Goal: Task Accomplishment & Management: Manage account settings

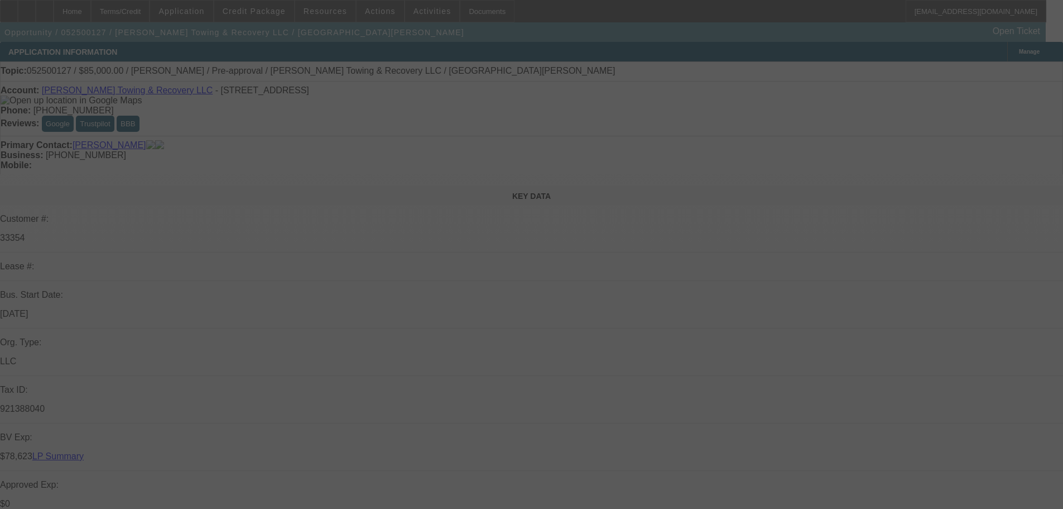
select select "0.15"
select select "2"
select select "0"
select select "6"
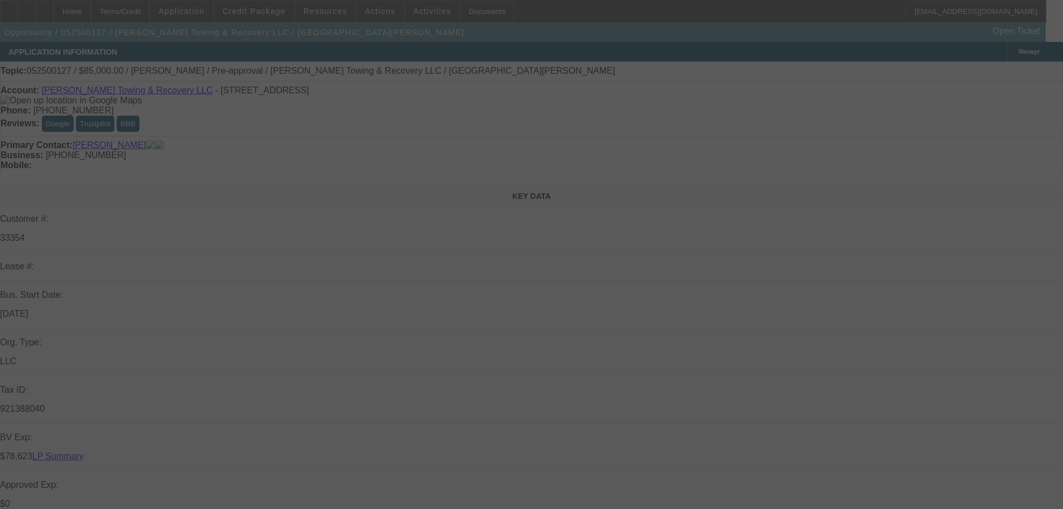
select select "0.15"
select select "2"
select select "0"
select select "6"
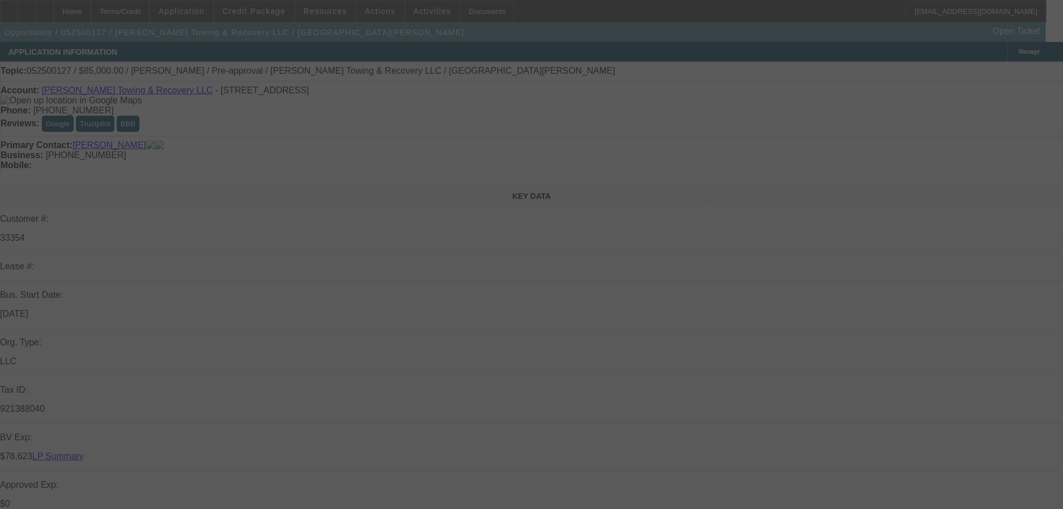
select select "0.15"
select select "2"
select select "0"
select select "6"
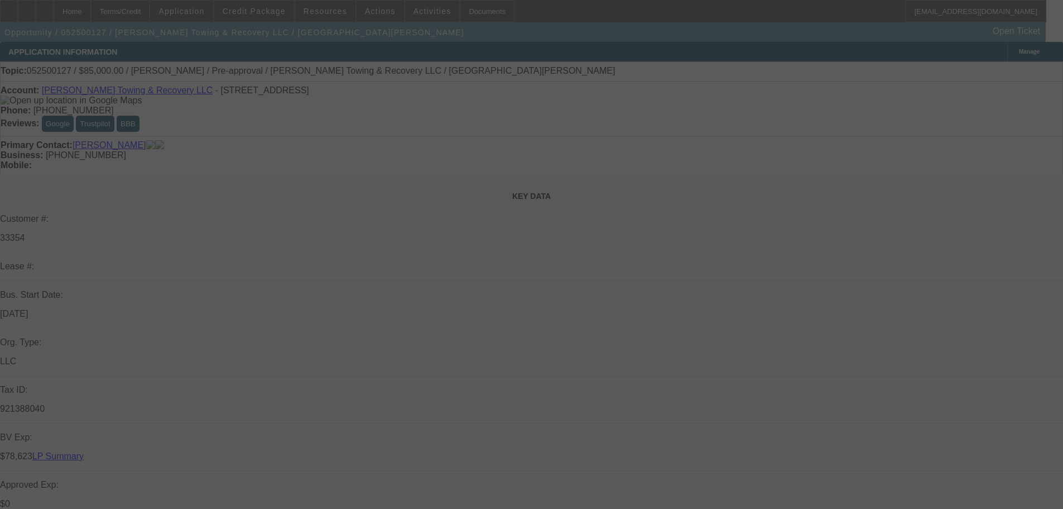
select select "0.15"
select select "2"
select select "0"
select select "6"
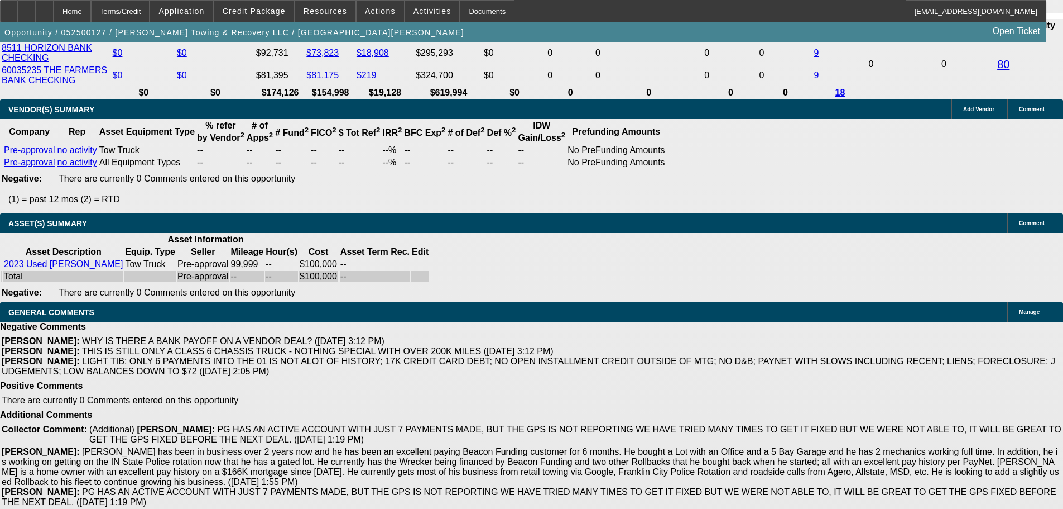
scroll to position [2376, 0]
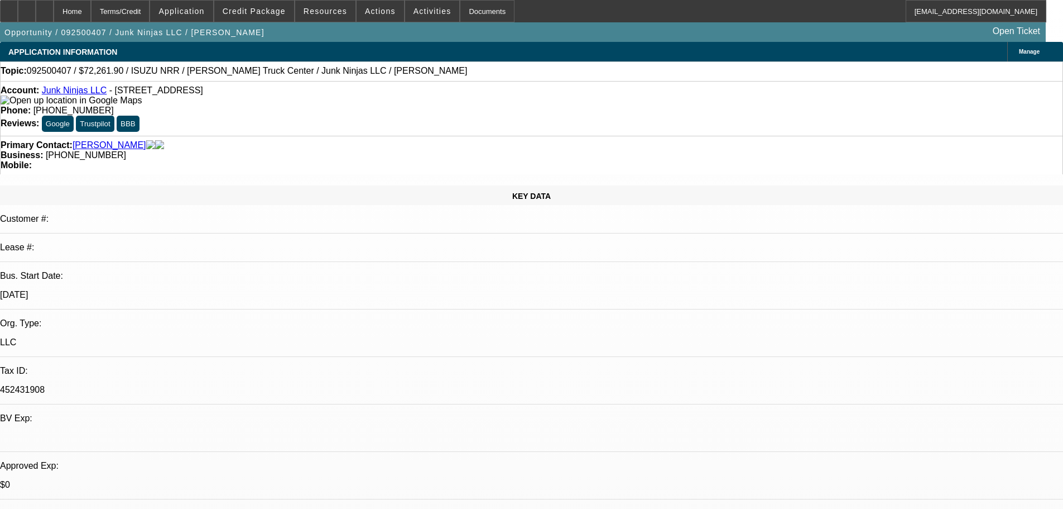
select select "0.15"
select select "0"
select select "0.1"
select select "4"
select select "0.15"
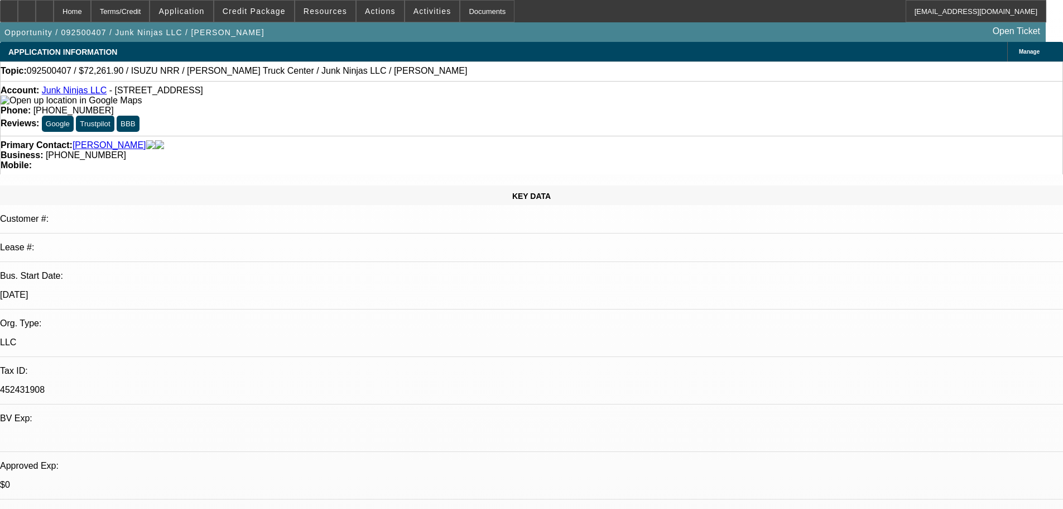
select select "0"
select select "0.1"
select select "4"
select select "0.15"
select select "0"
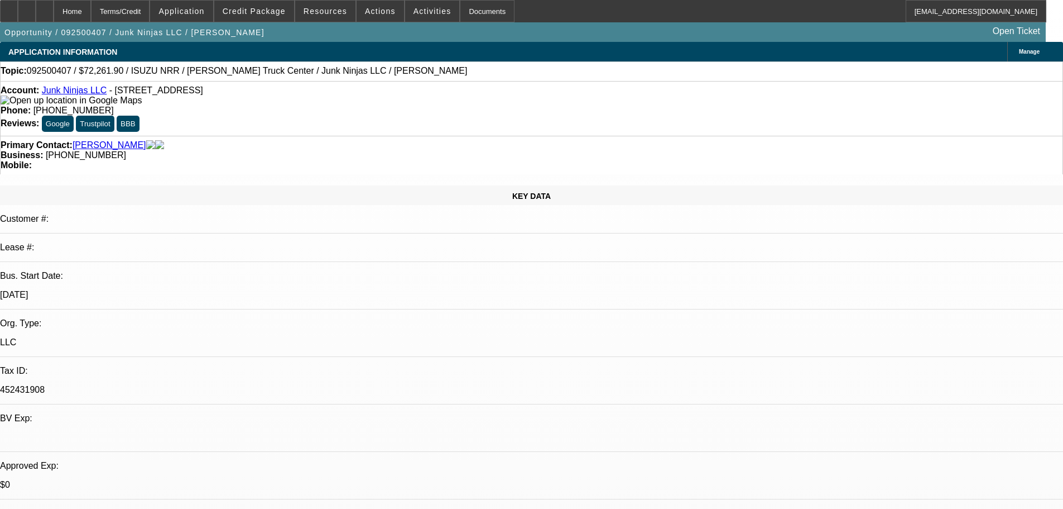
select select "0.1"
select select "4"
select select "0.15"
select select "0"
select select "0.1"
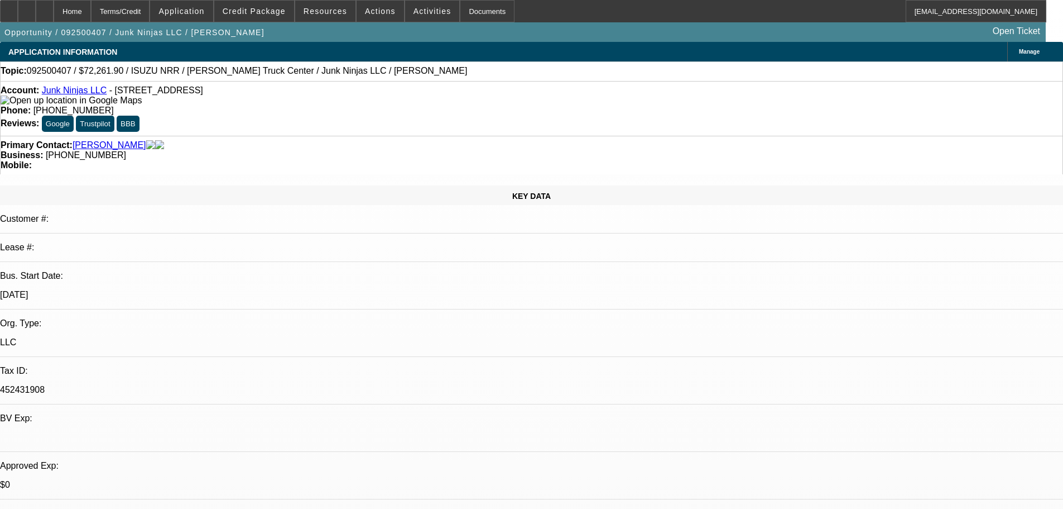
select select "4"
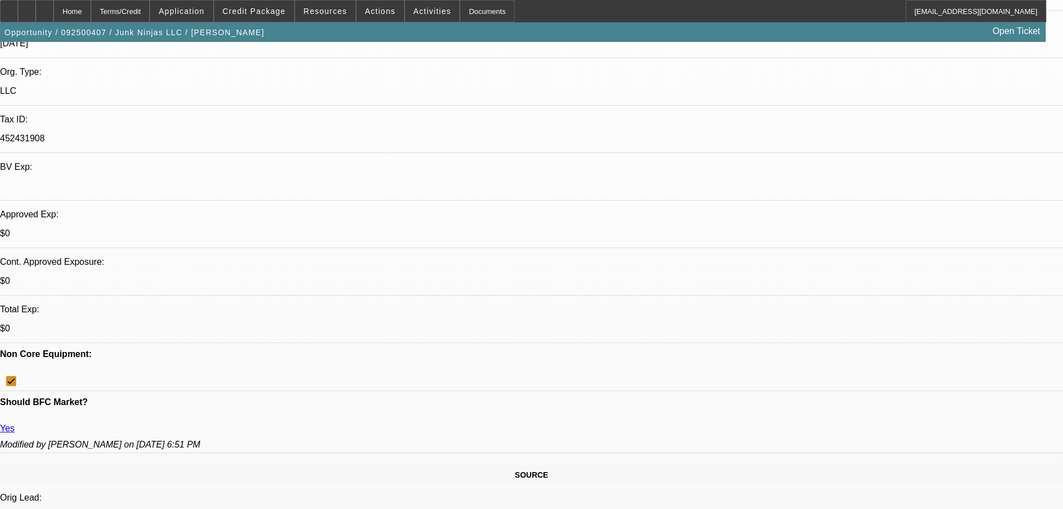
scroll to position [262, 0]
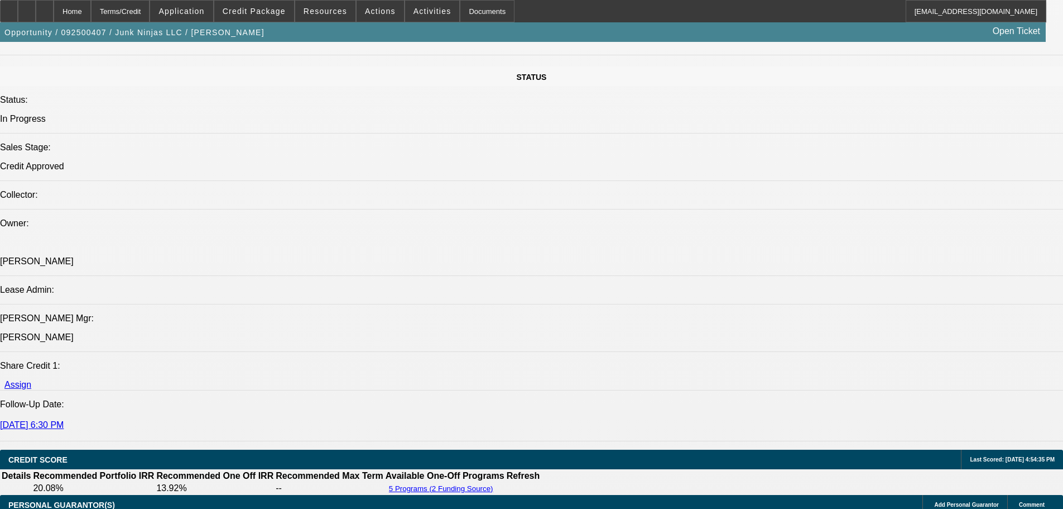
scroll to position [1044, 0]
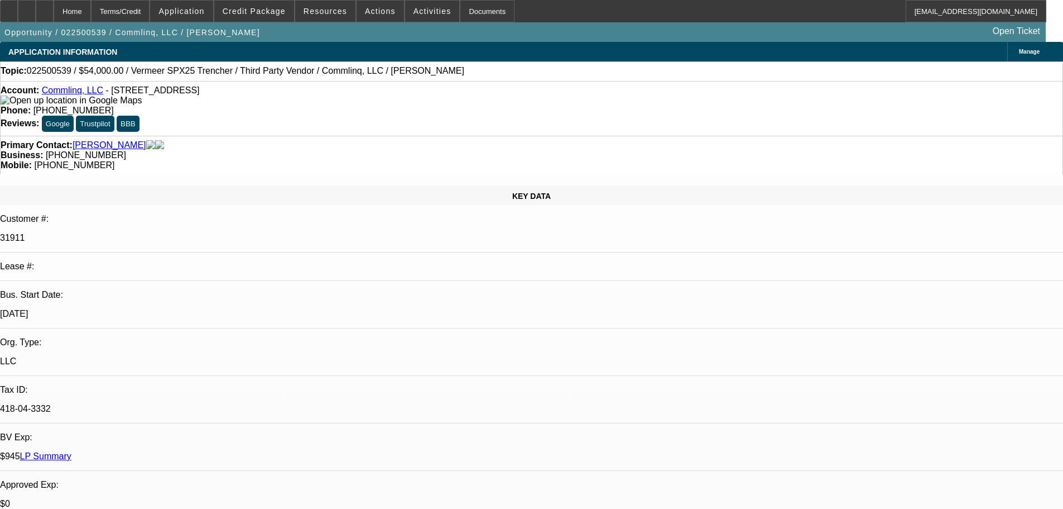
select select "0.1"
select select "2"
select select "0.1"
select select "4"
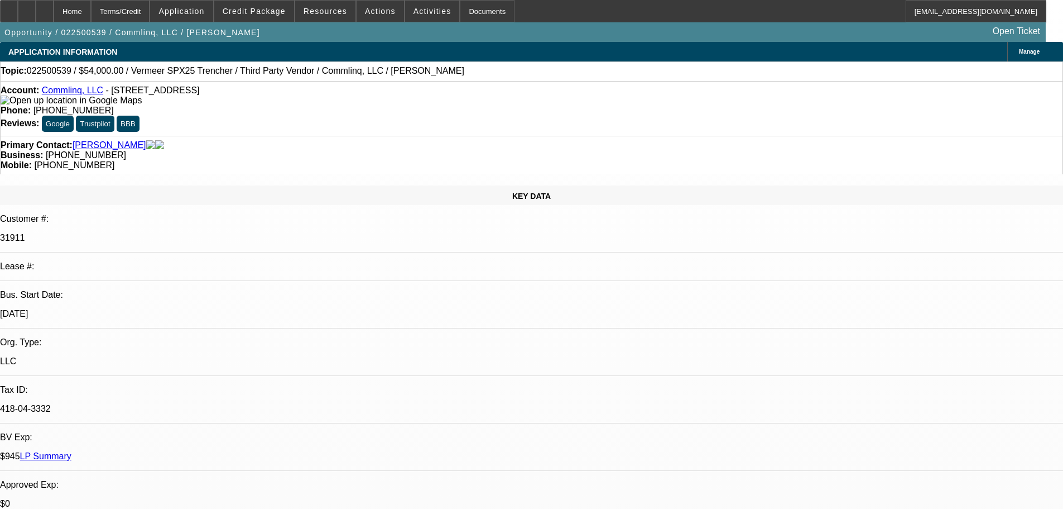
select select "0"
select select "6"
select select "0"
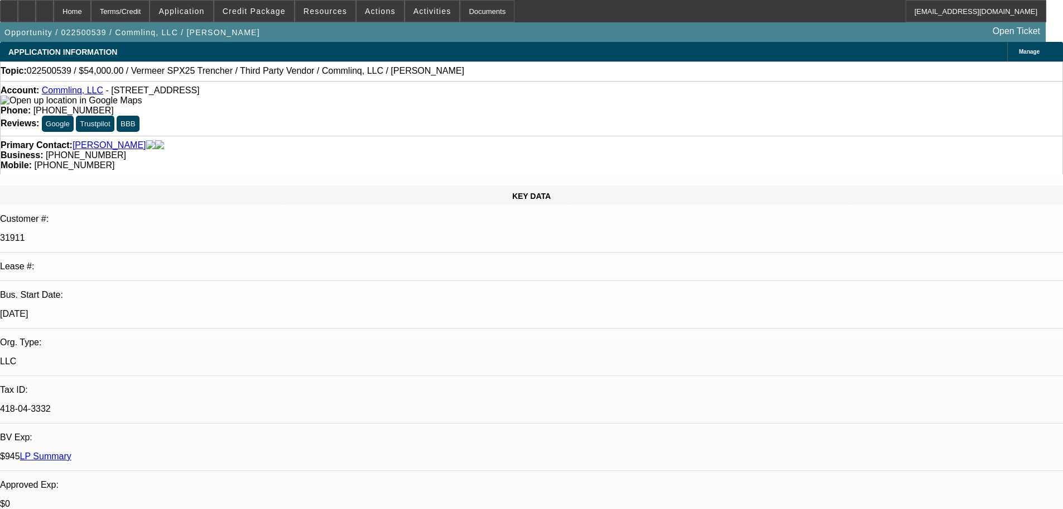
select select "0"
select select "6"
select select "2"
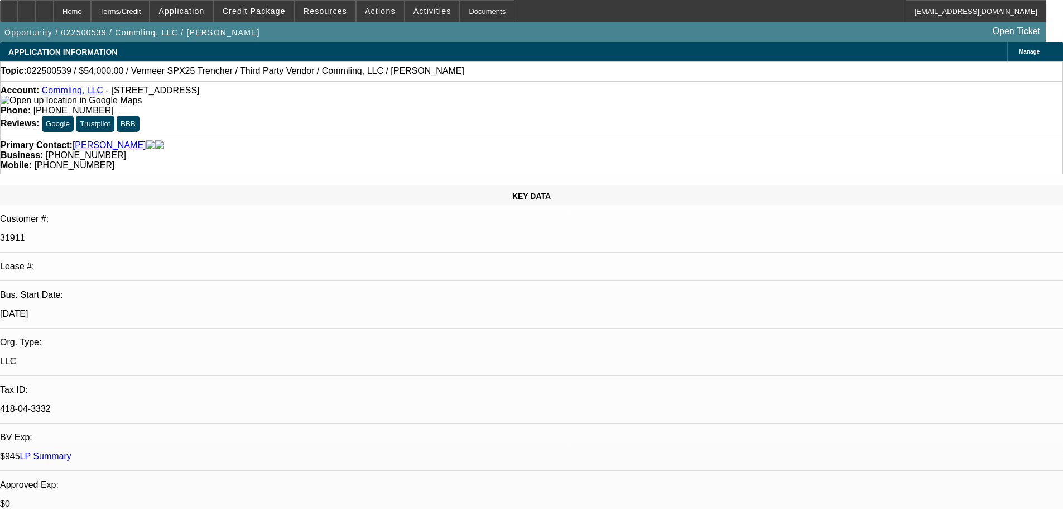
select select "0"
select select "6"
click at [284, 16] on span at bounding box center [254, 11] width 80 height 27
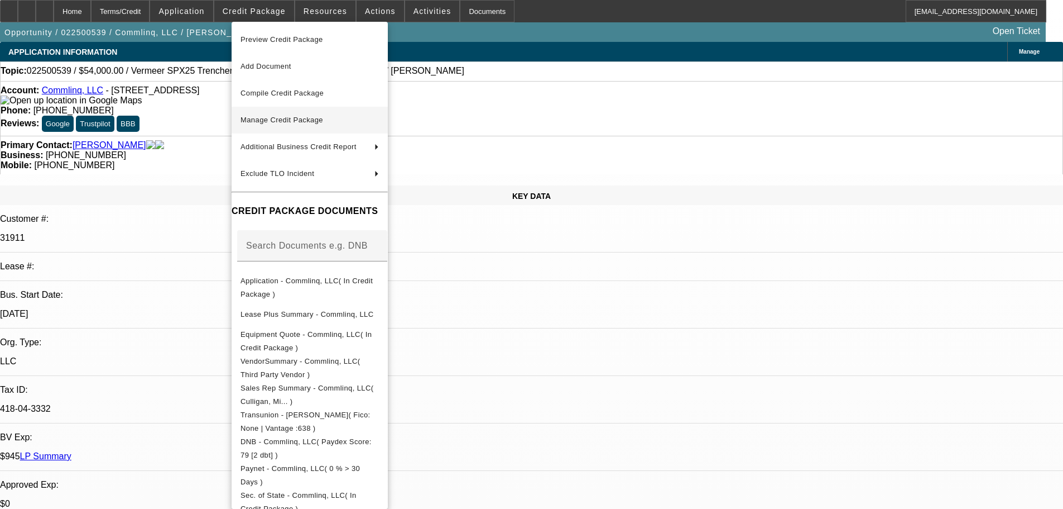
click at [292, 119] on span "Manage Credit Package" at bounding box center [282, 120] width 83 height 8
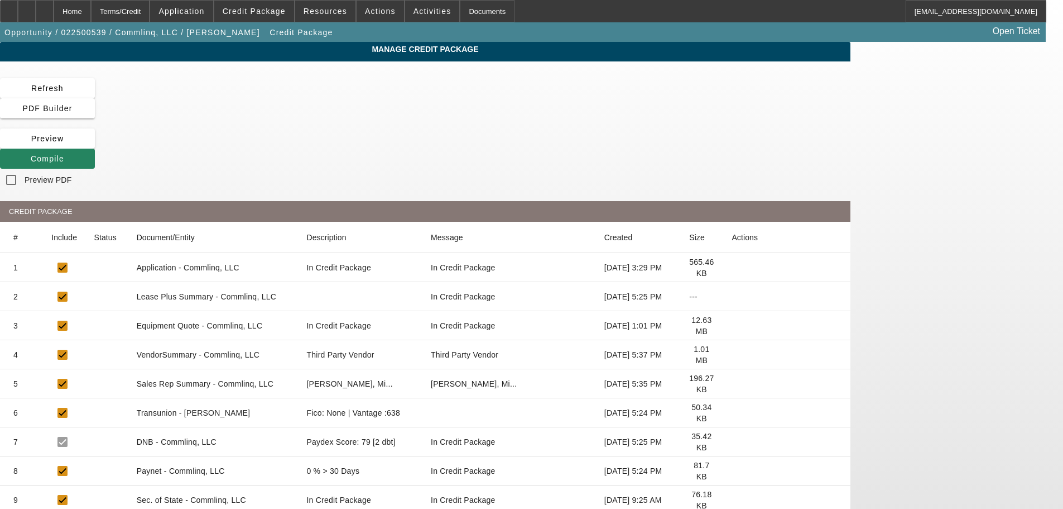
click at [732, 296] on icon at bounding box center [732, 296] width 0 height 0
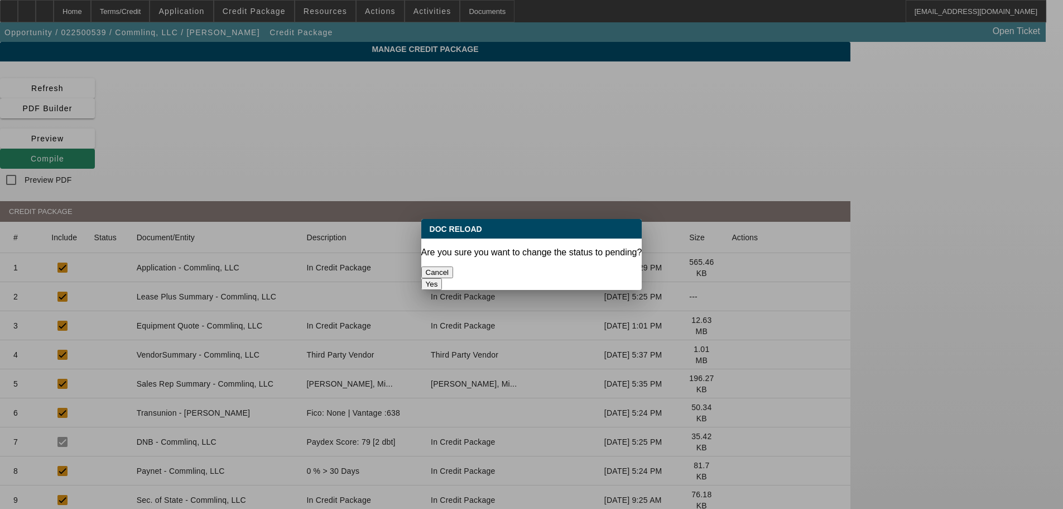
click at [443, 278] on button "Yes" at bounding box center [431, 284] width 21 height 12
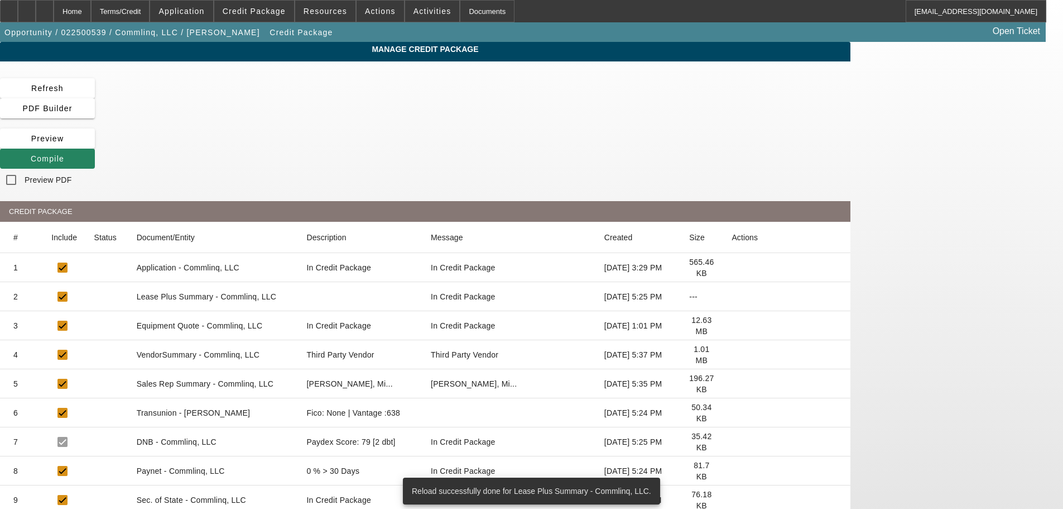
click at [732, 354] on icon at bounding box center [732, 354] width 0 height 0
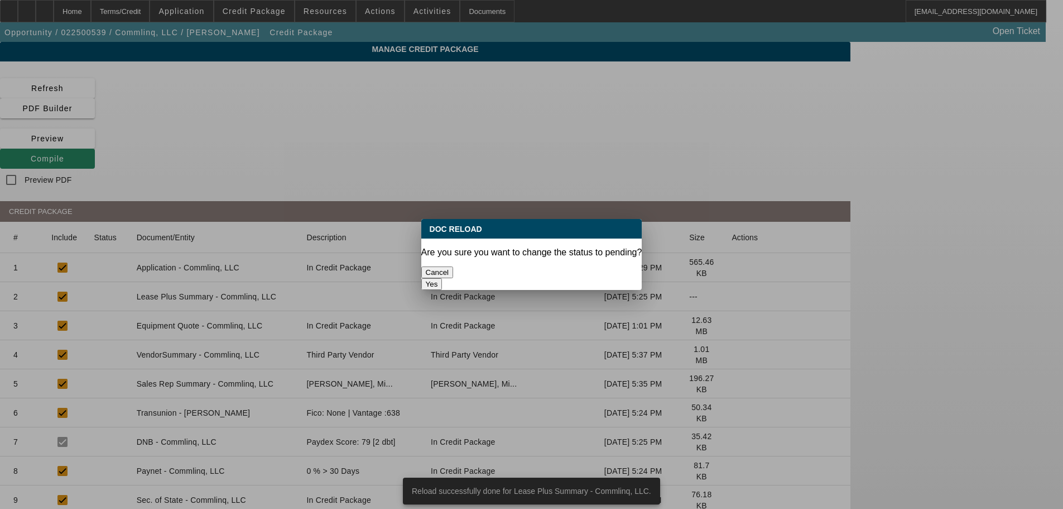
click at [443, 278] on button "Yes" at bounding box center [431, 284] width 21 height 12
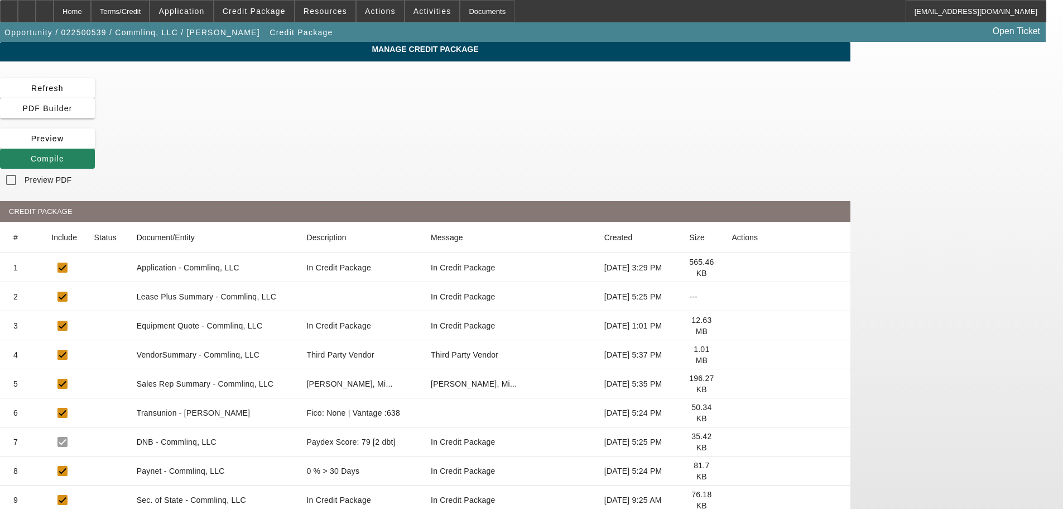
click at [732, 412] on icon at bounding box center [732, 412] width 0 height 0
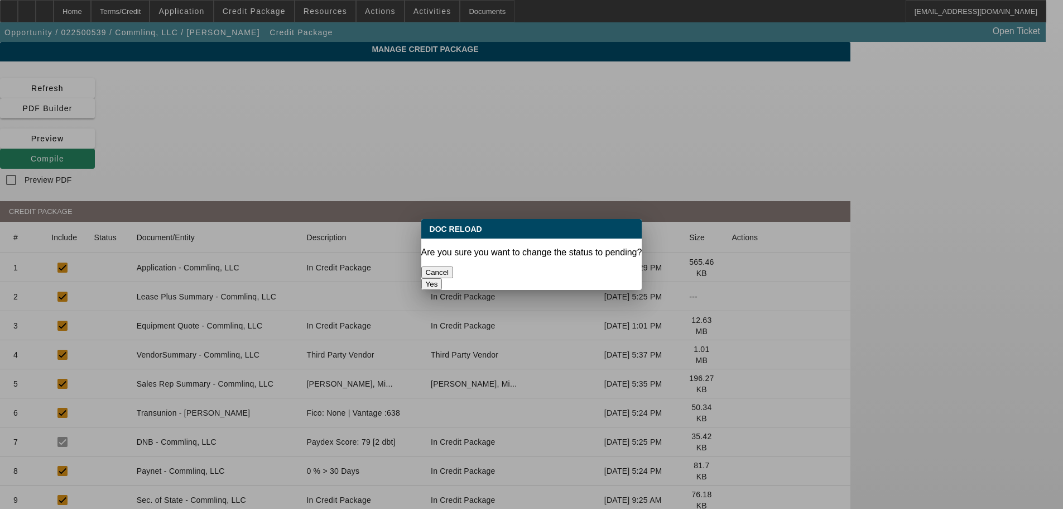
click at [443, 278] on button "Yes" at bounding box center [431, 284] width 21 height 12
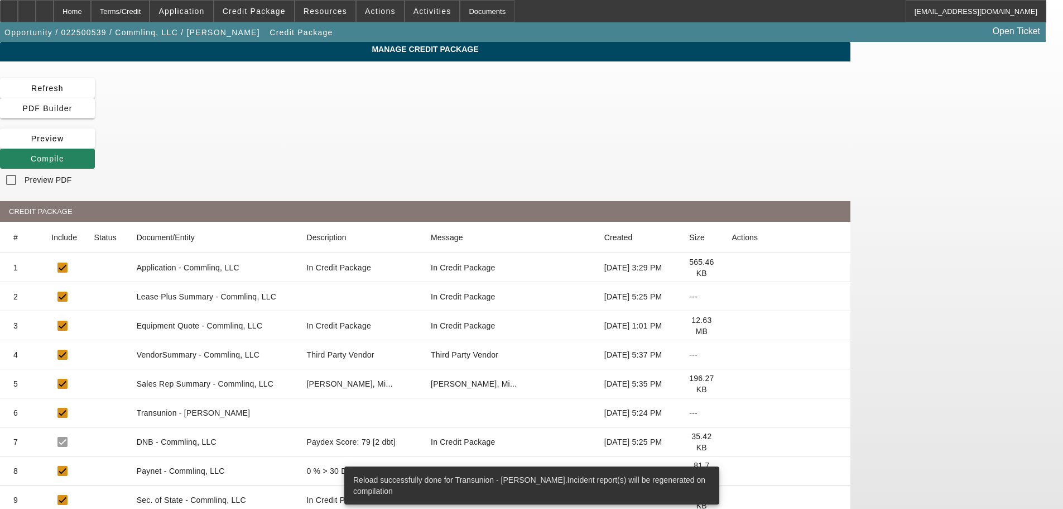
click at [732, 471] on icon at bounding box center [732, 471] width 0 height 0
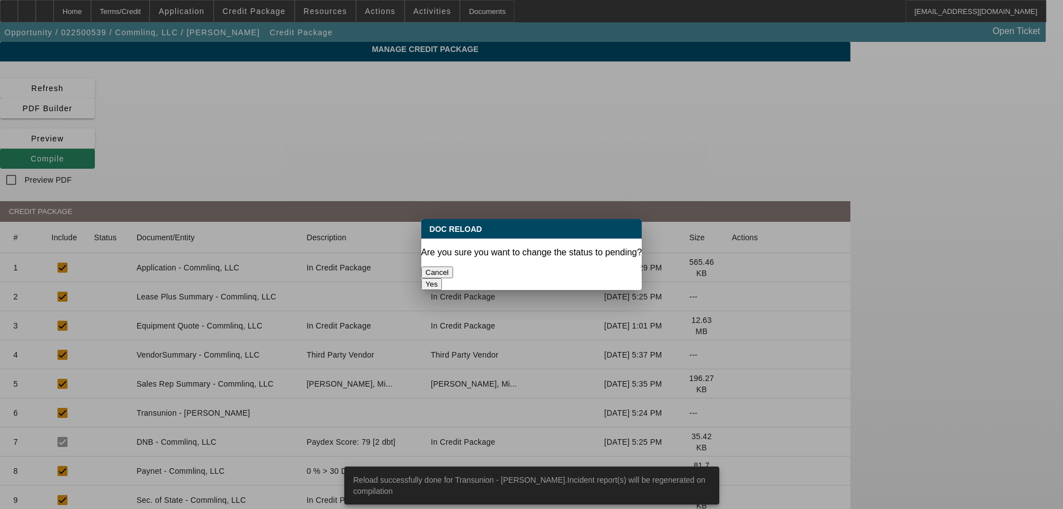
click at [443, 278] on button "Yes" at bounding box center [431, 284] width 21 height 12
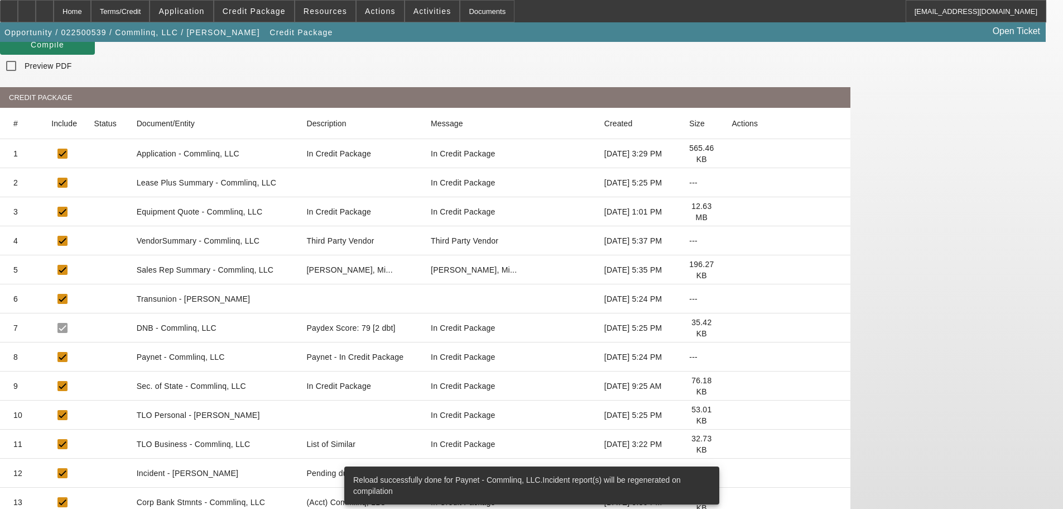
scroll to position [118, 0]
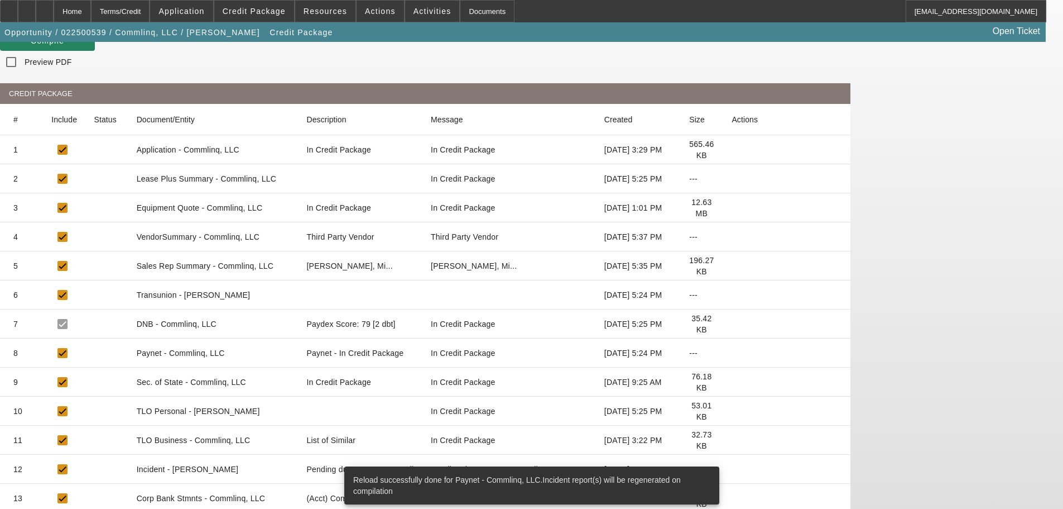
click at [732, 411] on icon at bounding box center [732, 411] width 0 height 0
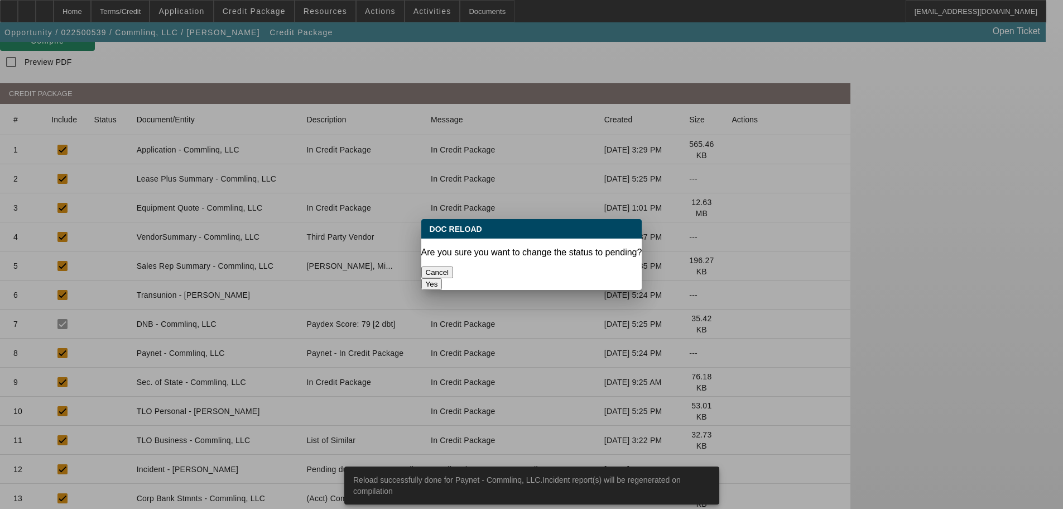
scroll to position [0, 0]
click at [443, 278] on button "Yes" at bounding box center [431, 284] width 21 height 12
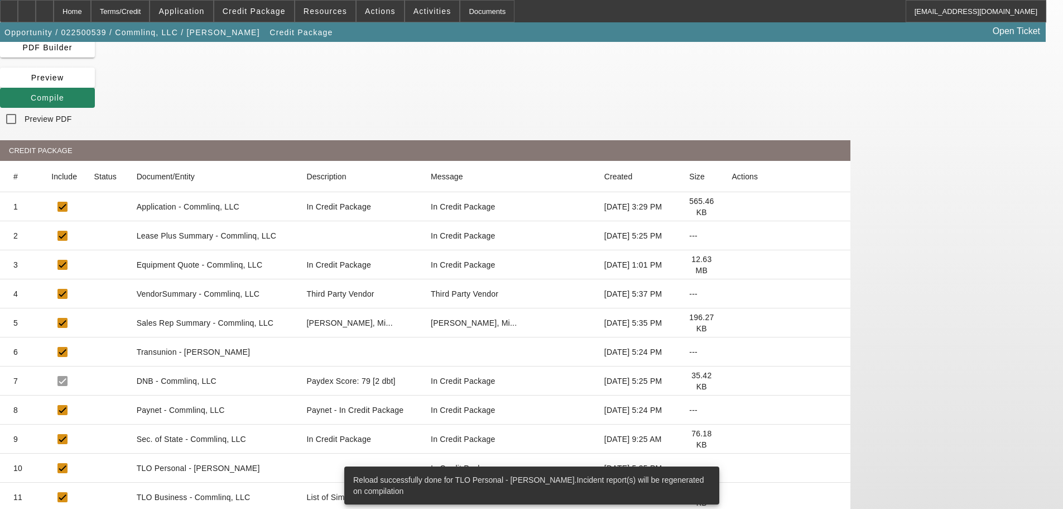
scroll to position [118, 0]
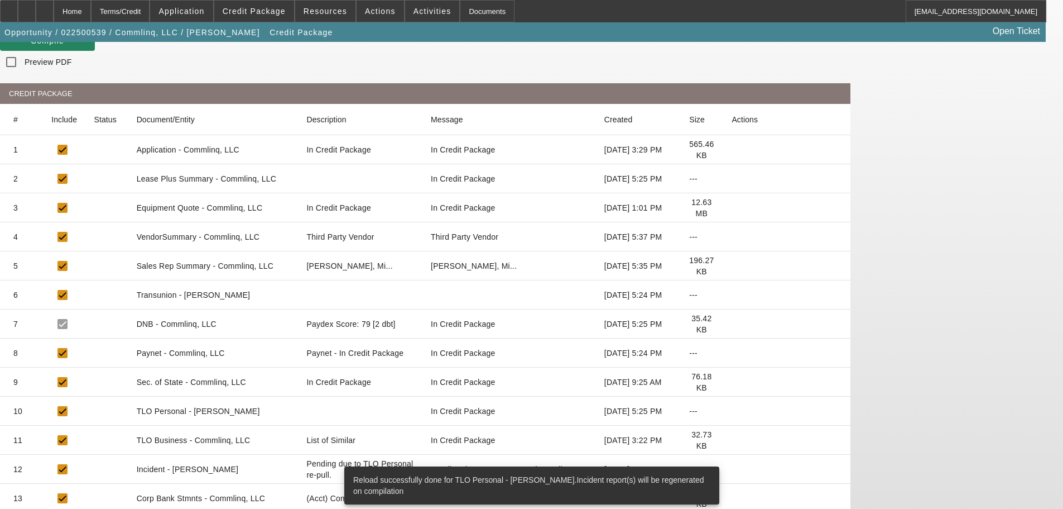
click at [732, 440] on icon at bounding box center [732, 440] width 0 height 0
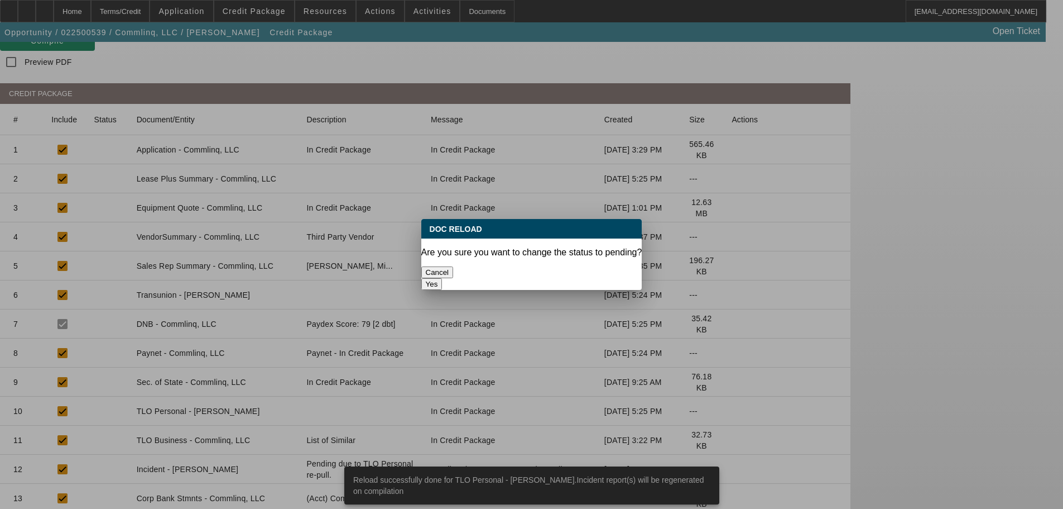
click at [443, 278] on button "Yes" at bounding box center [431, 284] width 21 height 12
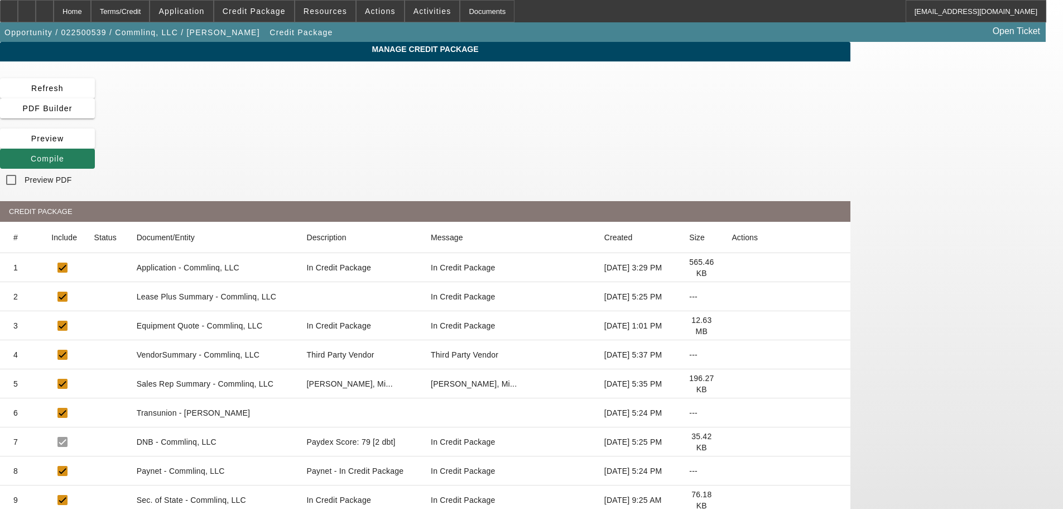
click at [64, 154] on span "Compile" at bounding box center [47, 158] width 33 height 9
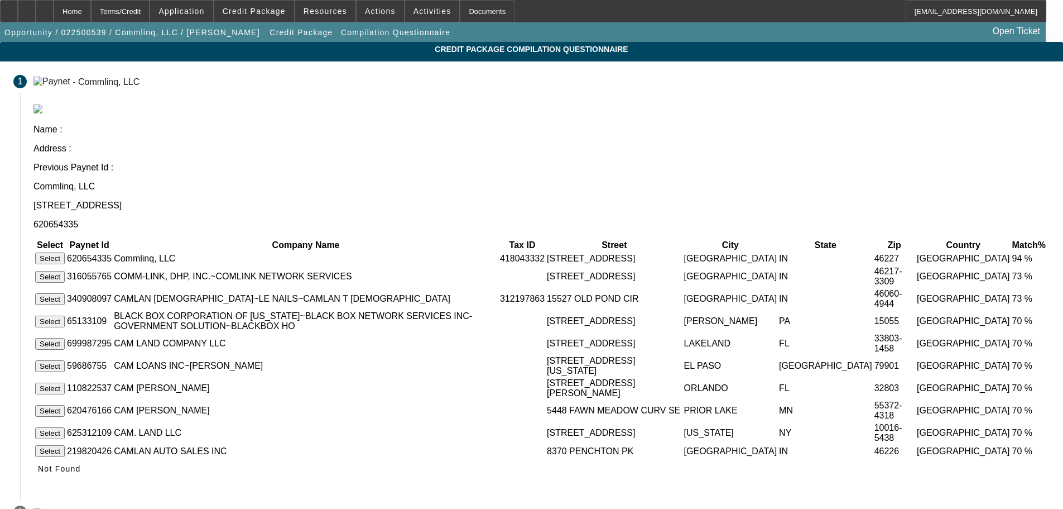
click at [65, 252] on button "Select" at bounding box center [50, 258] width 30 height 12
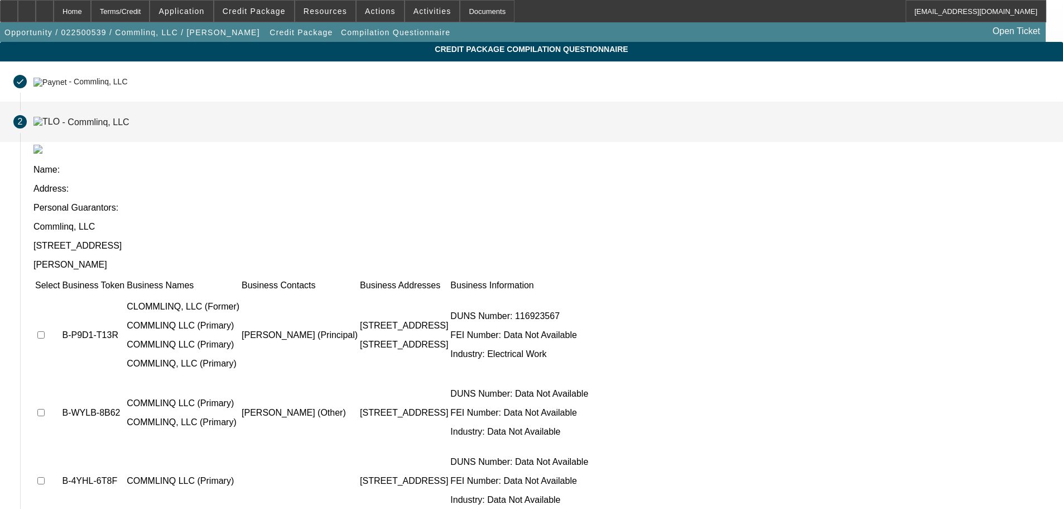
click at [45, 331] on input "checkbox" at bounding box center [40, 334] width 7 height 7
checkbox input "true"
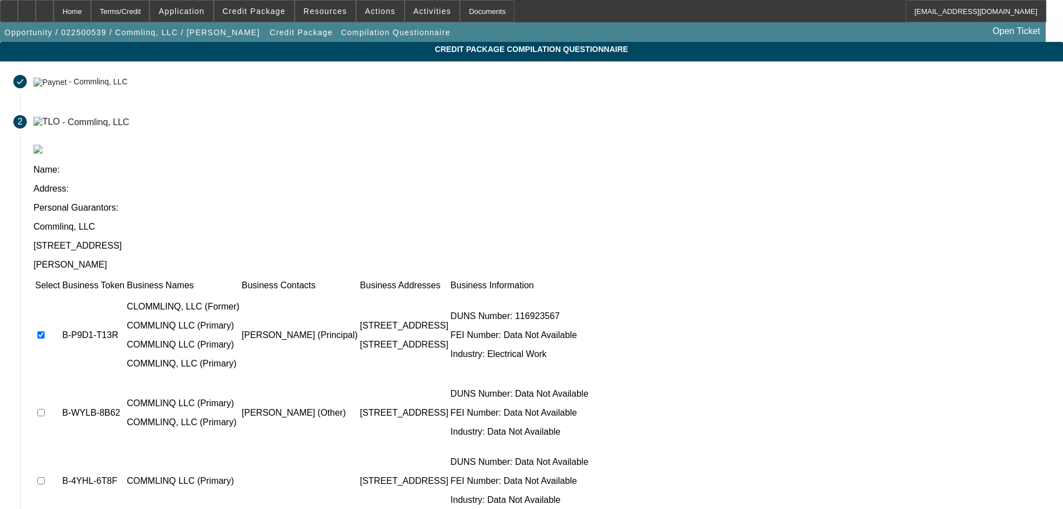
click at [45, 409] on input "checkbox" at bounding box center [40, 412] width 7 height 7
checkbox input "true"
click at [45, 477] on input "checkbox" at bounding box center [40, 480] width 7 height 7
checkbox input "true"
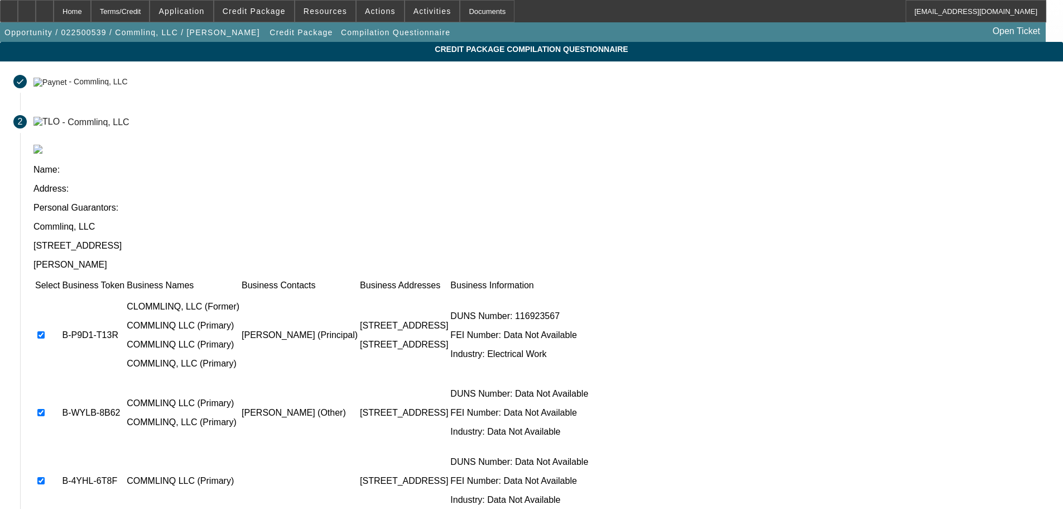
checkbox input "true"
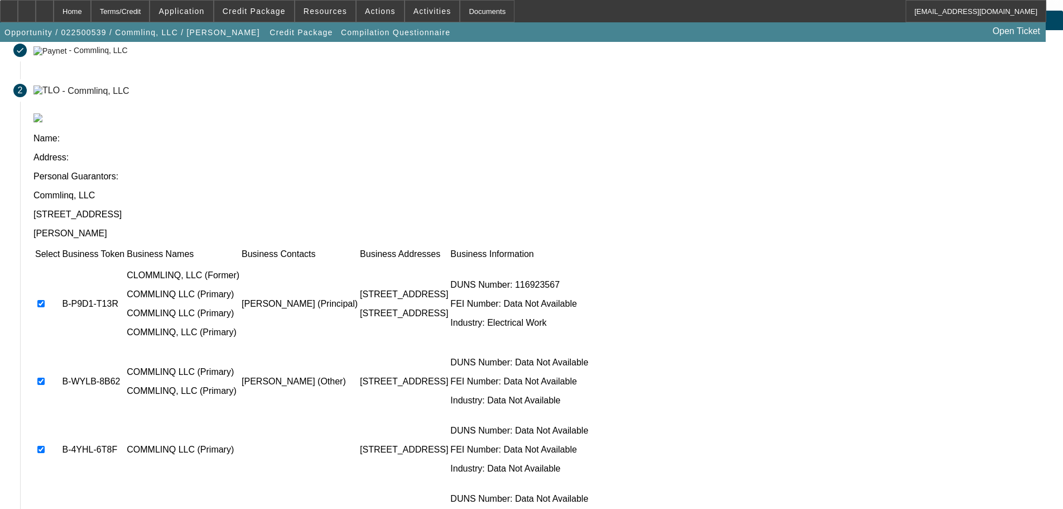
scroll to position [56, 0]
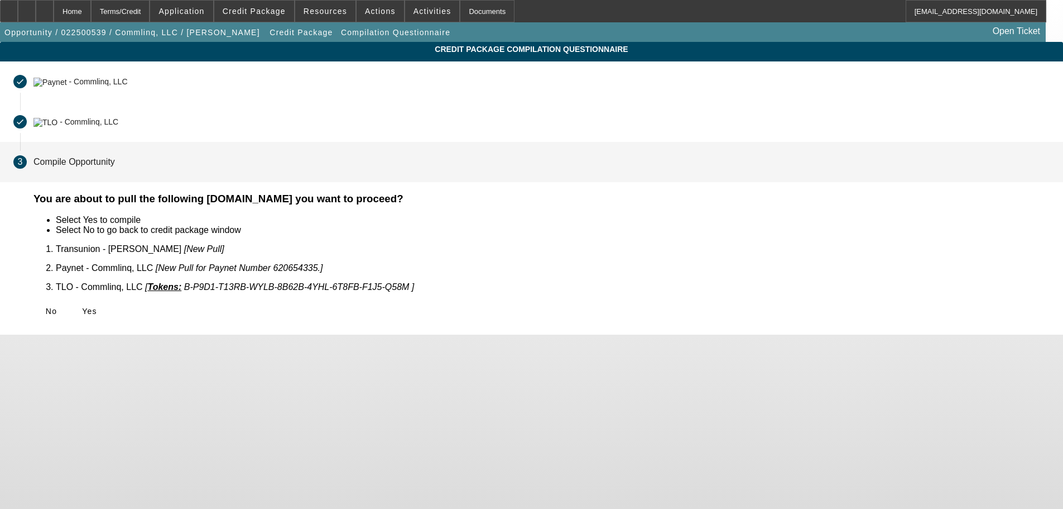
scroll to position [0, 0]
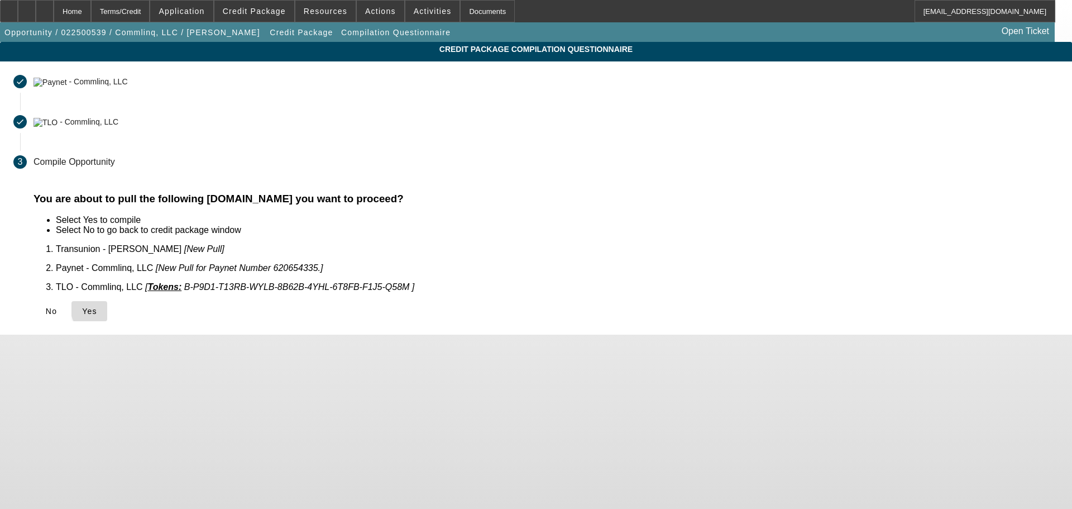
click at [97, 306] on span "Yes" at bounding box center [89, 310] width 15 height 9
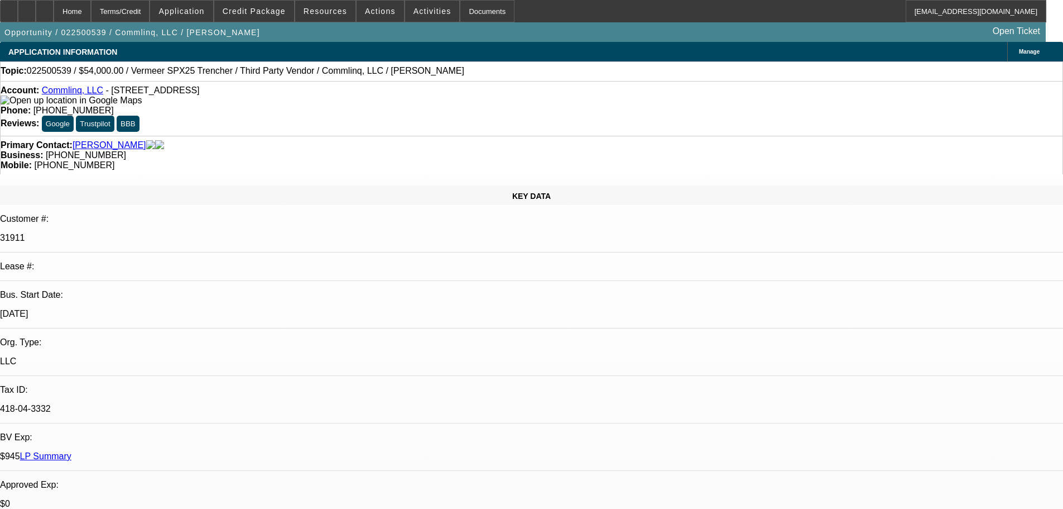
select select "0.1"
select select "2"
select select "0.1"
select select "4"
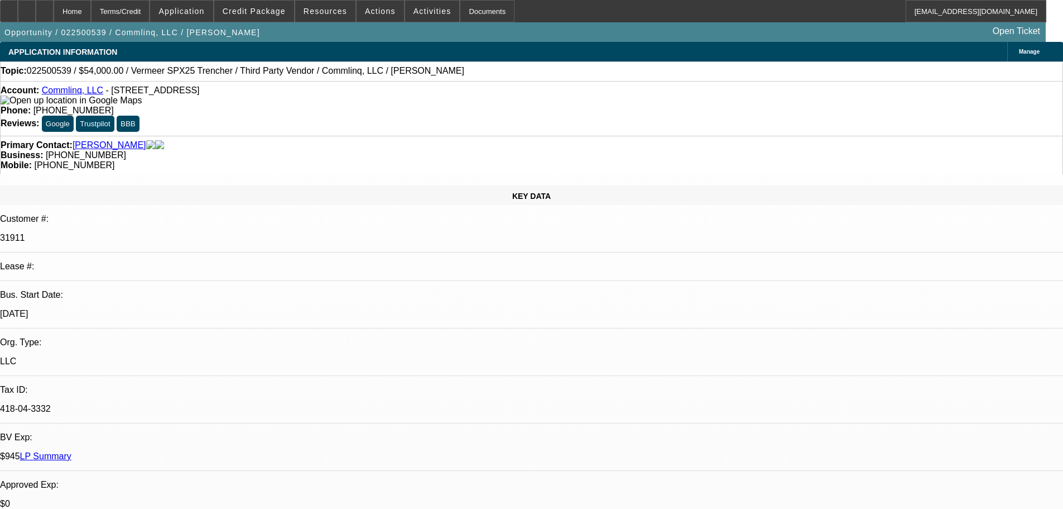
select select "0"
select select "6"
select select "0"
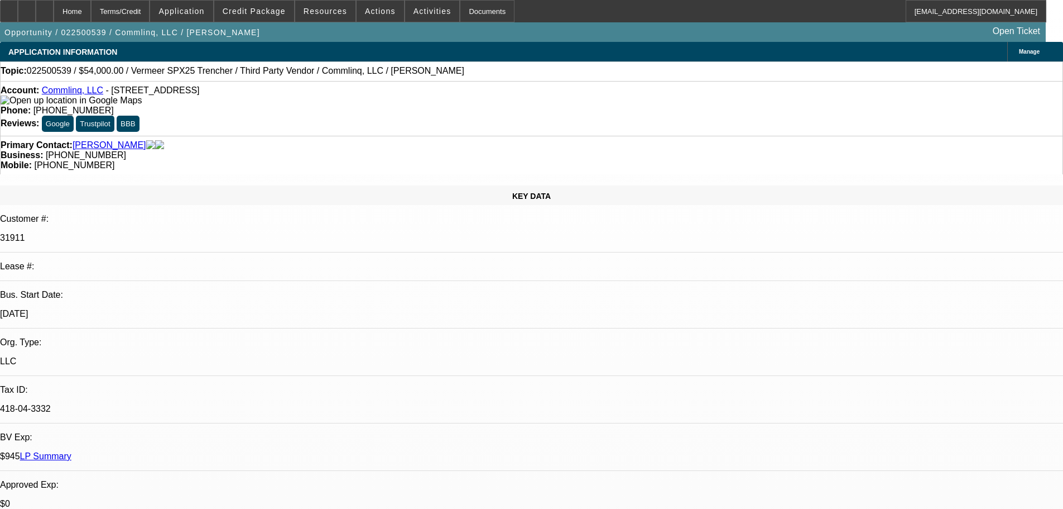
select select "0"
select select "6"
select select "2"
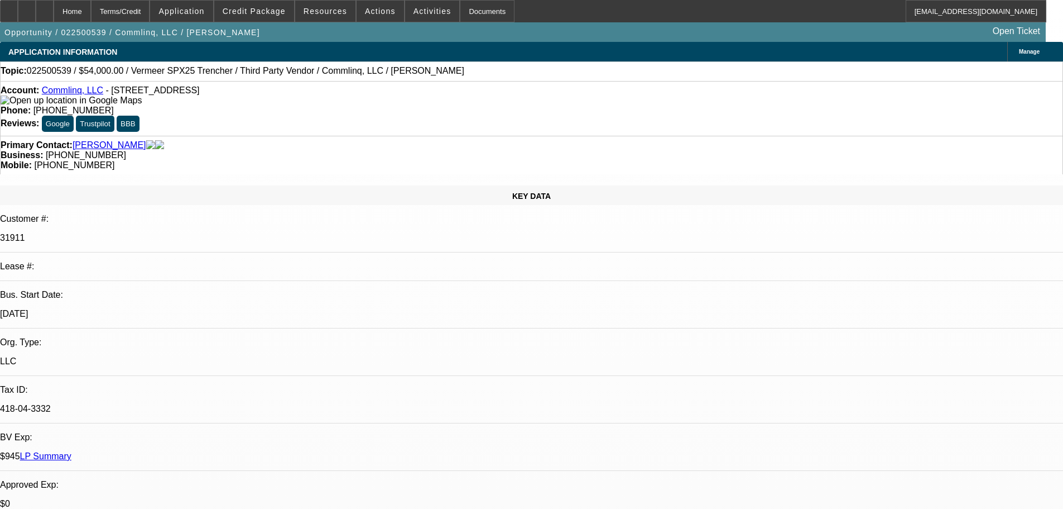
select select "0"
select select "6"
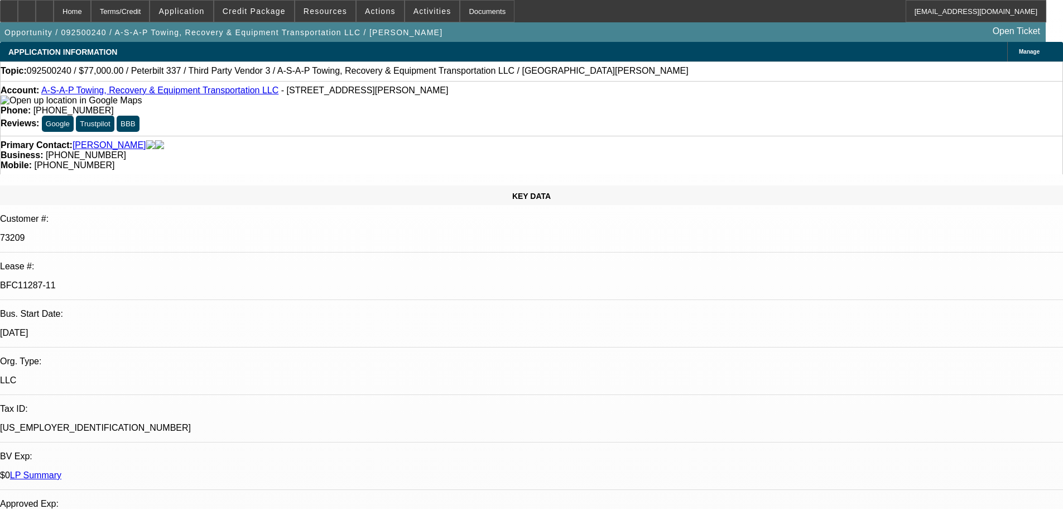
select select "0"
select select "2"
select select "0"
select select "6"
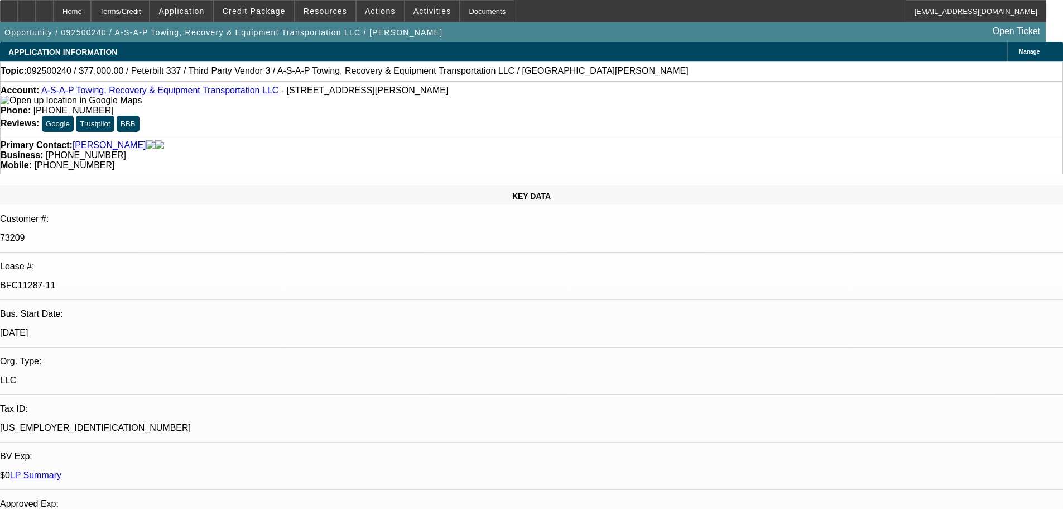
select select "0"
select select "6"
select select "0"
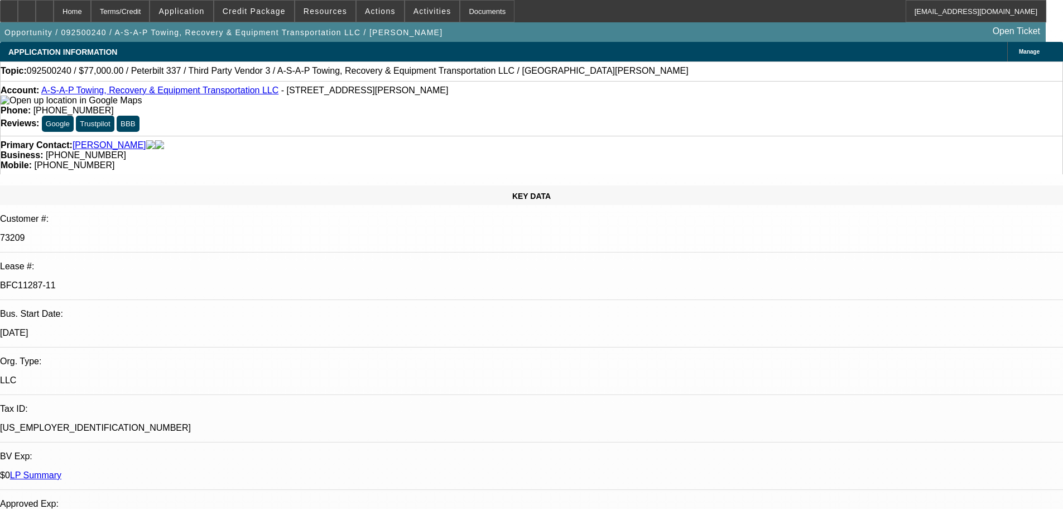
select select "0"
select select "3"
select select "0"
select select "6"
select select "0"
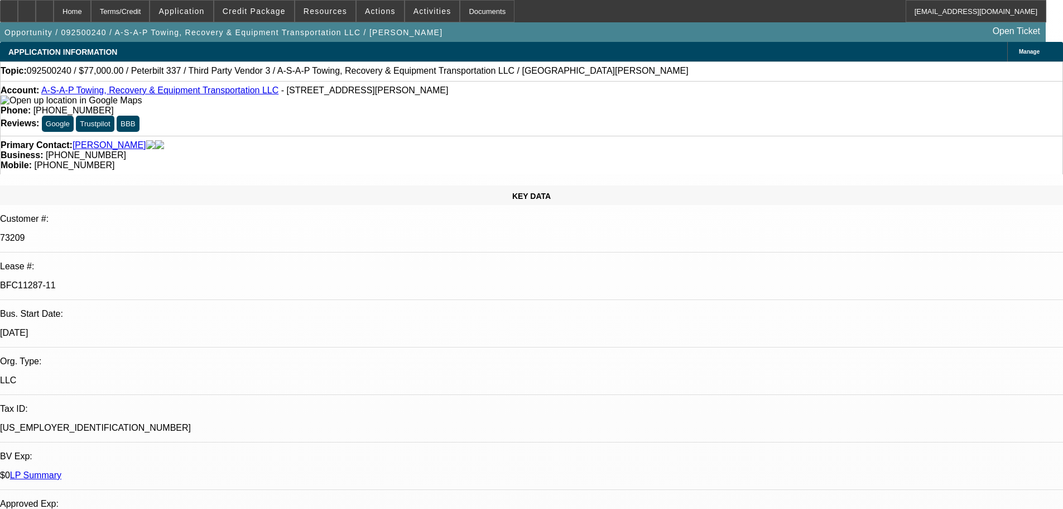
select select "0"
select select "3"
select select "0"
select select "6"
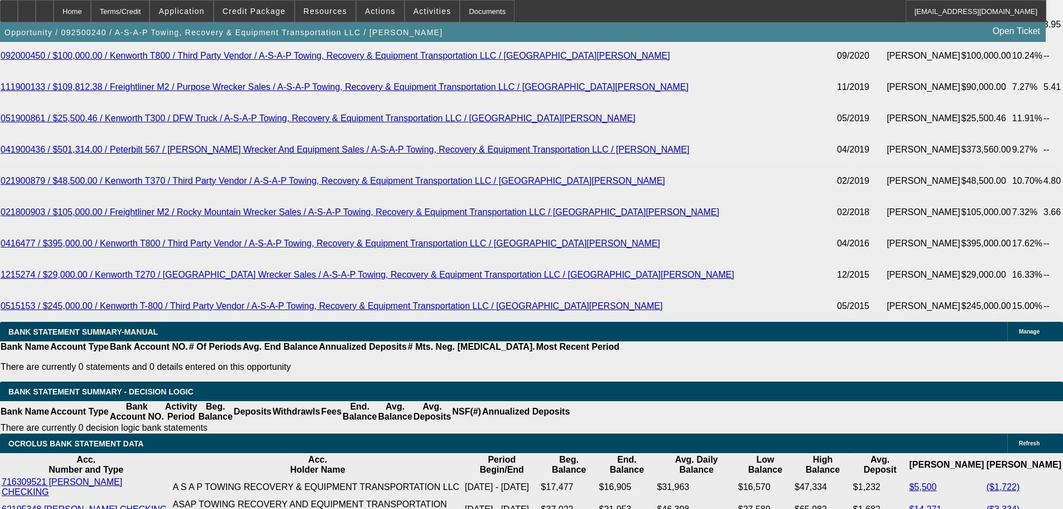
scroll to position [2134, 0]
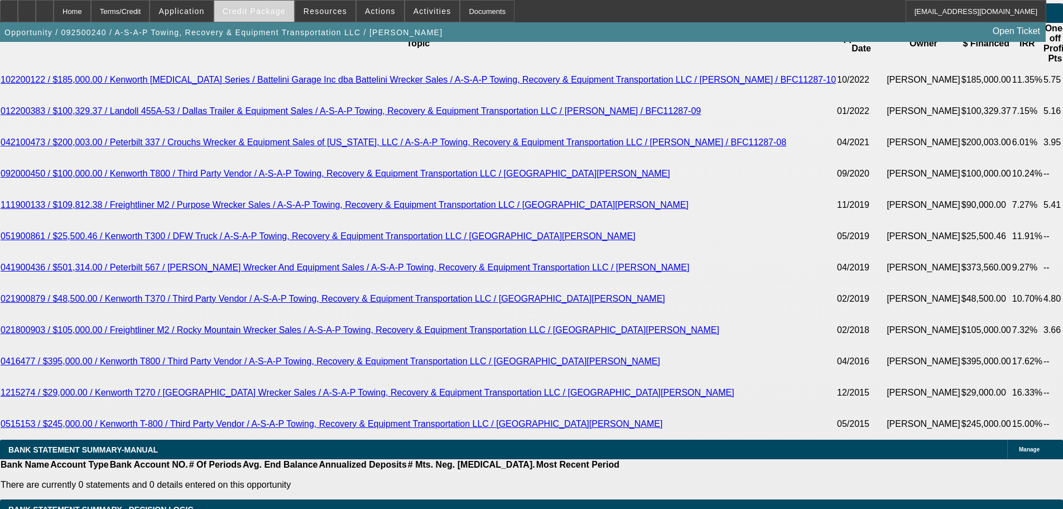
click at [275, 3] on span at bounding box center [254, 11] width 80 height 27
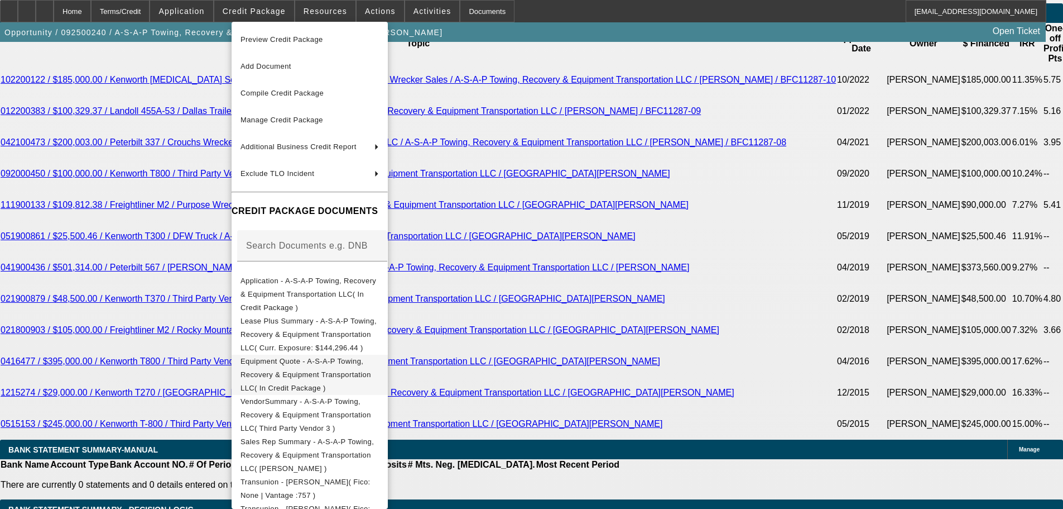
click at [304, 357] on span "Equipment Quote - A-S-A-P Towing, Recovery & Equipment Transportation LLC( In C…" at bounding box center [306, 374] width 131 height 35
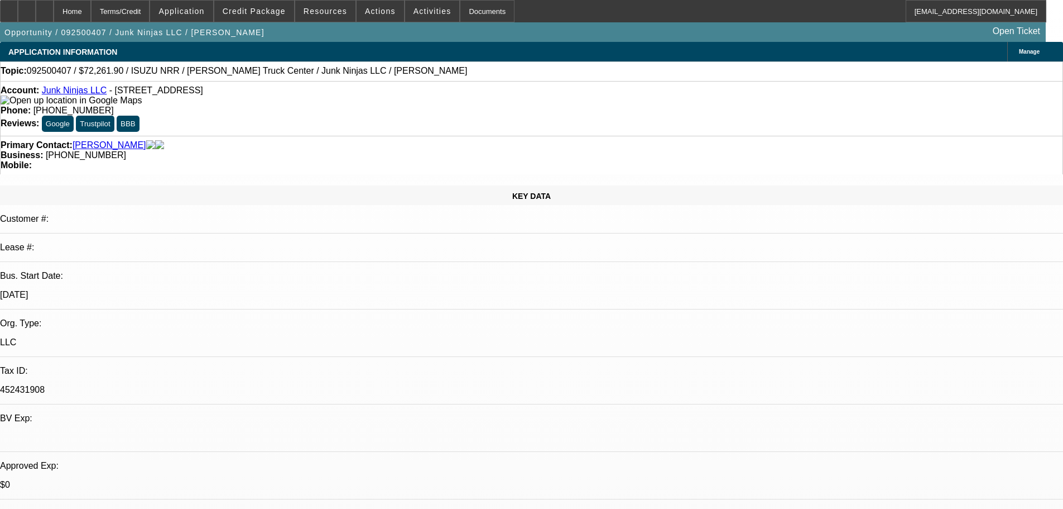
select select "0.15"
select select "0"
select select "0.1"
select select "4"
select select "0.15"
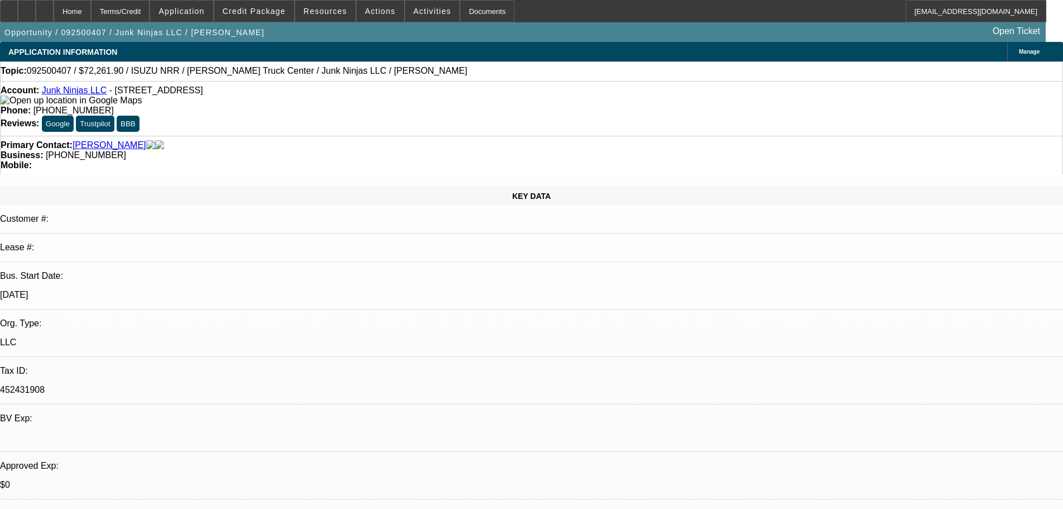
select select "0"
select select "0.1"
select select "4"
select select "0.15"
select select "0"
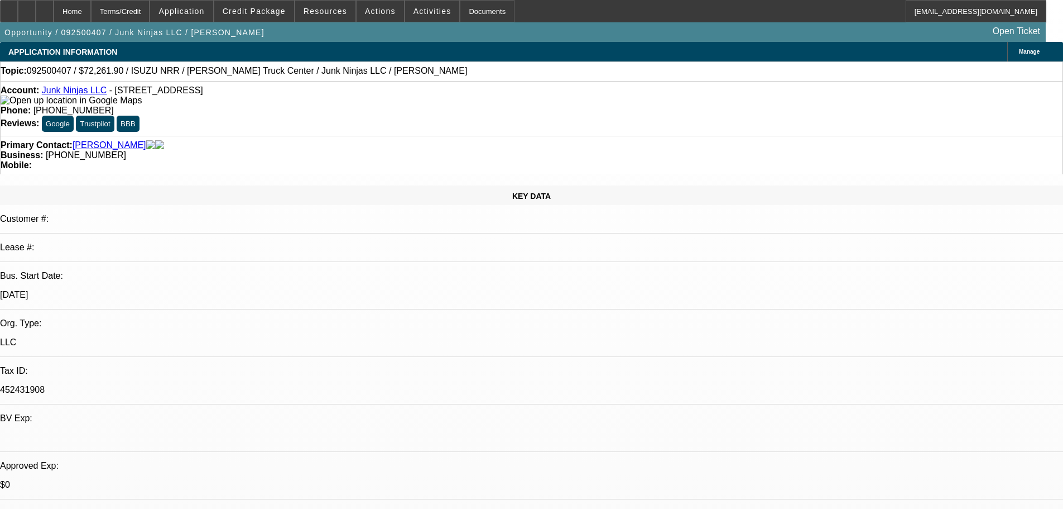
select select "0.1"
select select "4"
select select "0.15"
select select "0"
select select "0.1"
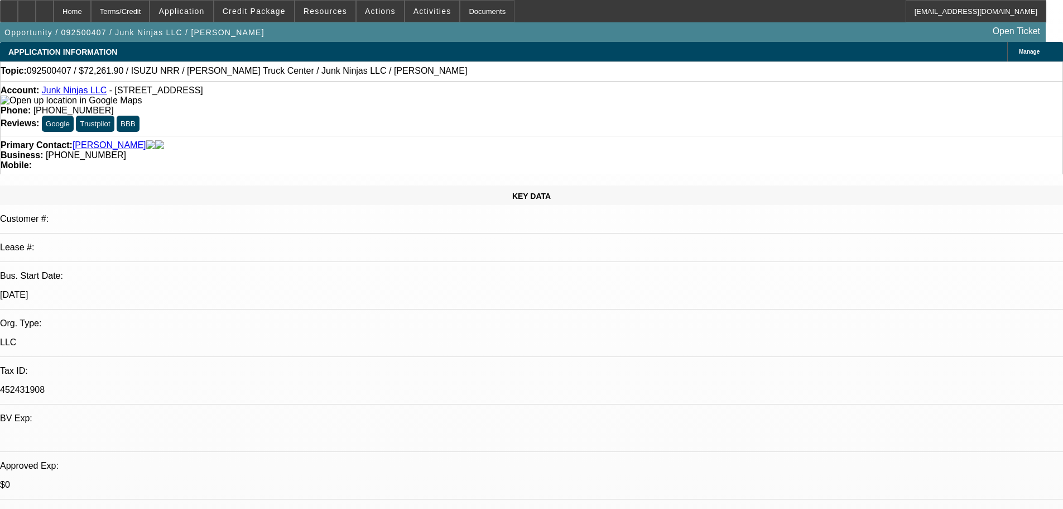
select select "4"
click at [274, 11] on span "Credit Package" at bounding box center [254, 11] width 63 height 9
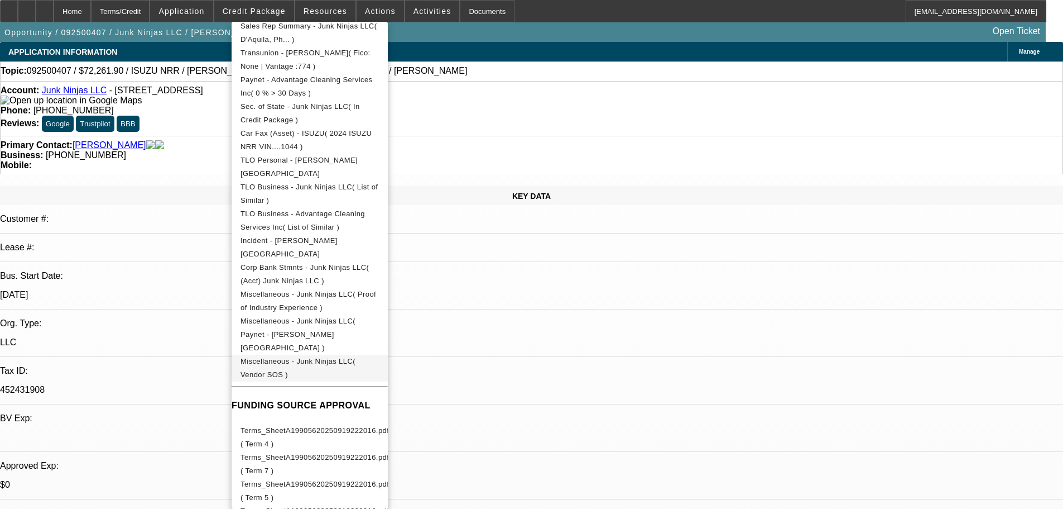
scroll to position [391, 0]
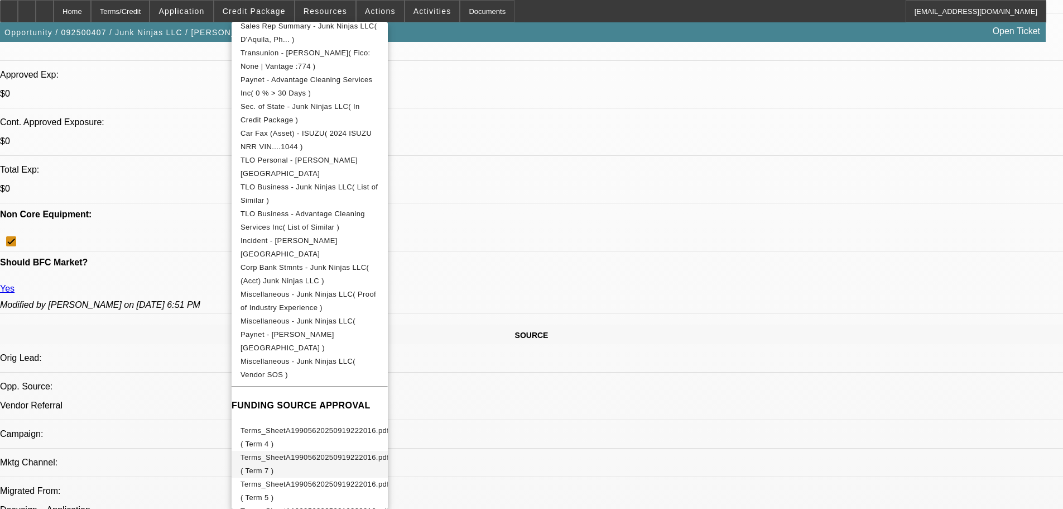
click at [365, 453] on span "Terms_SheetA19905620250919222016.pdf ( Term 7 )" at bounding box center [315, 464] width 148 height 22
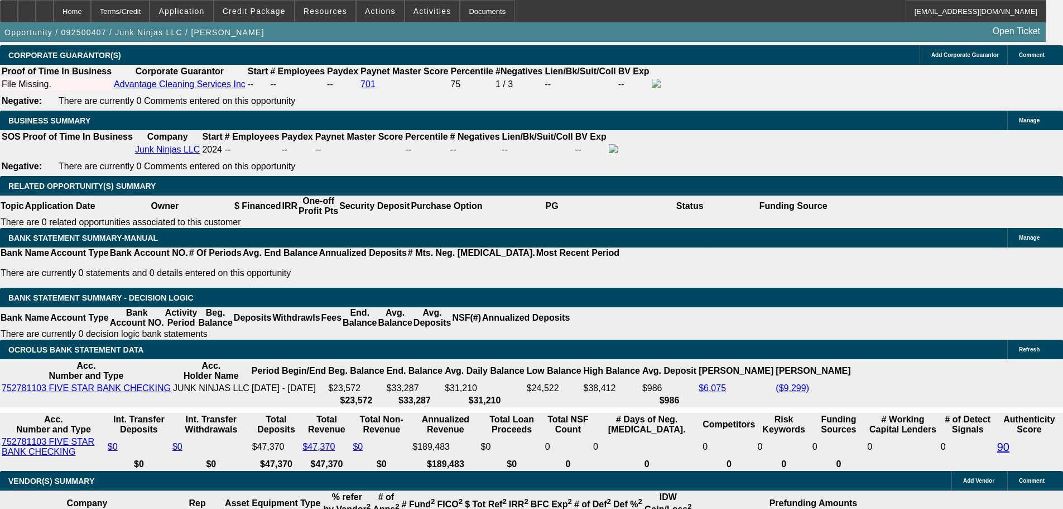
scroll to position [1675, 0]
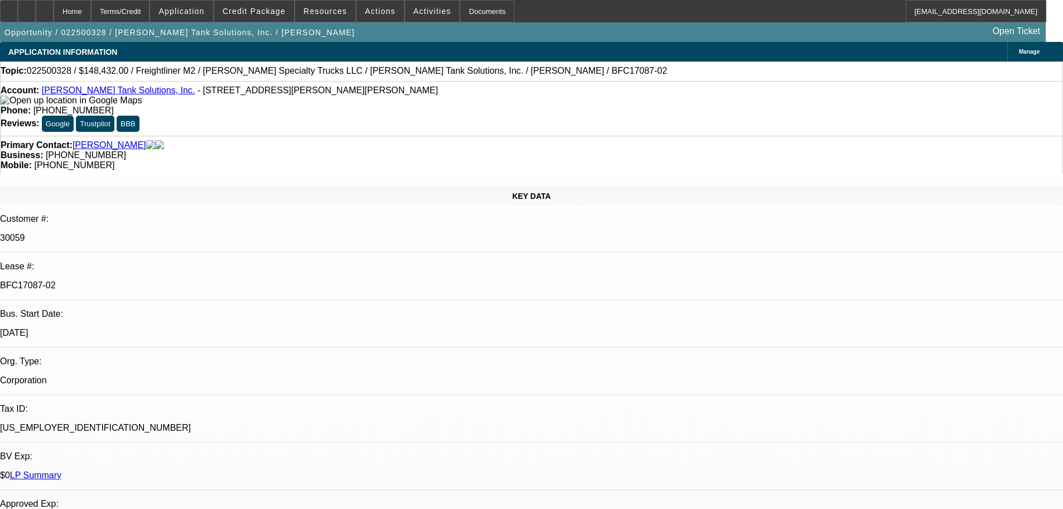
select select "0"
select select "2"
select select "0"
select select "6"
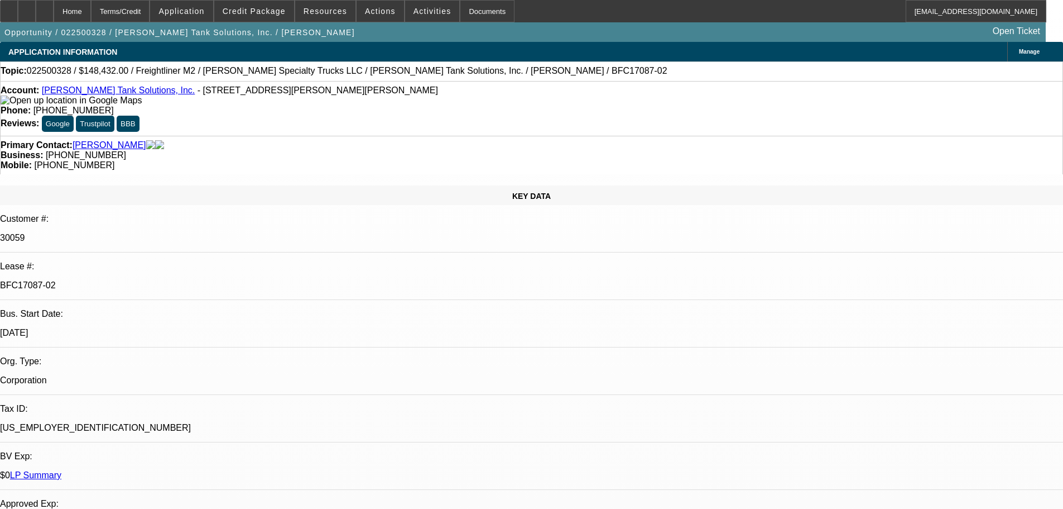
select select "0"
select select "2"
select select "0"
select select "6"
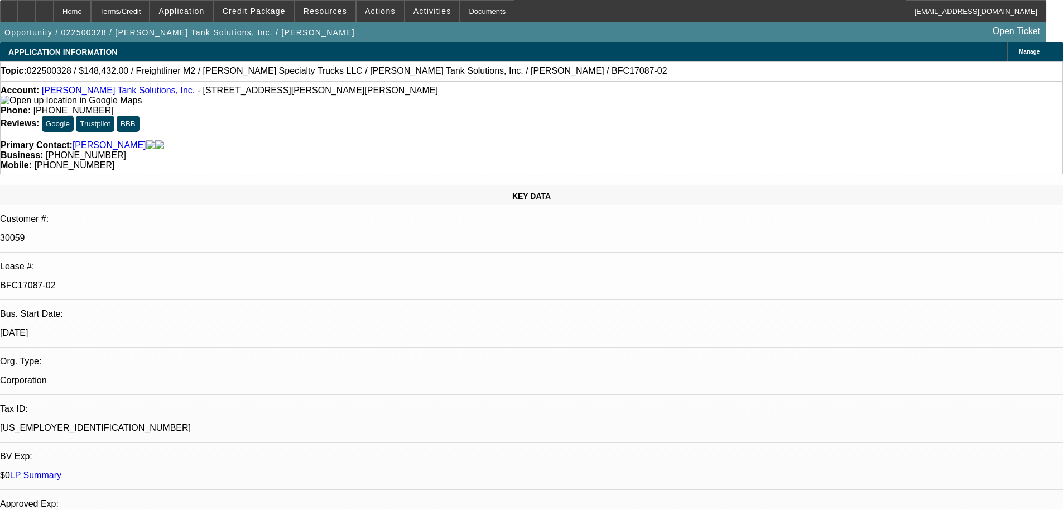
select select "0"
select select "2"
select select "0"
select select "6"
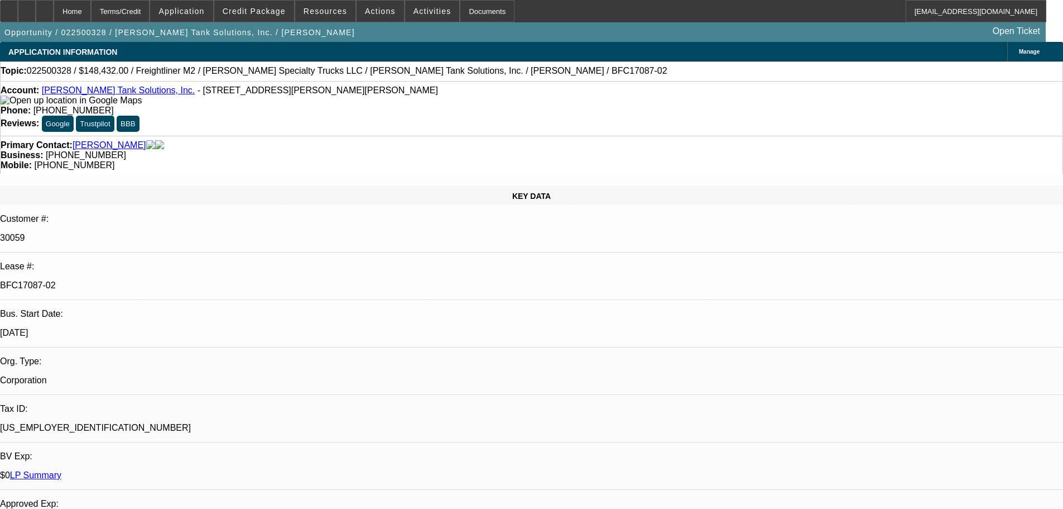
select select "0"
select select "2"
select select "0"
select select "6"
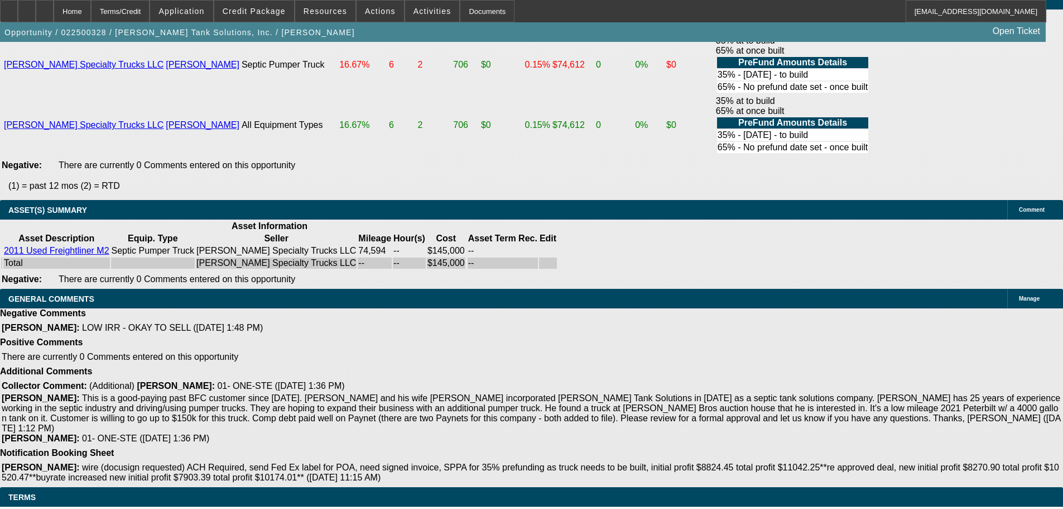
scroll to position [2501, 0]
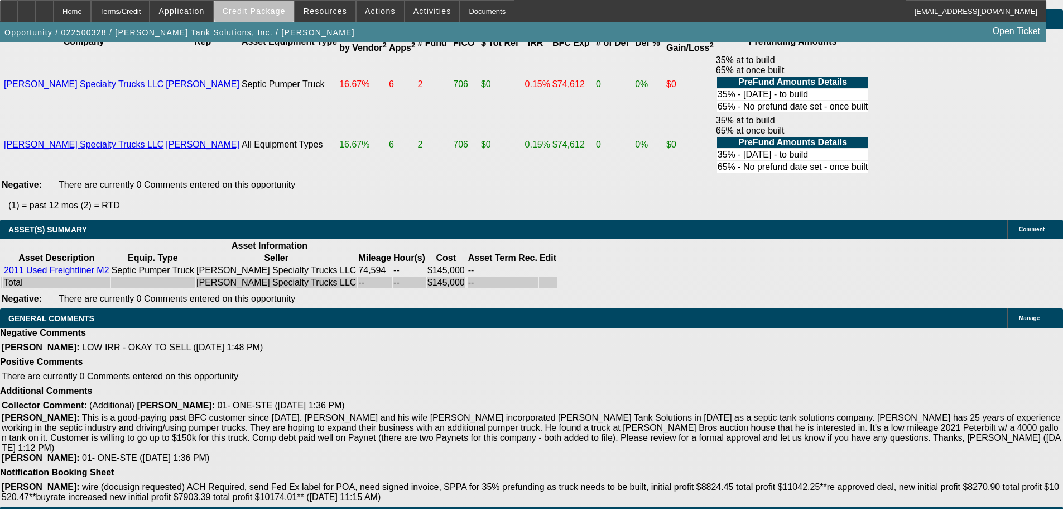
click at [282, 11] on span "Credit Package" at bounding box center [254, 11] width 63 height 9
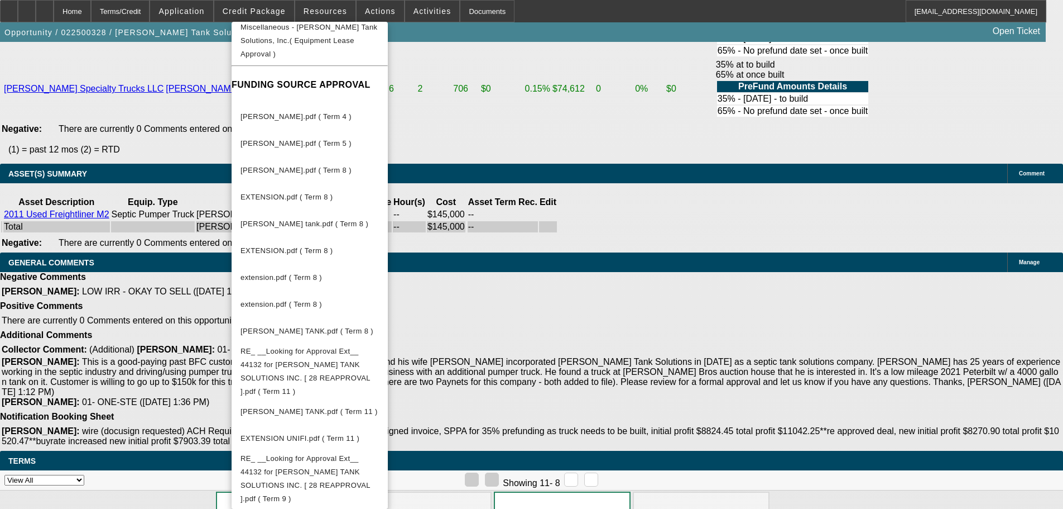
scroll to position [893, 0]
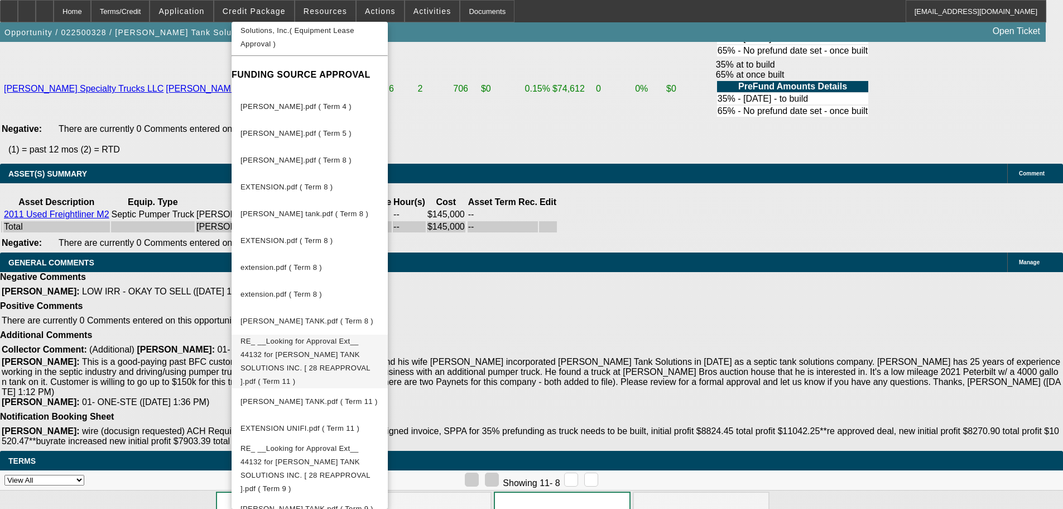
click at [353, 334] on span "RE_ __Looking for Approval Ext__ 44132 for COLEMAN TANK SOLUTIONS INC. [ 28 REA…" at bounding box center [310, 361] width 138 height 54
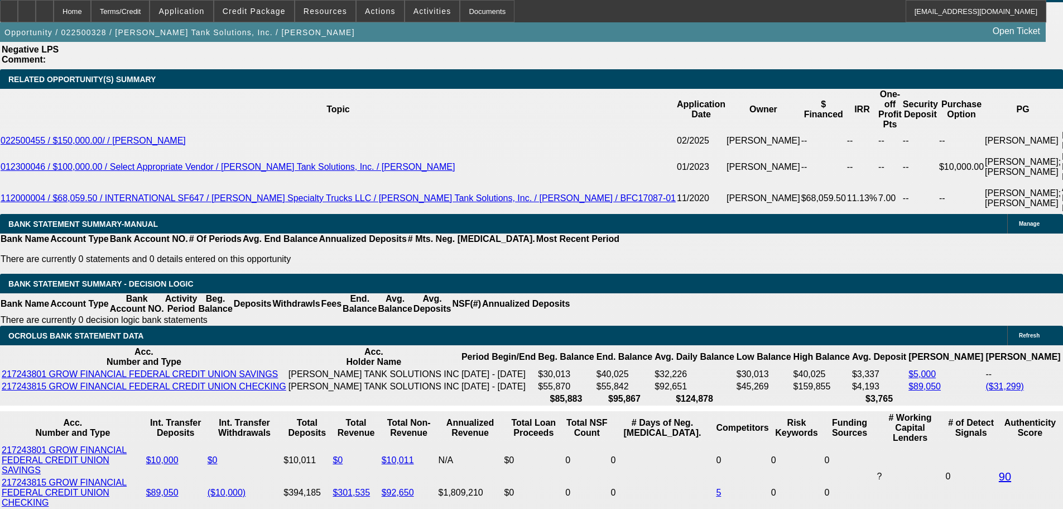
scroll to position [1831, 0]
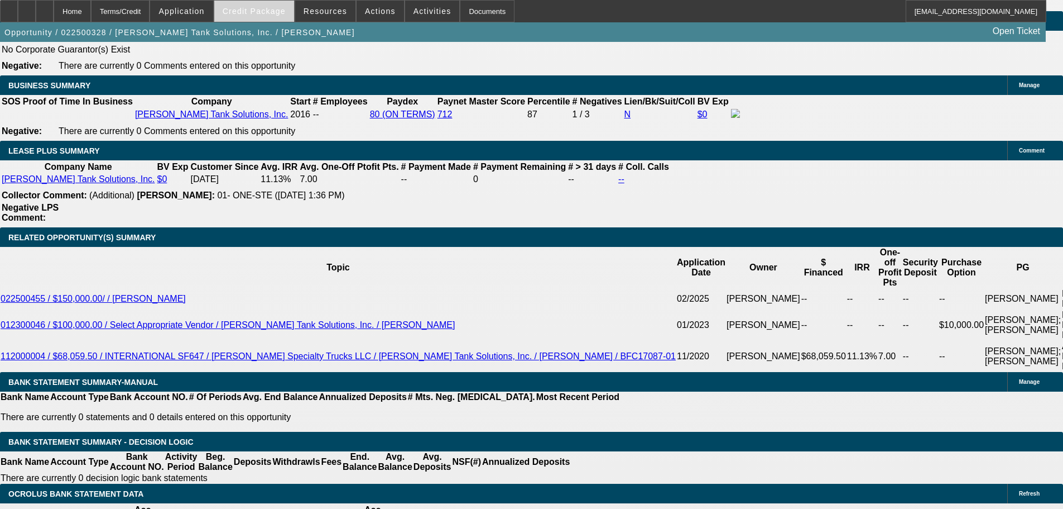
click at [274, 15] on span "Credit Package" at bounding box center [254, 11] width 63 height 9
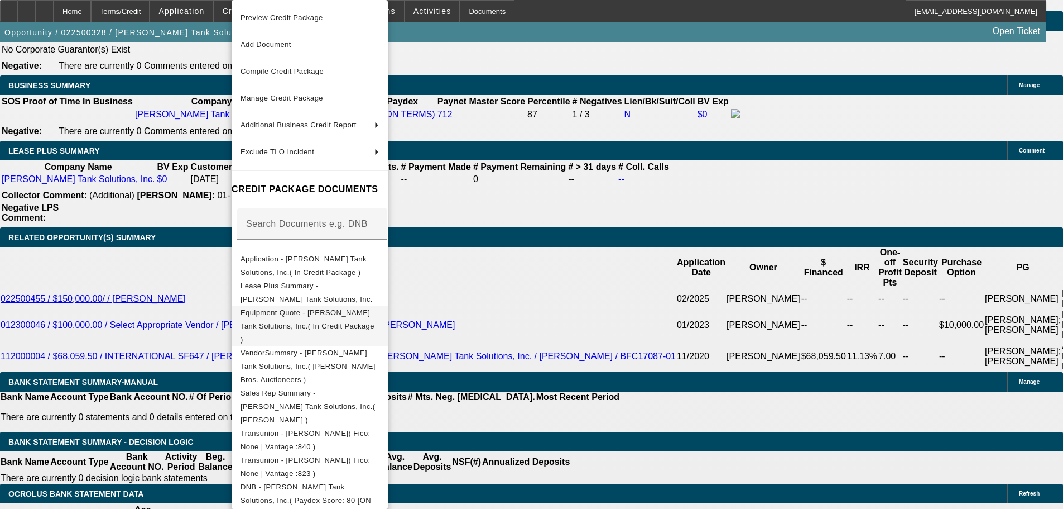
click at [291, 315] on span "Equipment Quote - Coleman Tank Solutions, Inc.( In Credit Package )" at bounding box center [308, 325] width 134 height 35
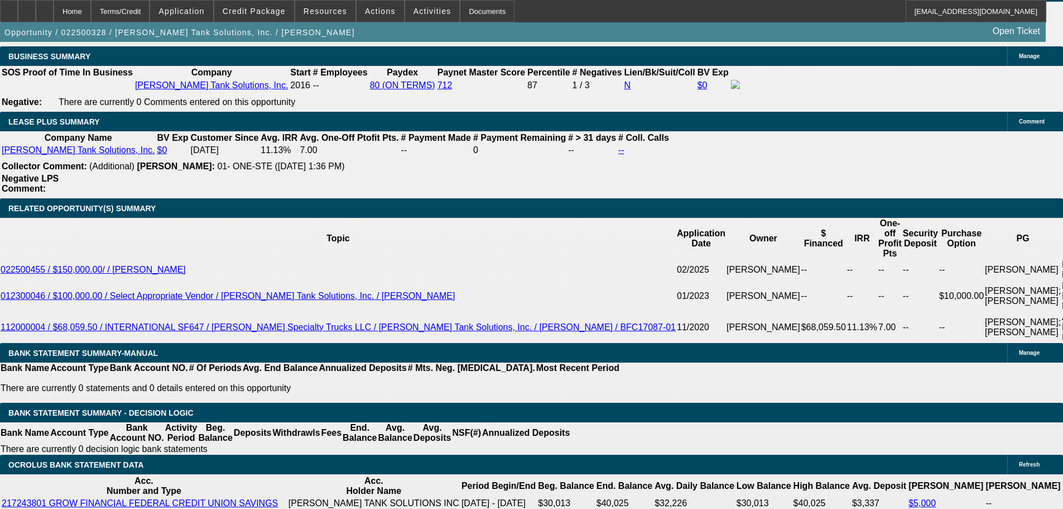
scroll to position [1887, 0]
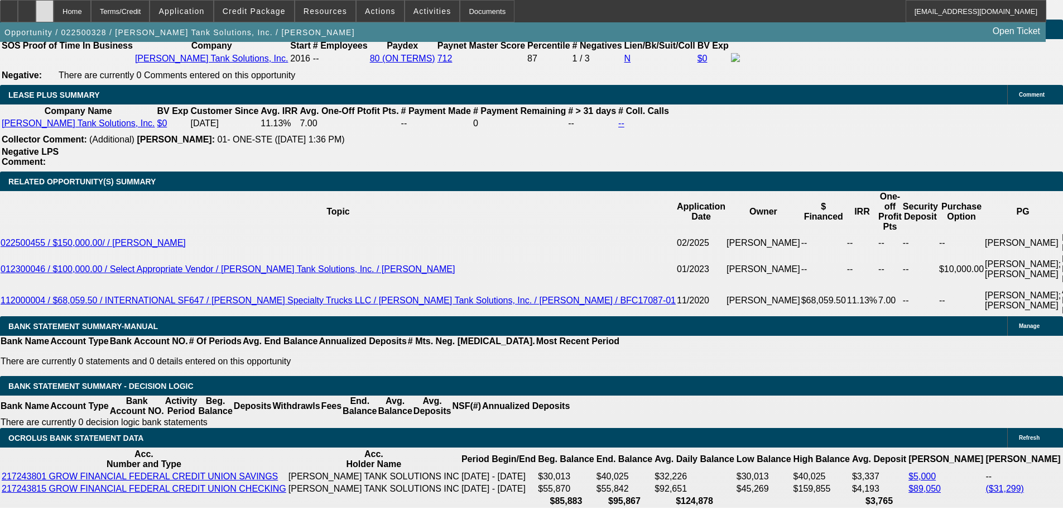
click at [54, 9] on div at bounding box center [45, 11] width 18 height 22
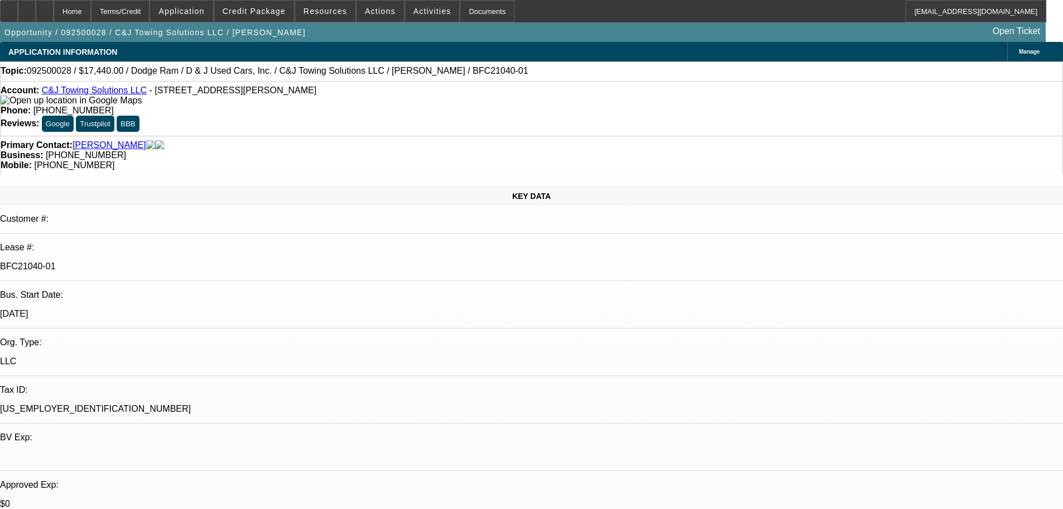
select select "0"
select select "2"
select select "0"
select select "21"
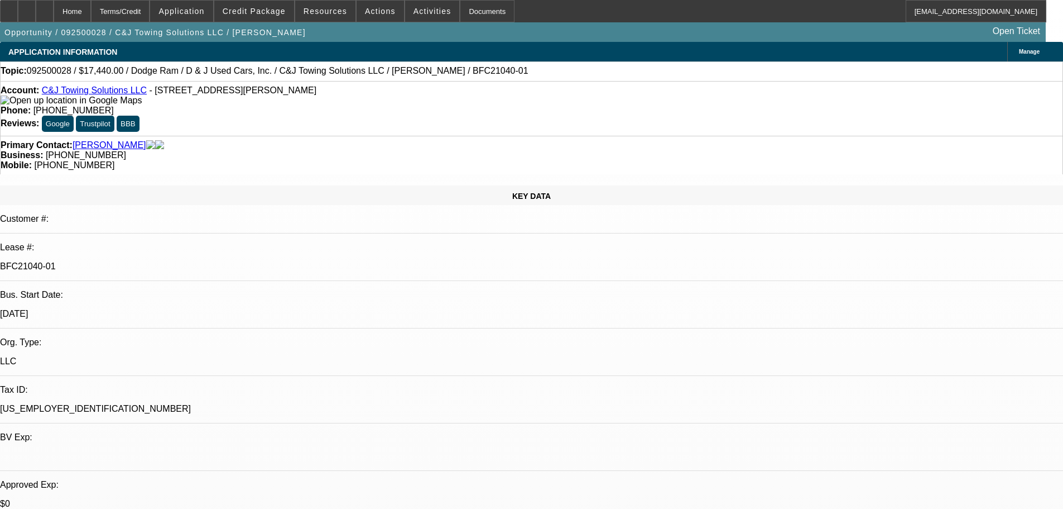
select select "0.2"
select select "0"
select select "2"
select select "0.1"
select select "4"
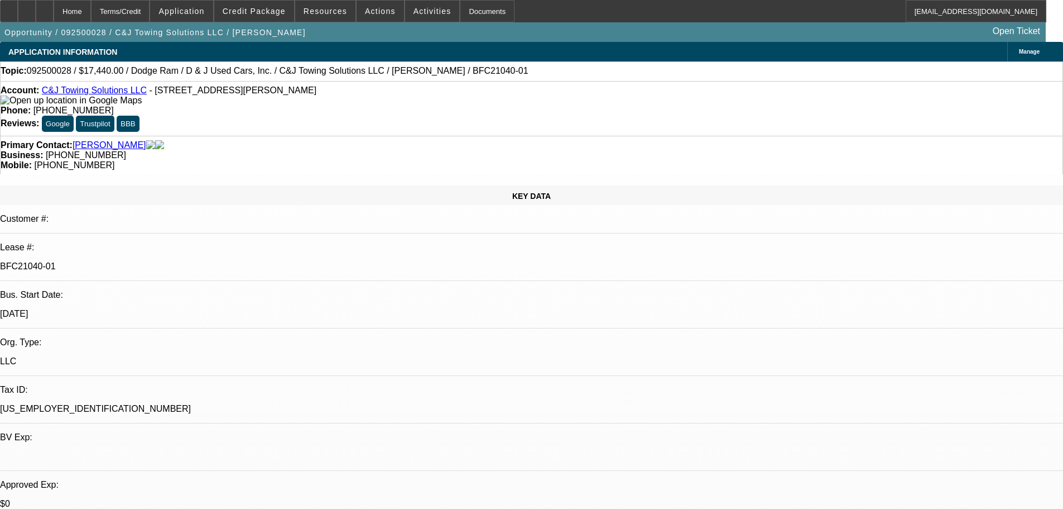
select select "0"
select select "2"
select select "0"
select select "21"
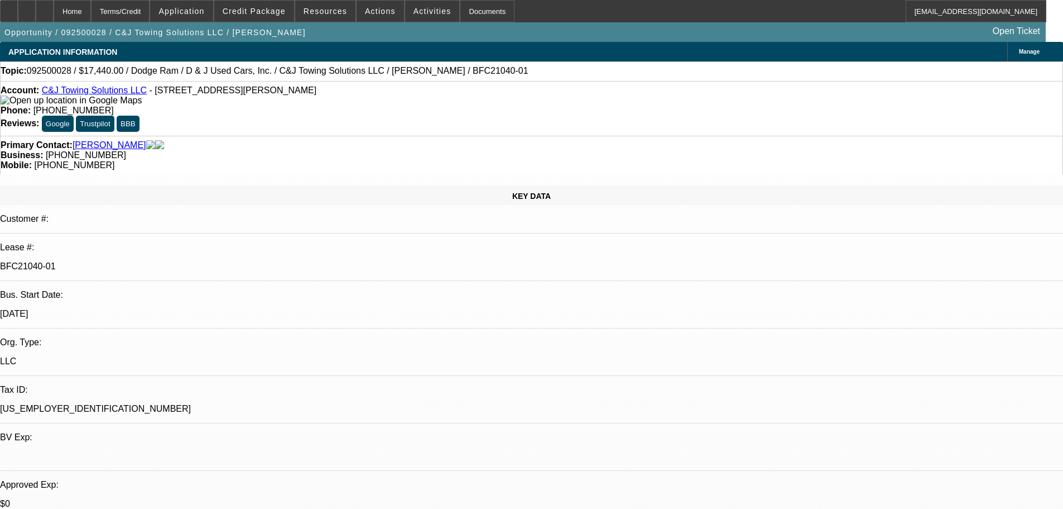
select select "0"
select select "2"
select select "0"
select select "21"
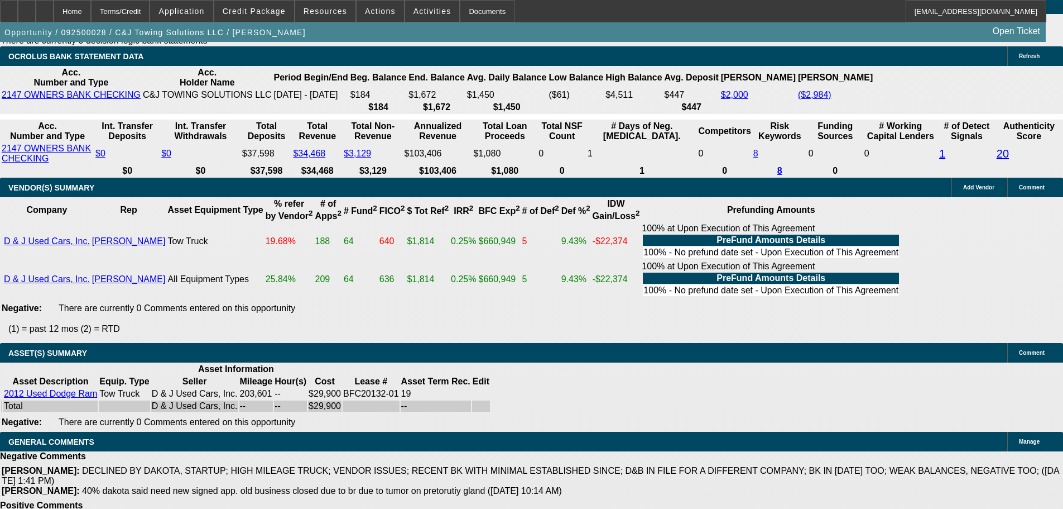
scroll to position [2172, 0]
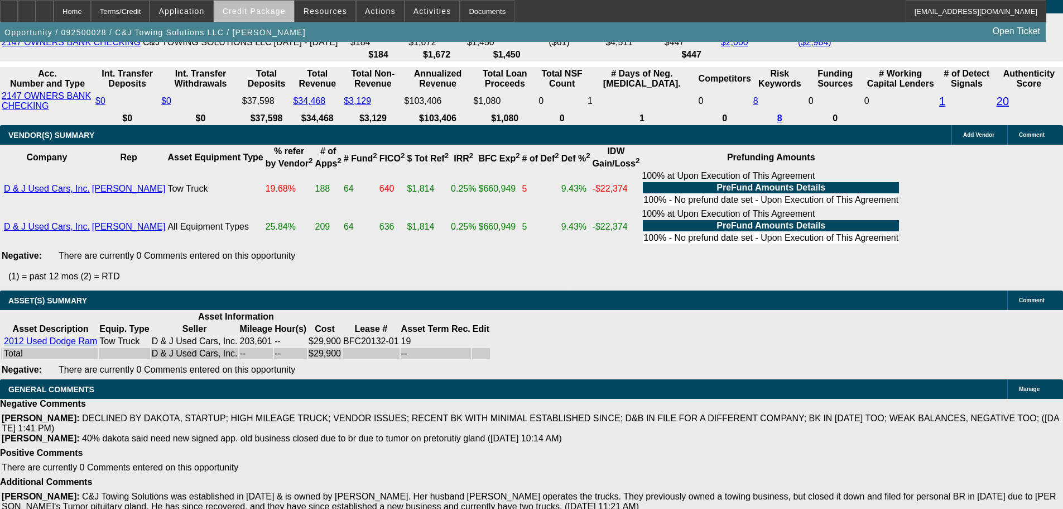
click at [279, 14] on span "Credit Package" at bounding box center [254, 11] width 63 height 9
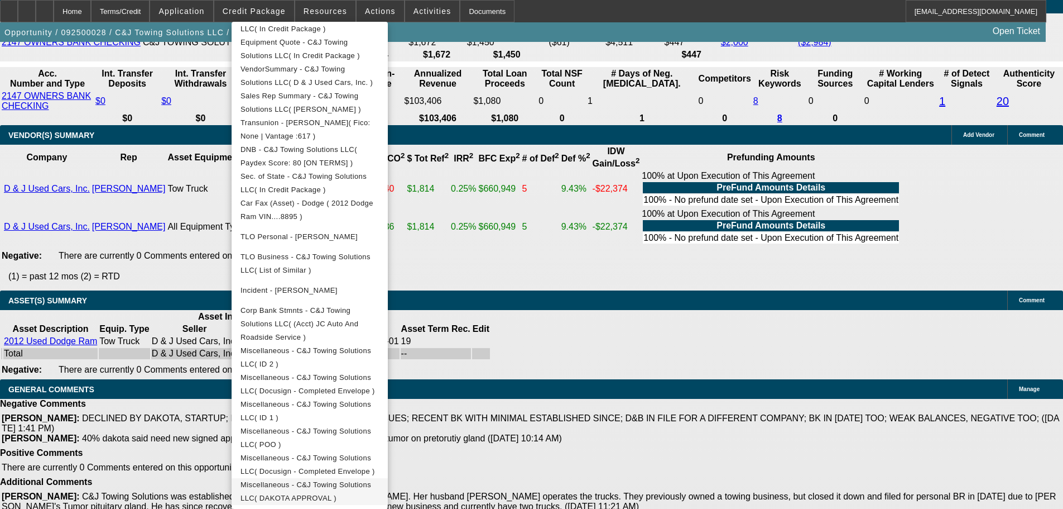
scroll to position [319, 0]
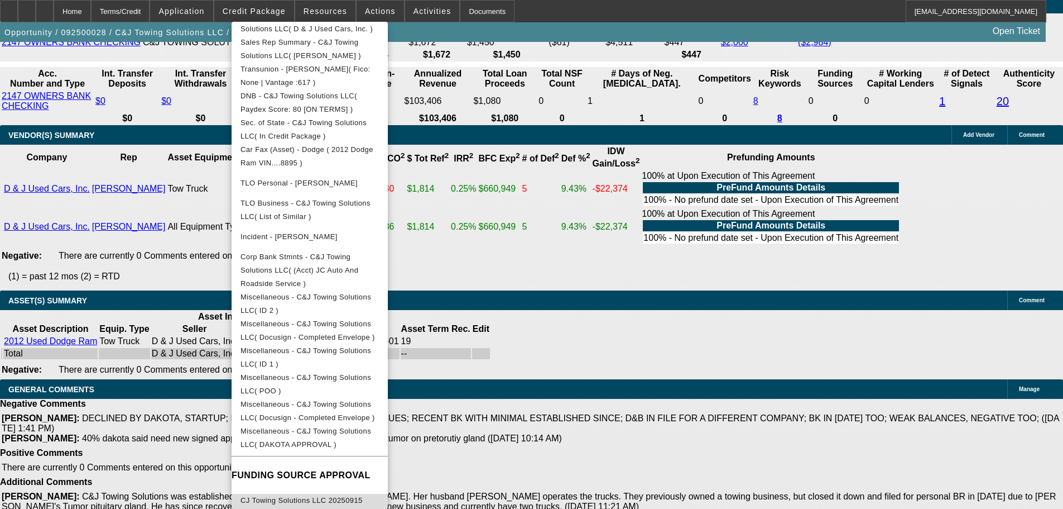
click at [379, 495] on span "CJ Towing Solutions LLC 20250915 Approval Letter 20250930.pdf ( Term 6 )" at bounding box center [310, 506] width 138 height 27
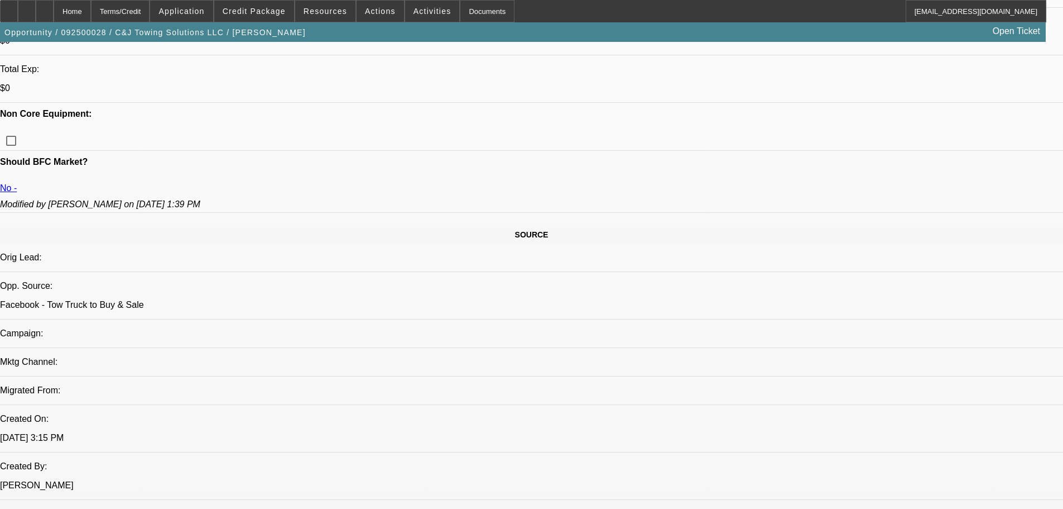
scroll to position [776, 0]
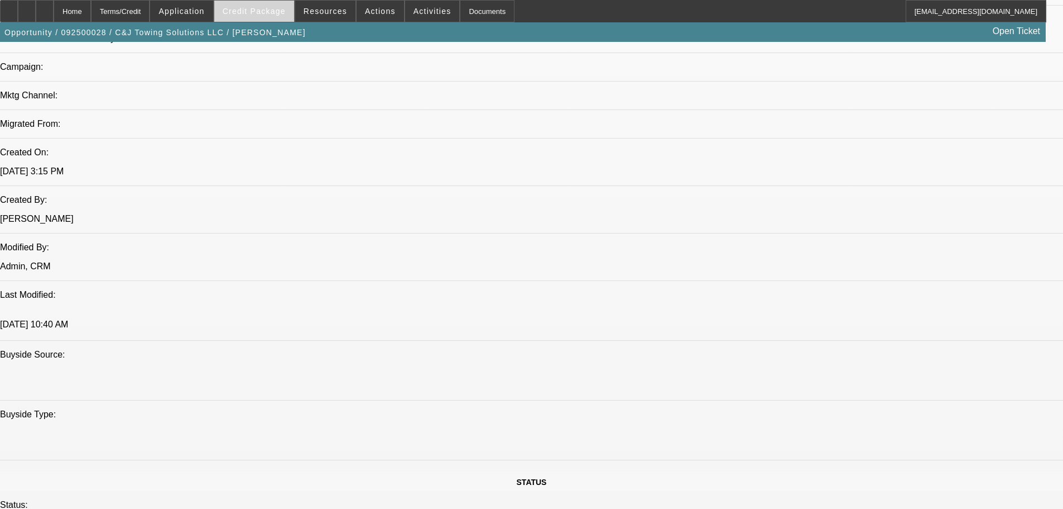
click at [262, 16] on span at bounding box center [254, 11] width 80 height 27
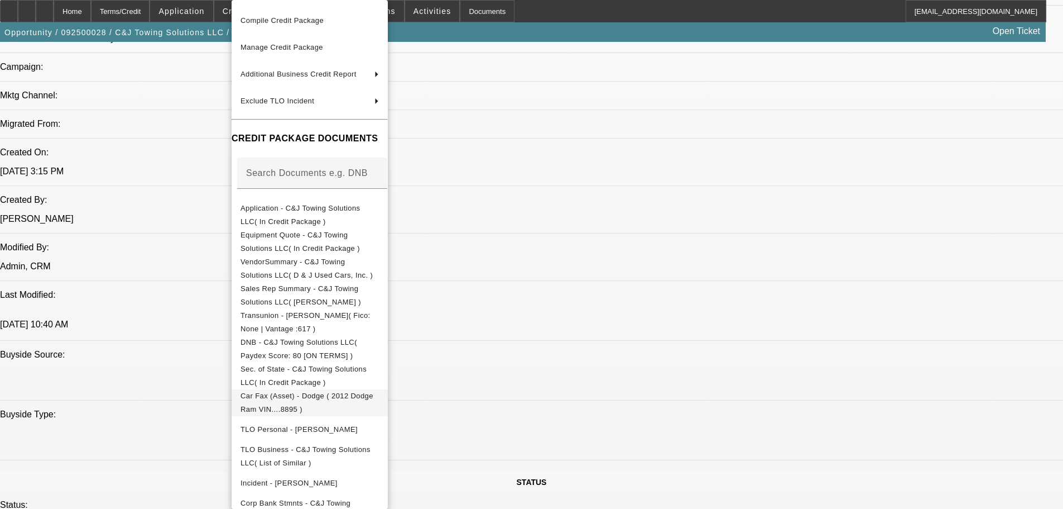
scroll to position [167, 0]
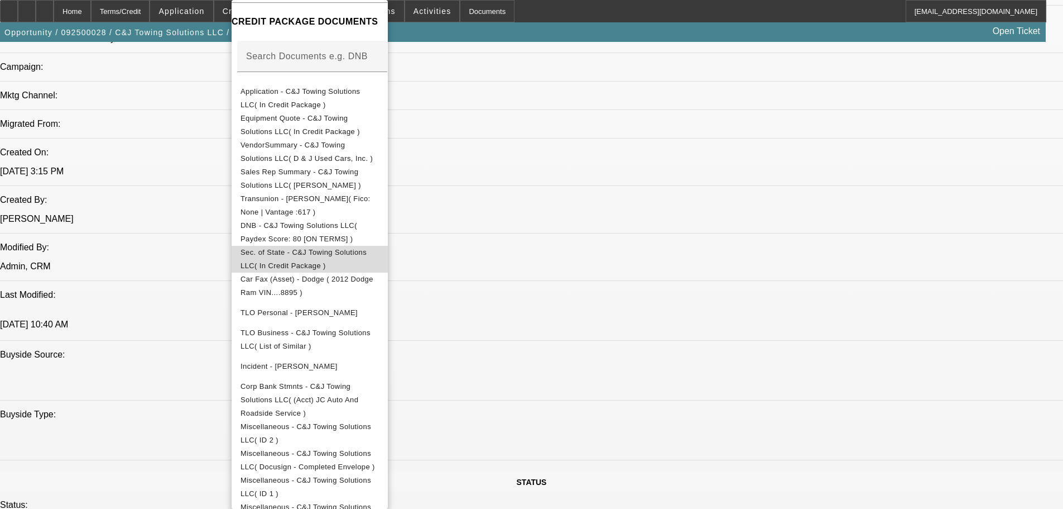
click at [307, 258] on span "Sec. of State - C&J Towing Solutions LLC( In Credit Package )" at bounding box center [304, 259] width 126 height 22
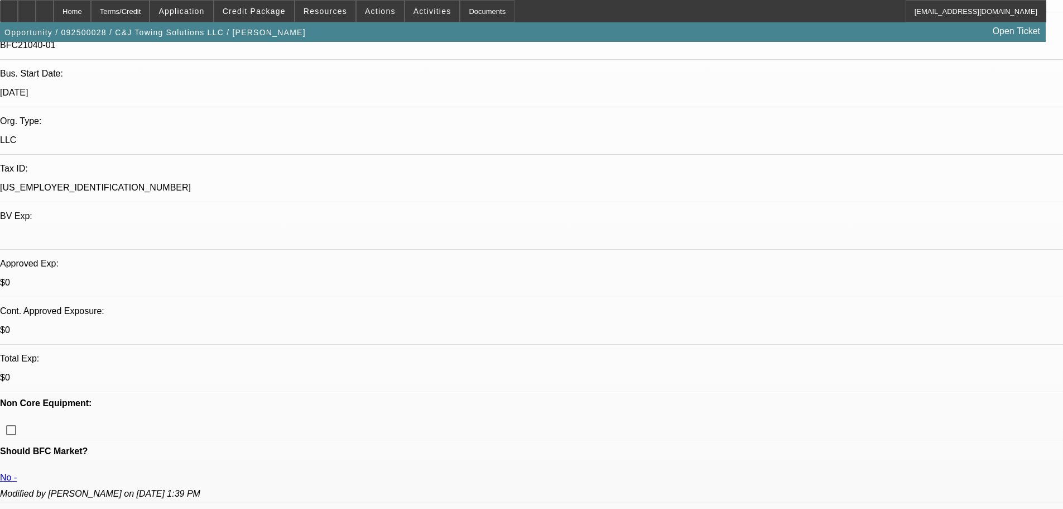
scroll to position [497, 0]
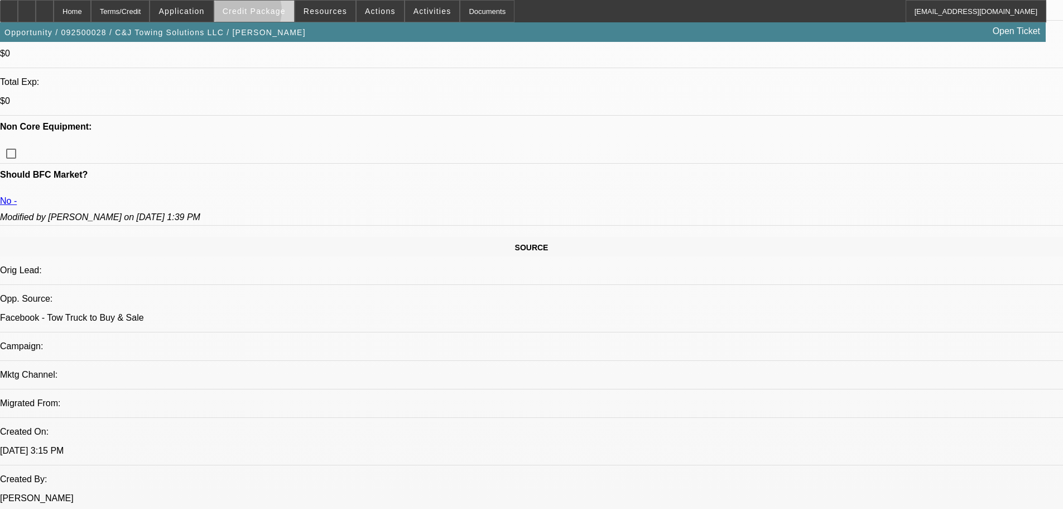
click at [257, 13] on span "Credit Package" at bounding box center [254, 11] width 63 height 9
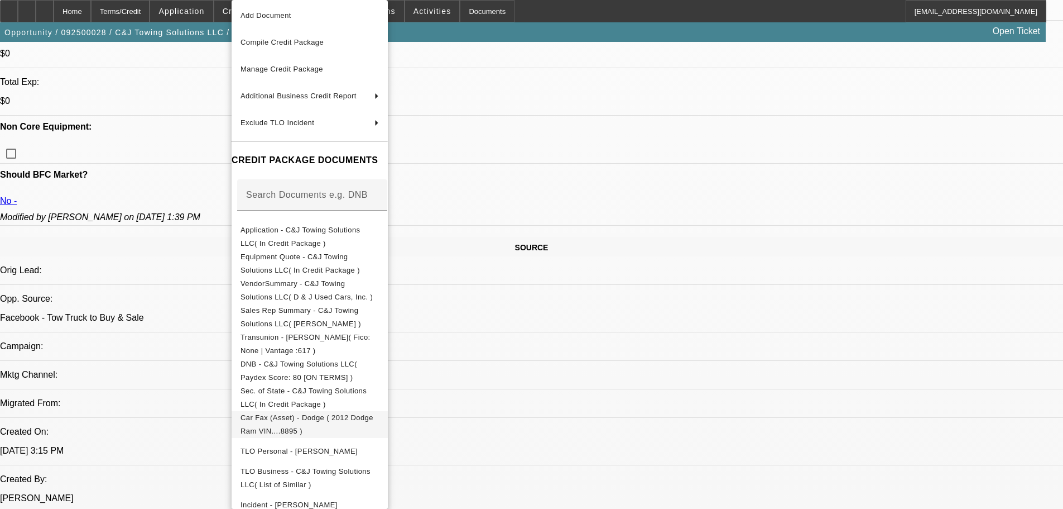
scroll to position [112, 0]
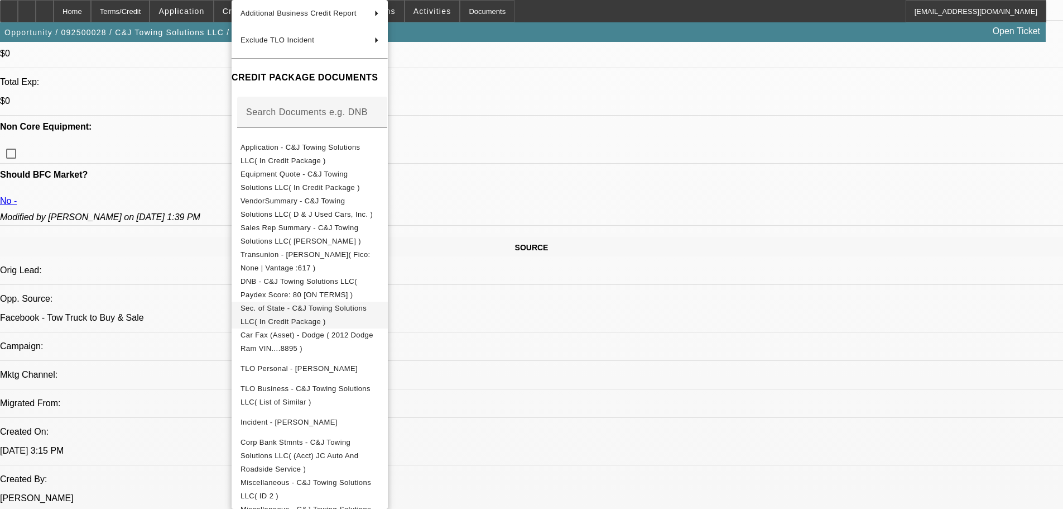
click at [298, 317] on span "Sec. of State - C&J Towing Solutions LLC( In Credit Package )" at bounding box center [310, 314] width 138 height 27
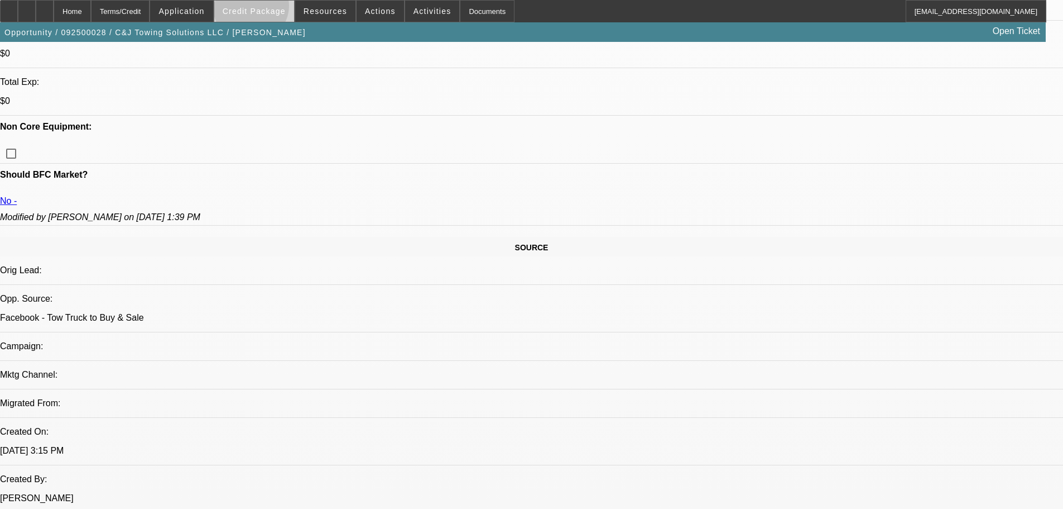
click at [268, 8] on span "Credit Package" at bounding box center [254, 11] width 63 height 9
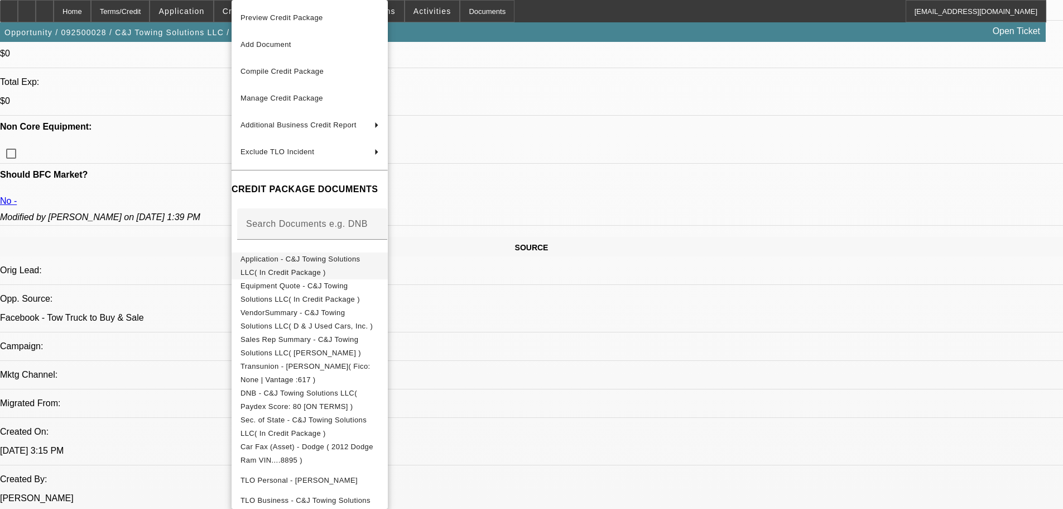
click at [293, 253] on button "Application - C&J Towing Solutions LLC( In Credit Package )" at bounding box center [310, 265] width 156 height 27
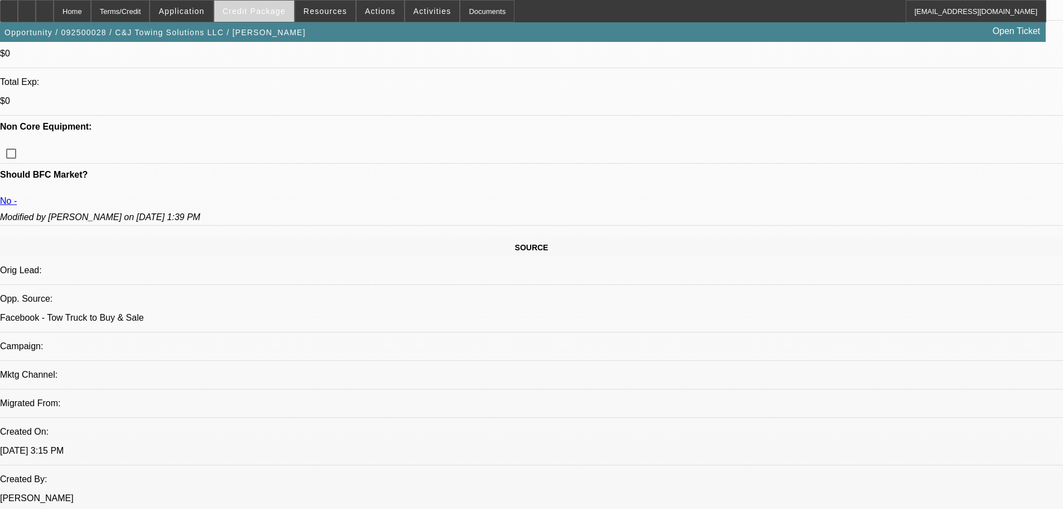
click at [255, 16] on span at bounding box center [254, 11] width 80 height 27
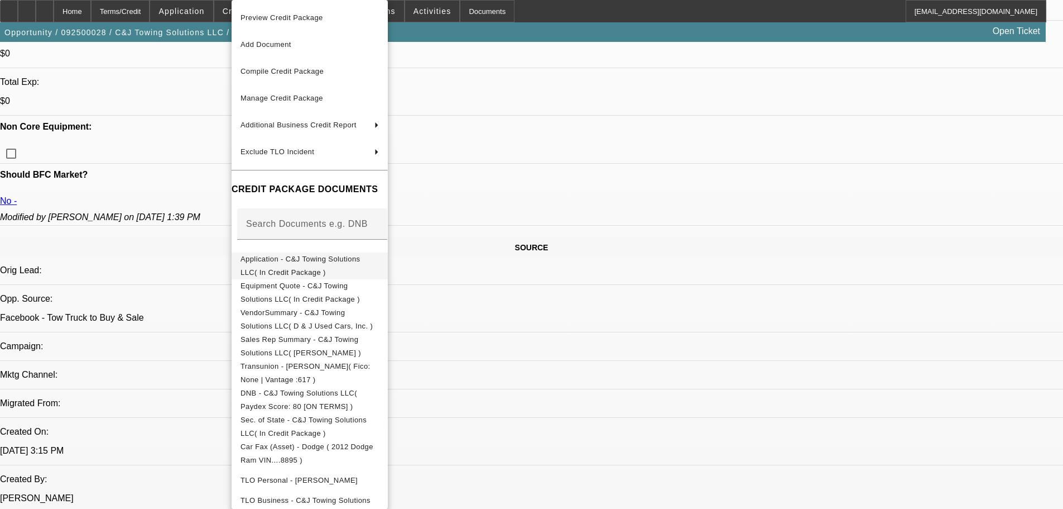
click at [290, 260] on span "Application - C&J Towing Solutions LLC( In Credit Package )" at bounding box center [300, 266] width 119 height 22
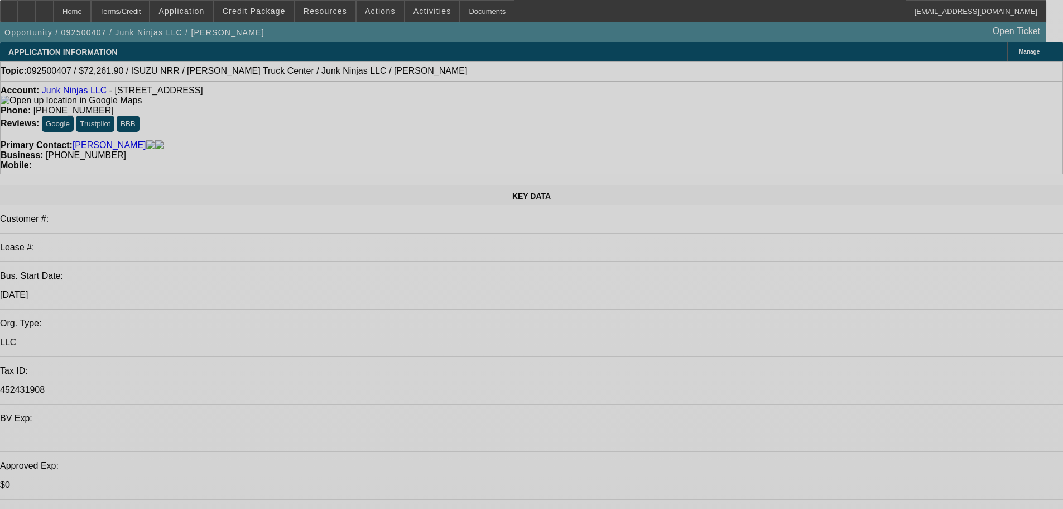
select select "0.15"
select select "0"
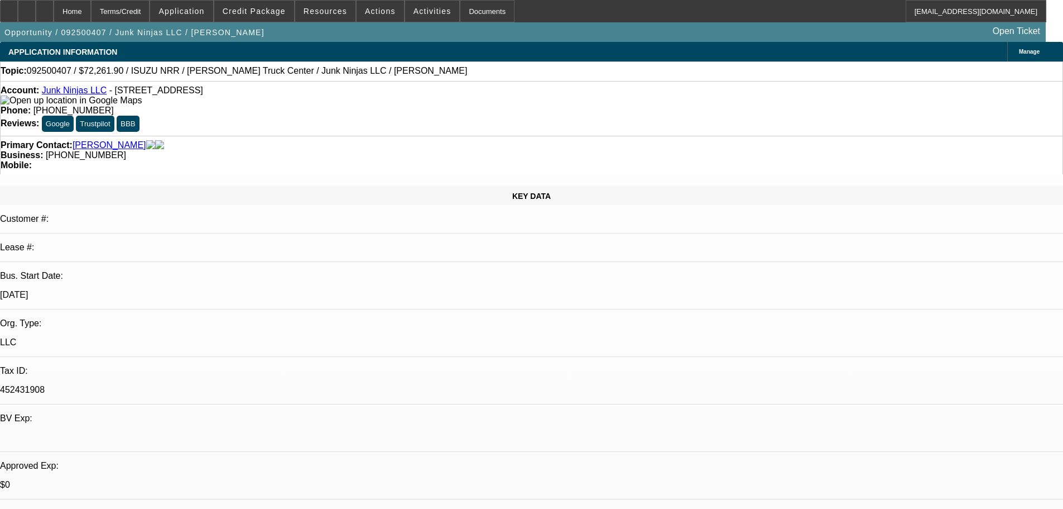
select select "0.1"
select select "0.15"
select select "0"
select select "0.1"
select select "0.15"
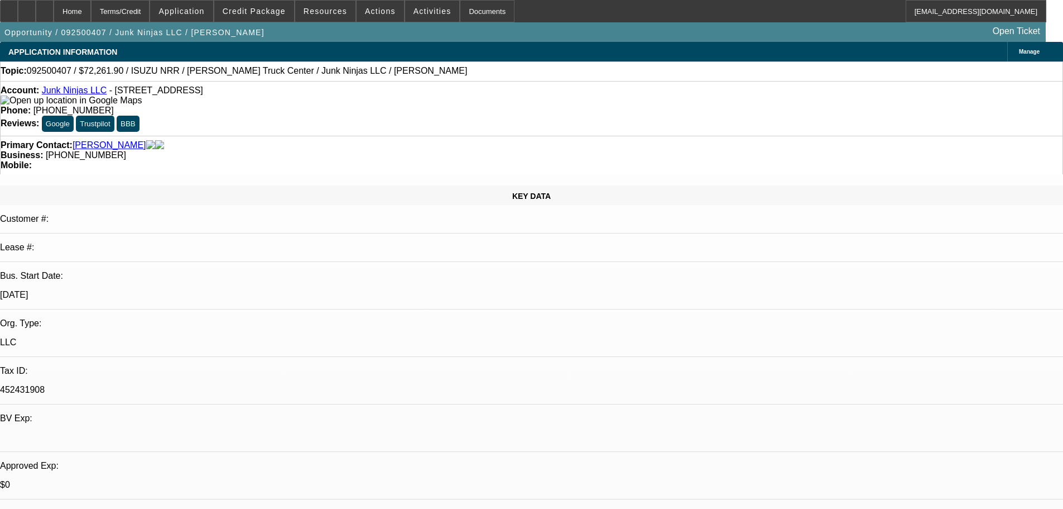
select select "0"
select select "0.1"
select select "0.15"
select select "0"
select select "0.1"
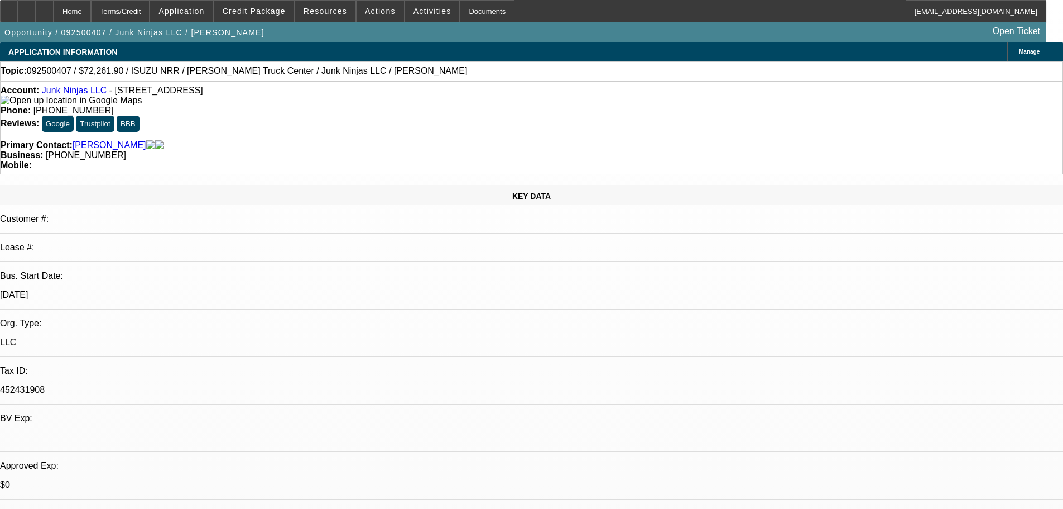
select select "1"
select select "4"
select select "1"
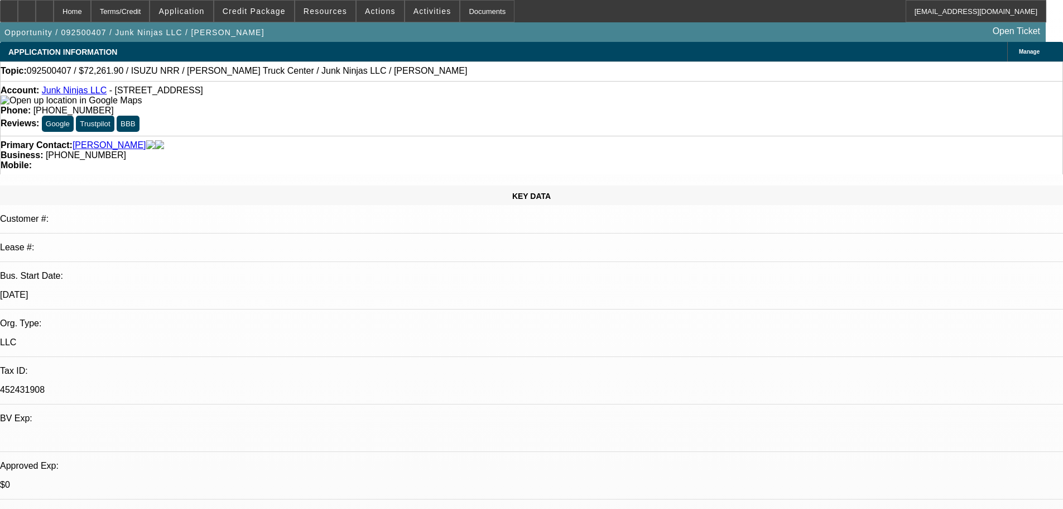
select select "4"
select select "1"
select select "4"
select select "1"
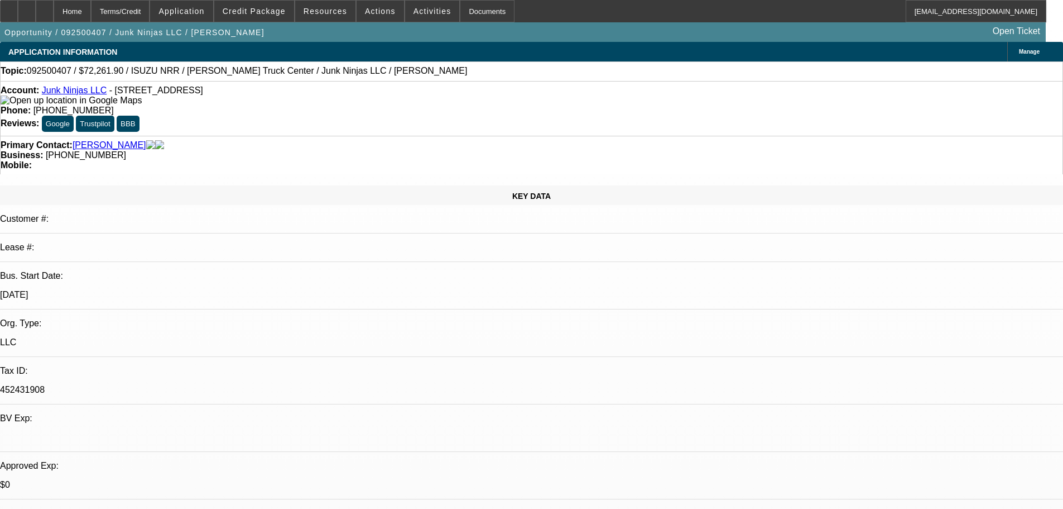
select select "1"
select select "4"
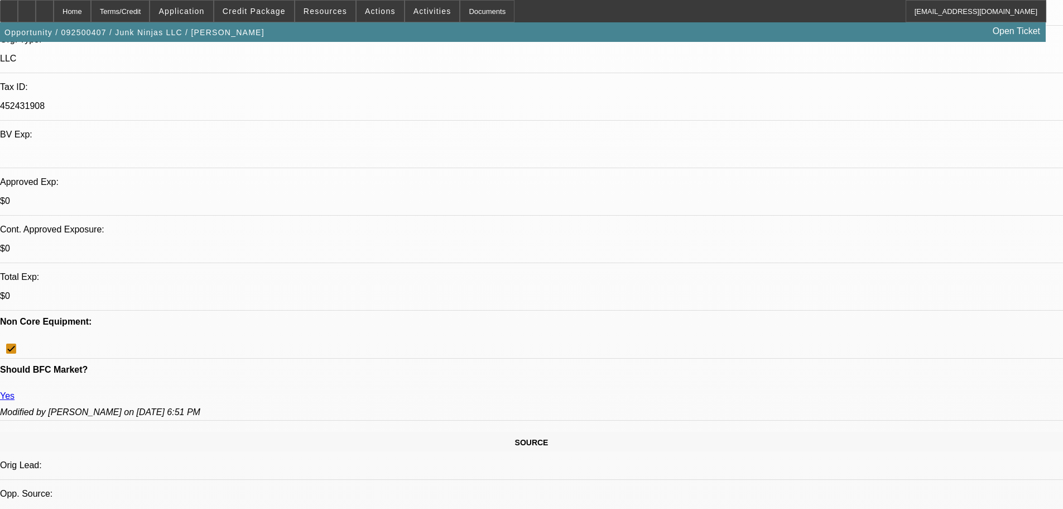
scroll to position [279, 0]
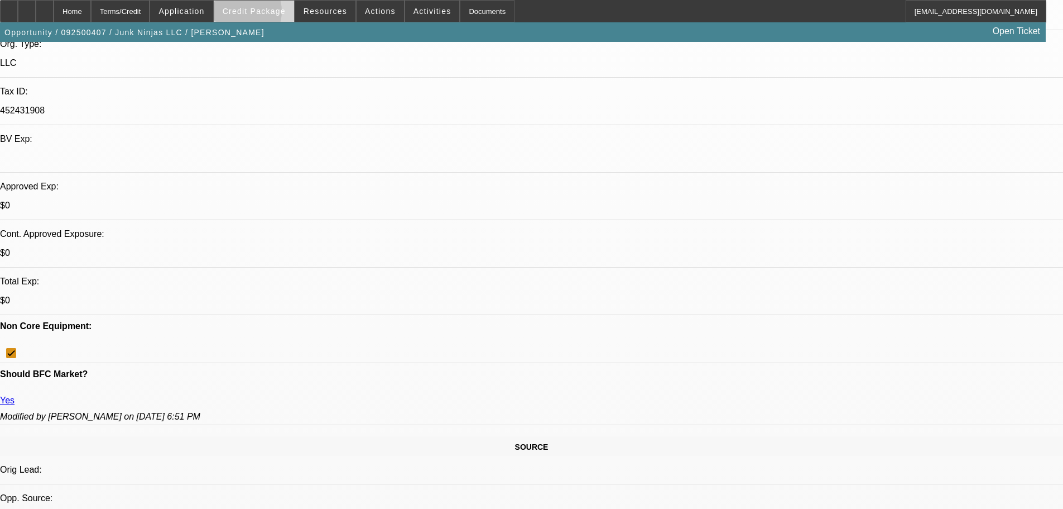
click at [253, 14] on span "Credit Package" at bounding box center [254, 11] width 63 height 9
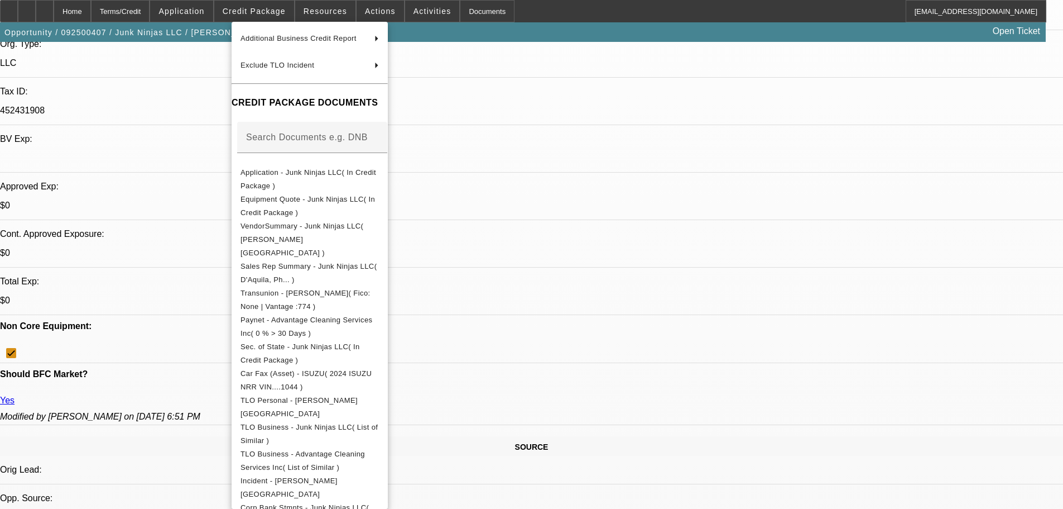
scroll to position [335, 0]
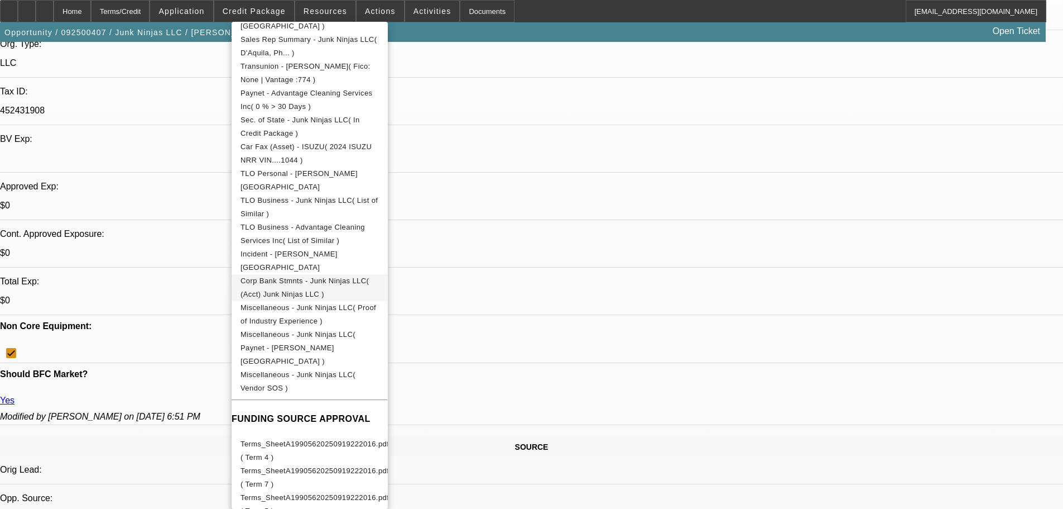
click at [345, 274] on span "Corp Bank Stmnts - Junk Ninjas LLC( (Acct) Junk Ninjas LLC )" at bounding box center [310, 287] width 138 height 27
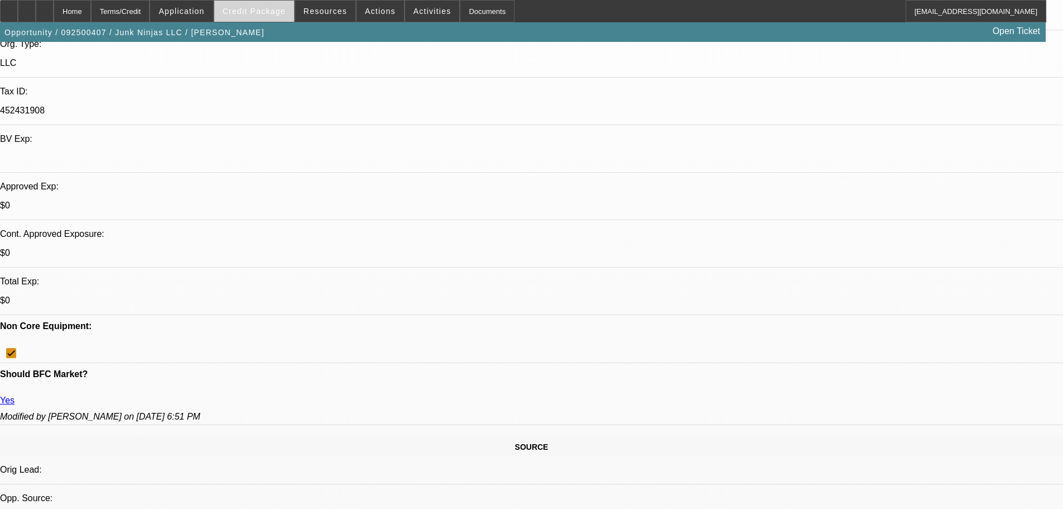
click at [251, 6] on span at bounding box center [254, 11] width 80 height 27
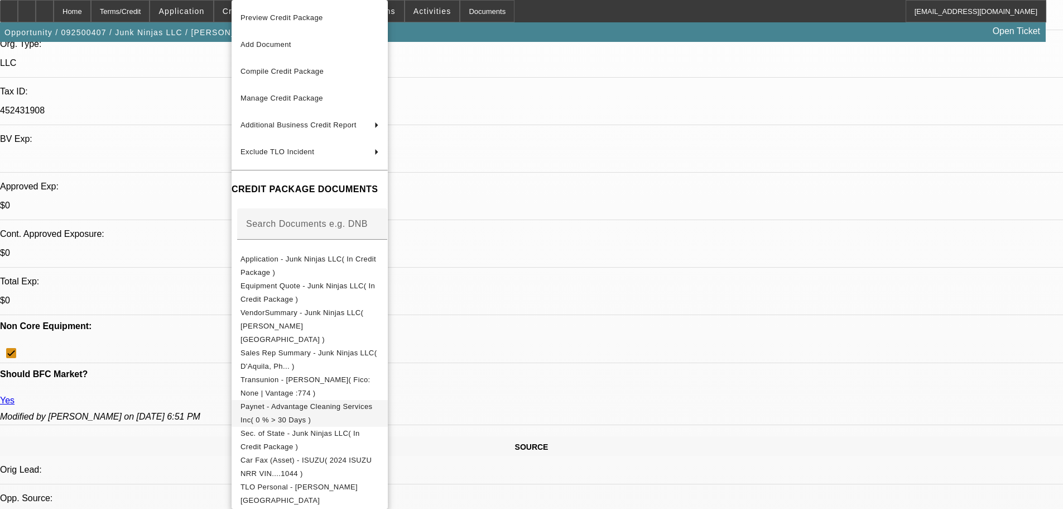
scroll to position [112, 0]
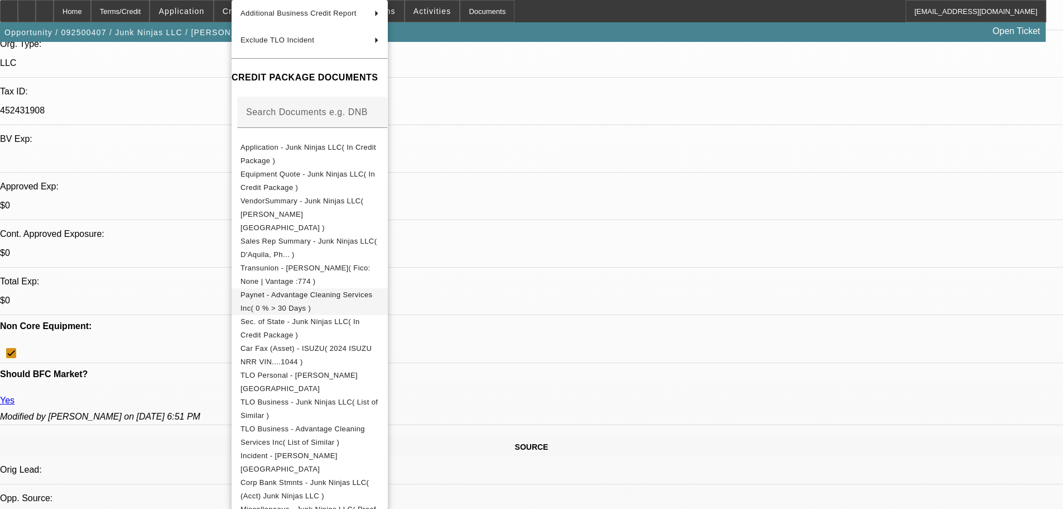
click at [351, 290] on span "Paynet - Advantage Cleaning Services Inc( 0 % > 30 Days )" at bounding box center [307, 301] width 132 height 22
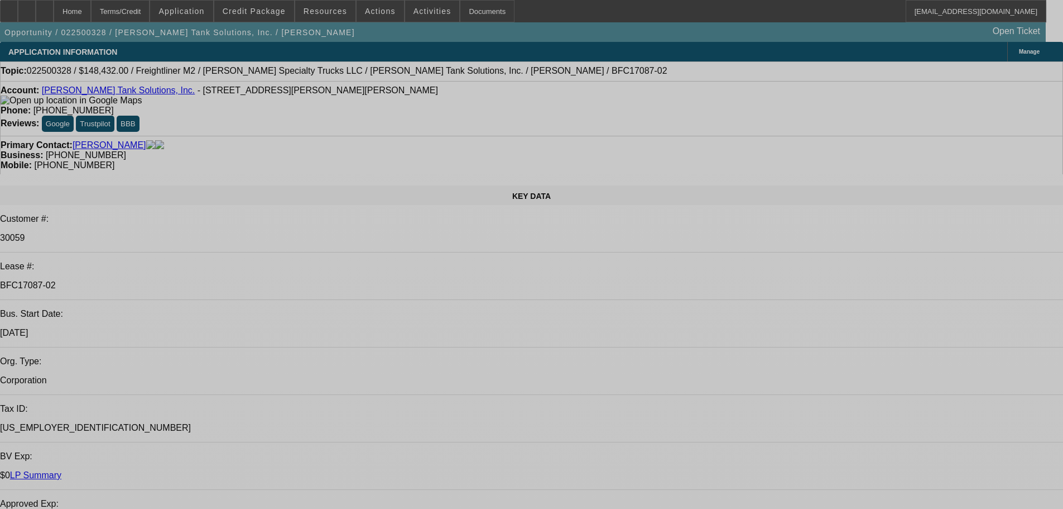
select select "0"
select select "2"
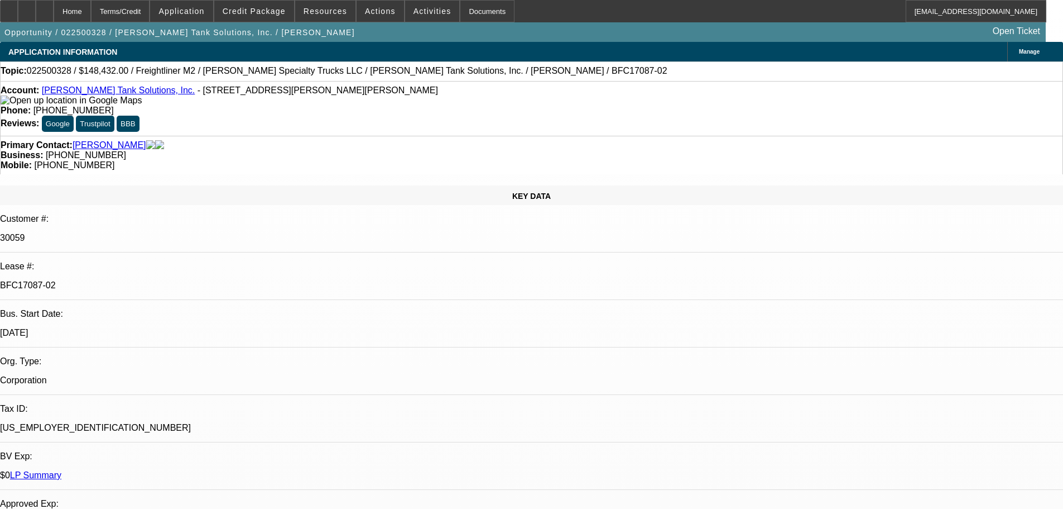
select select "0"
select select "6"
select select "0"
select select "2"
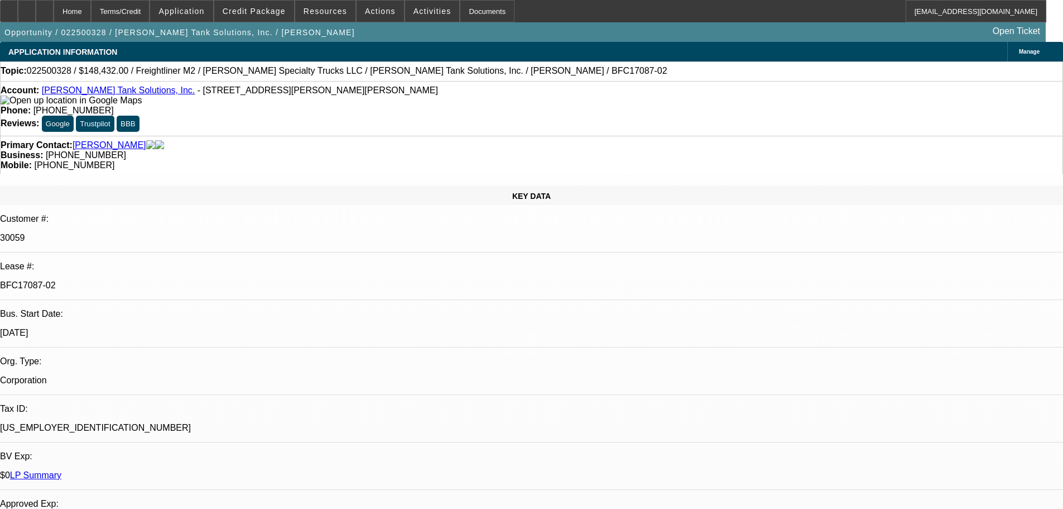
select select "0"
select select "6"
select select "0"
select select "2"
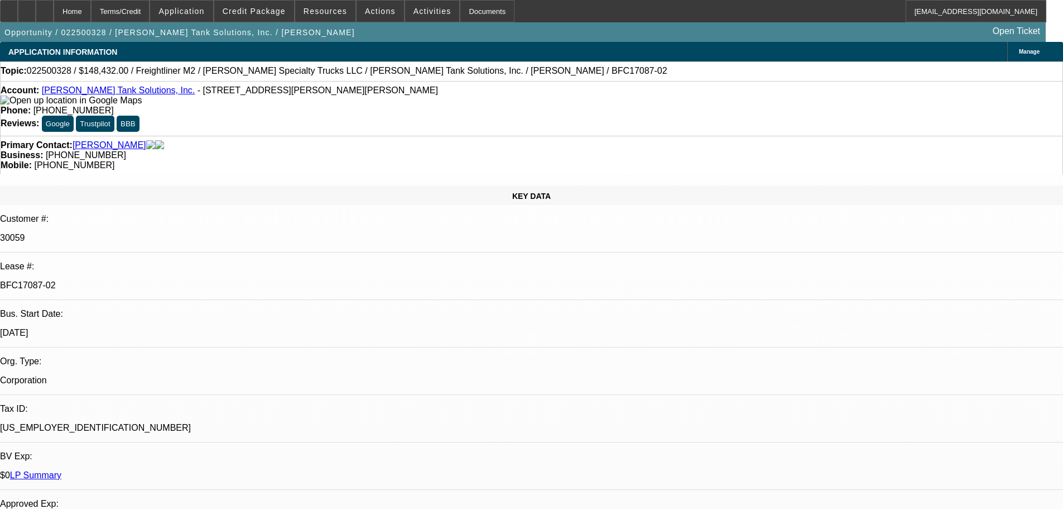
select select "0"
select select "6"
select select "0"
select select "2"
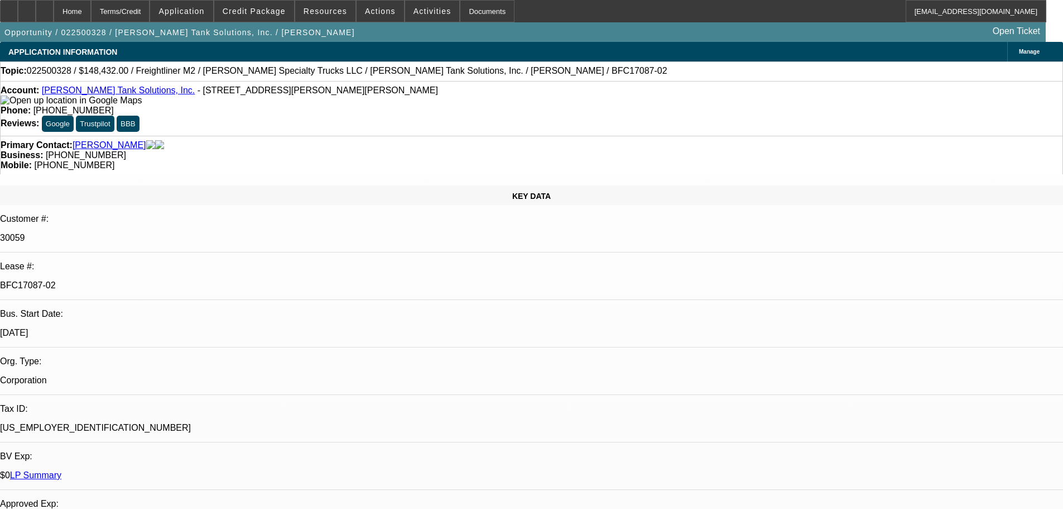
select select "0"
select select "6"
click at [262, 17] on span at bounding box center [254, 11] width 80 height 27
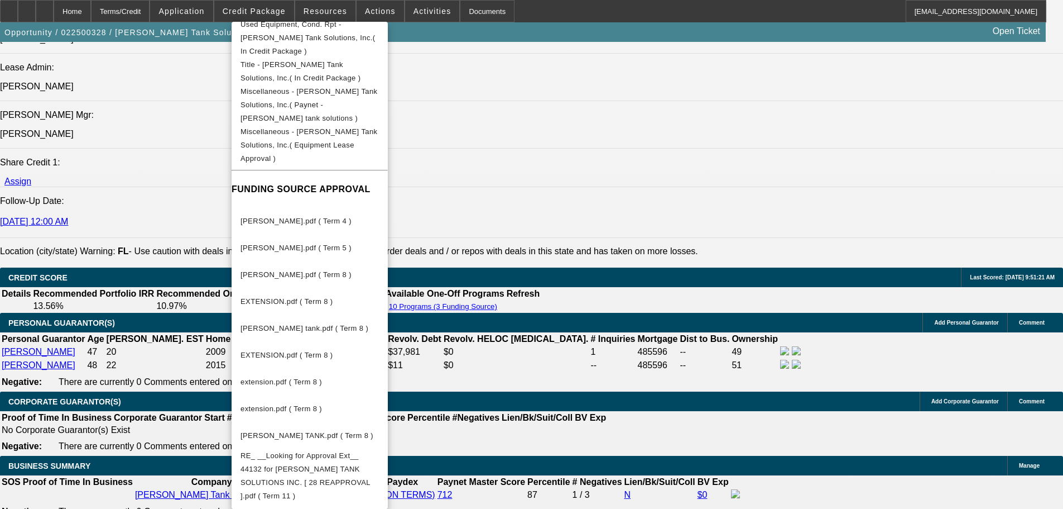
scroll to position [1898, 0]
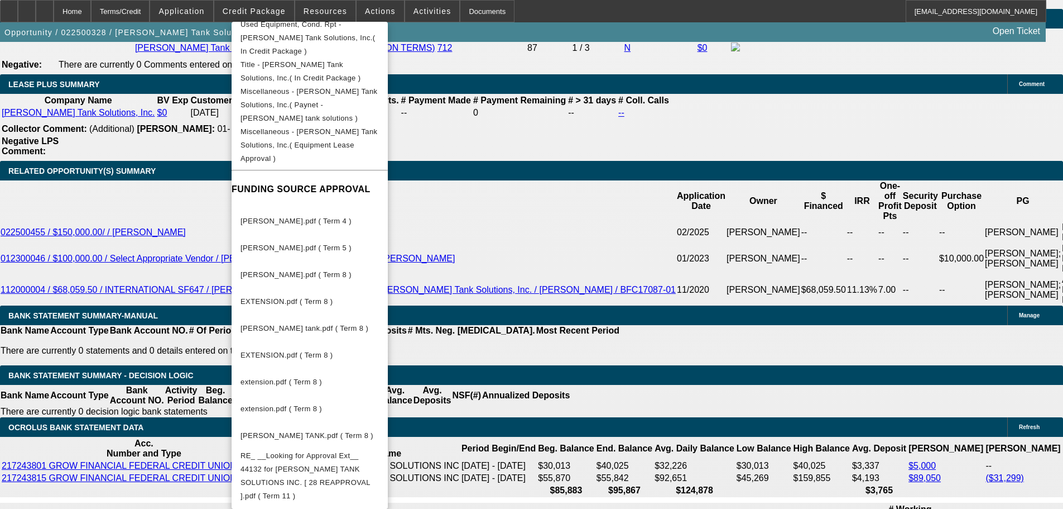
click at [84, 298] on div at bounding box center [531, 254] width 1063 height 509
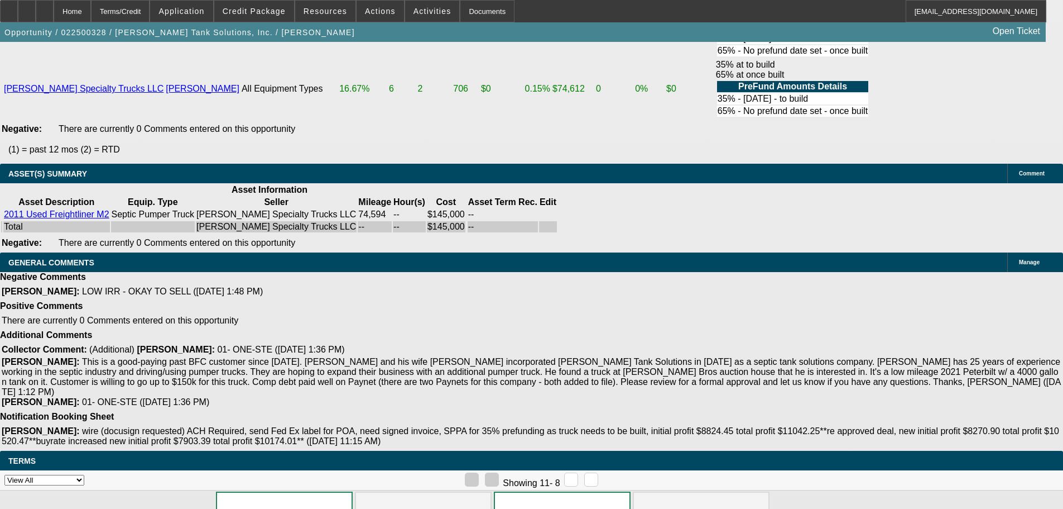
scroll to position [2334, 0]
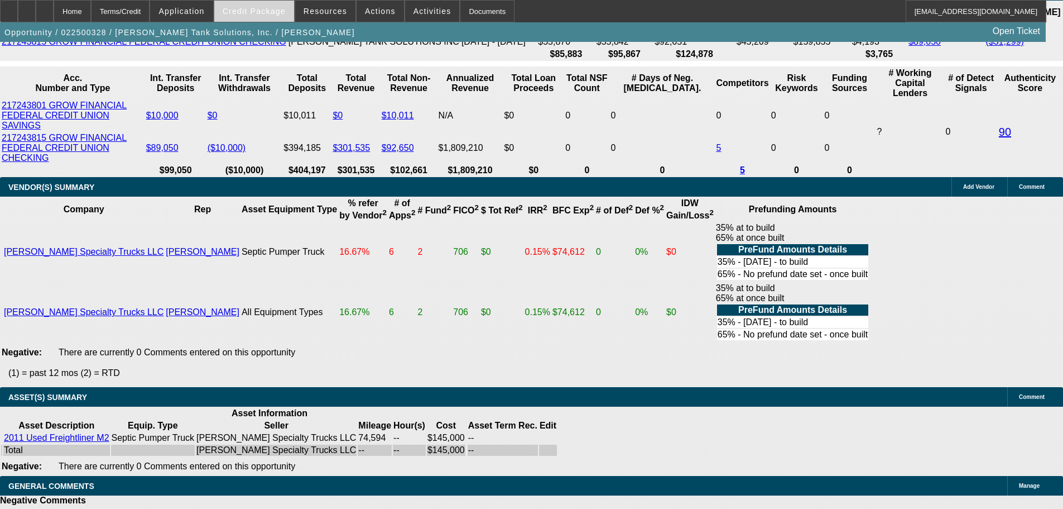
click at [271, 16] on span at bounding box center [254, 11] width 80 height 27
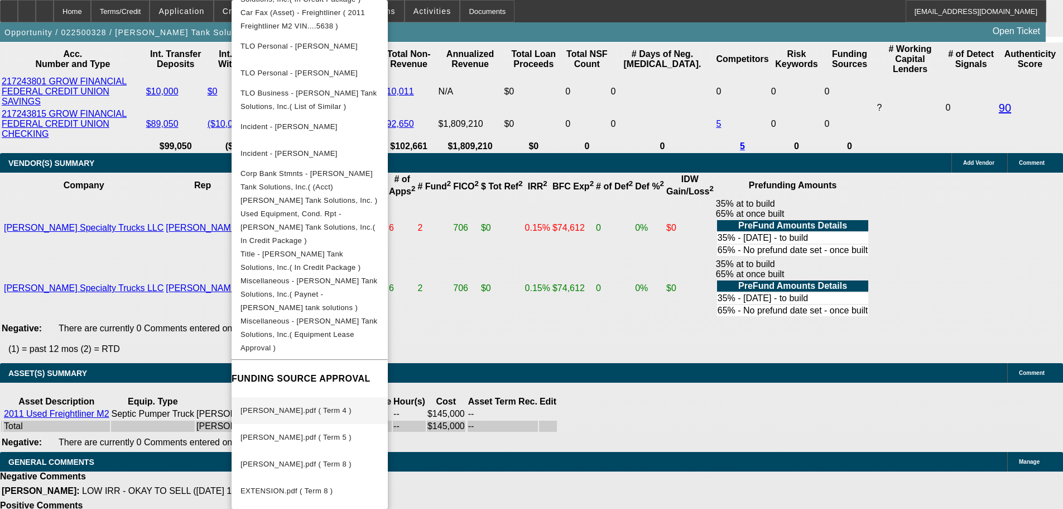
scroll to position [837, 0]
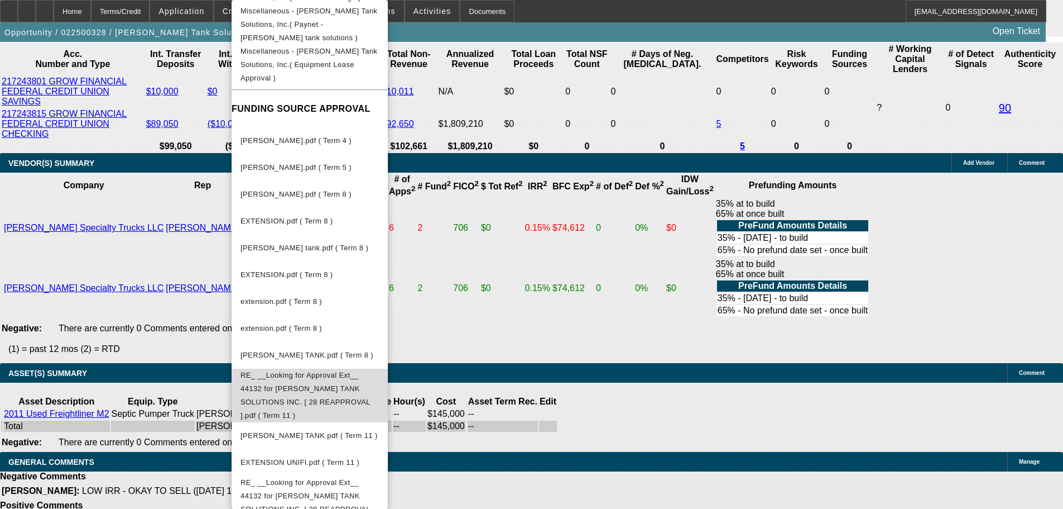
click at [371, 371] on span "RE_ __Looking for Approval Ext__ 44132 for COLEMAN TANK SOLUTIONS INC. [ 28 REA…" at bounding box center [306, 395] width 130 height 49
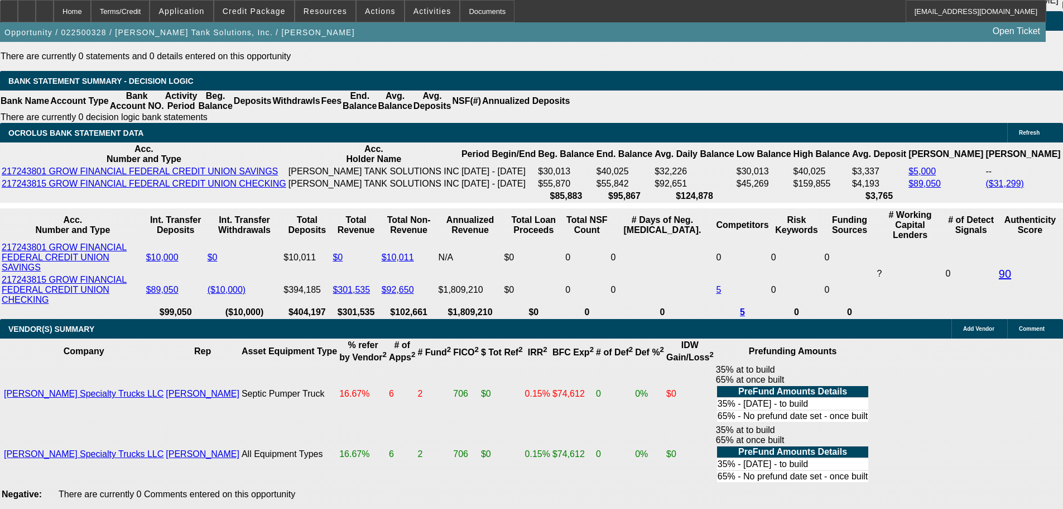
scroll to position [2190, 0]
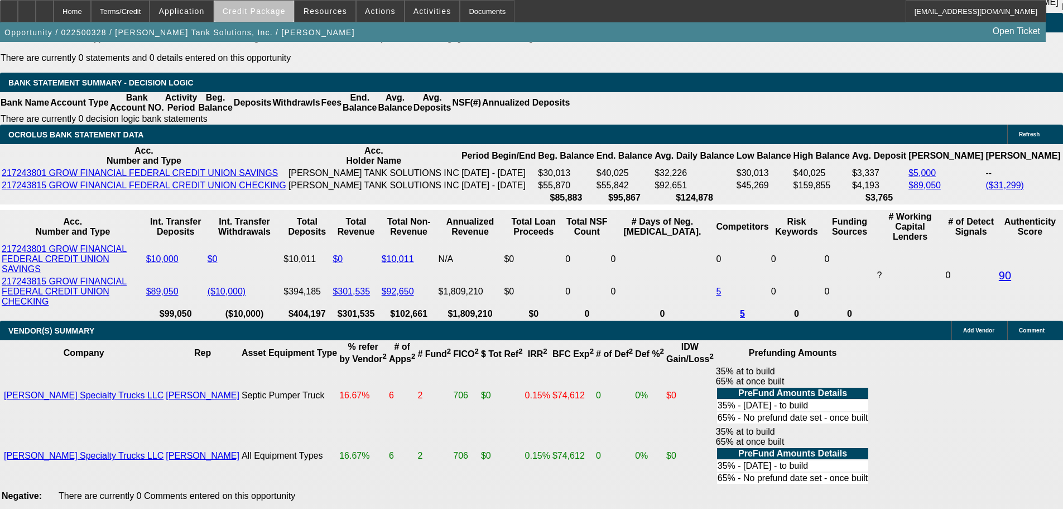
click at [271, 14] on span "Credit Package" at bounding box center [254, 11] width 63 height 9
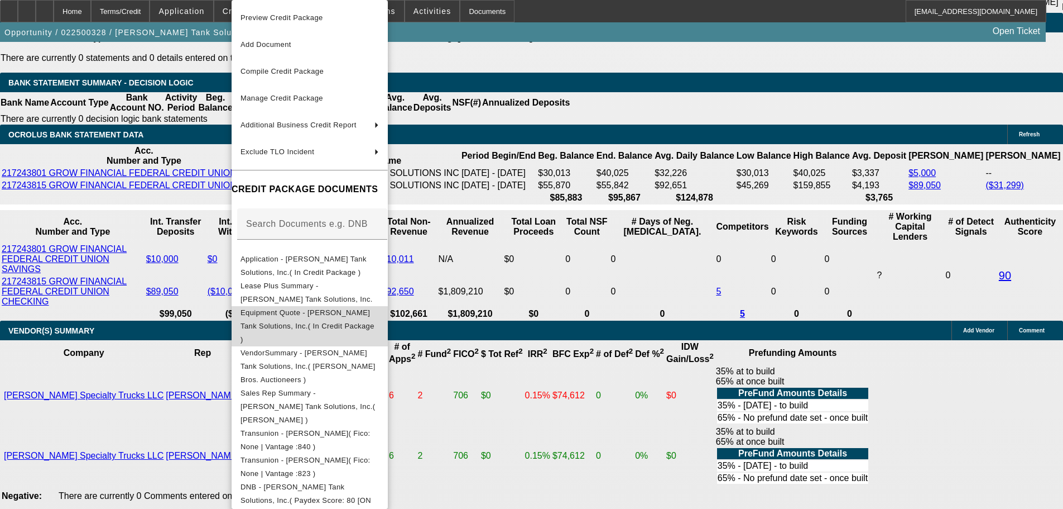
click at [309, 316] on span "Equipment Quote - Coleman Tank Solutions, Inc.( In Credit Package )" at bounding box center [308, 325] width 134 height 35
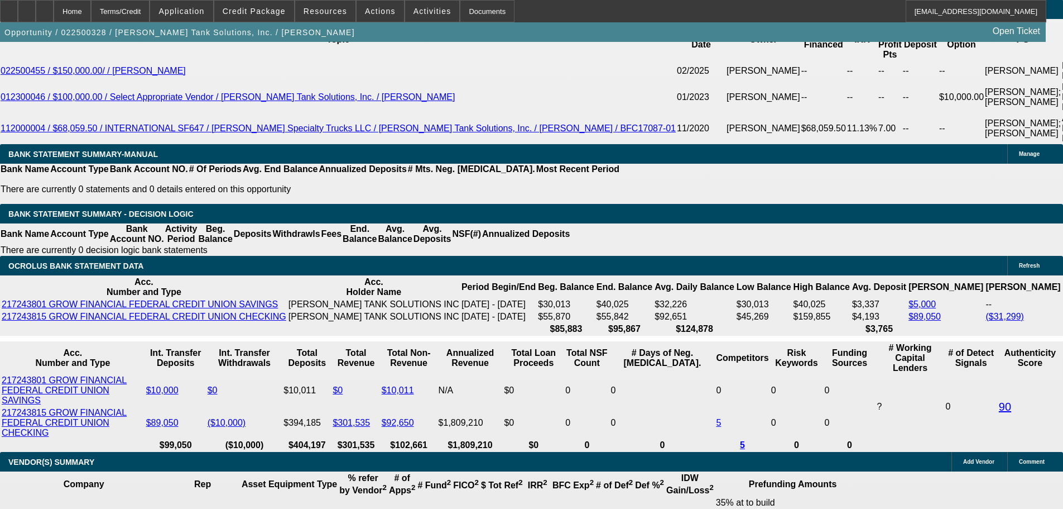
scroll to position [2079, 0]
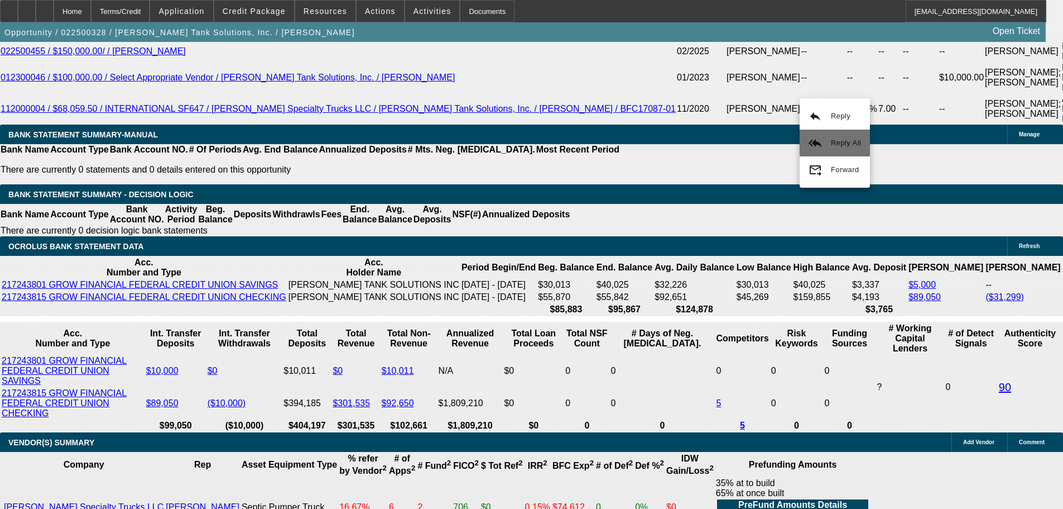
click at [835, 143] on span "Reply All" at bounding box center [846, 142] width 30 height 8
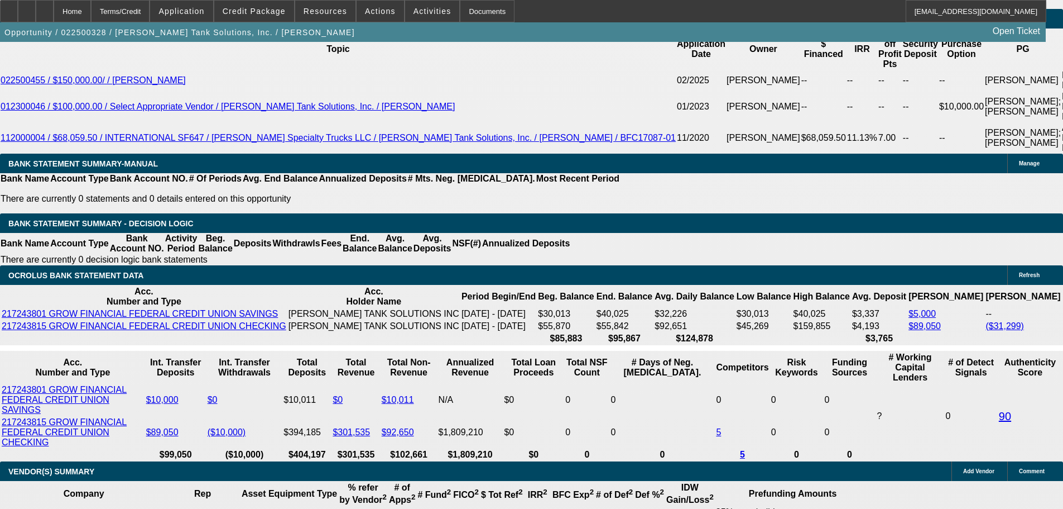
scroll to position [1967, 0]
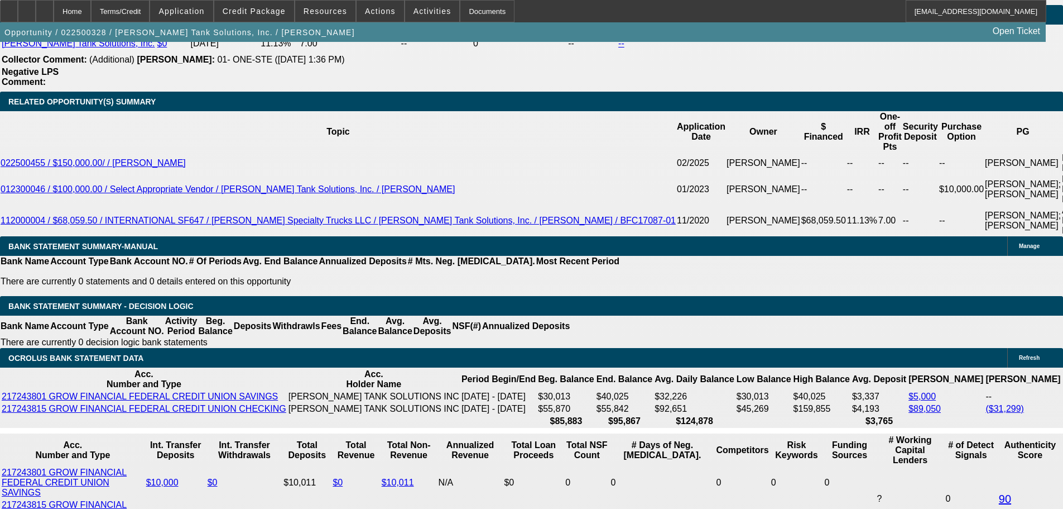
drag, startPoint x: 722, startPoint y: 392, endPoint x: 1034, endPoint y: 416, distance: 313.0
copy div "Original price was $145,000.00 when we first discussed build. Customer then opt…"
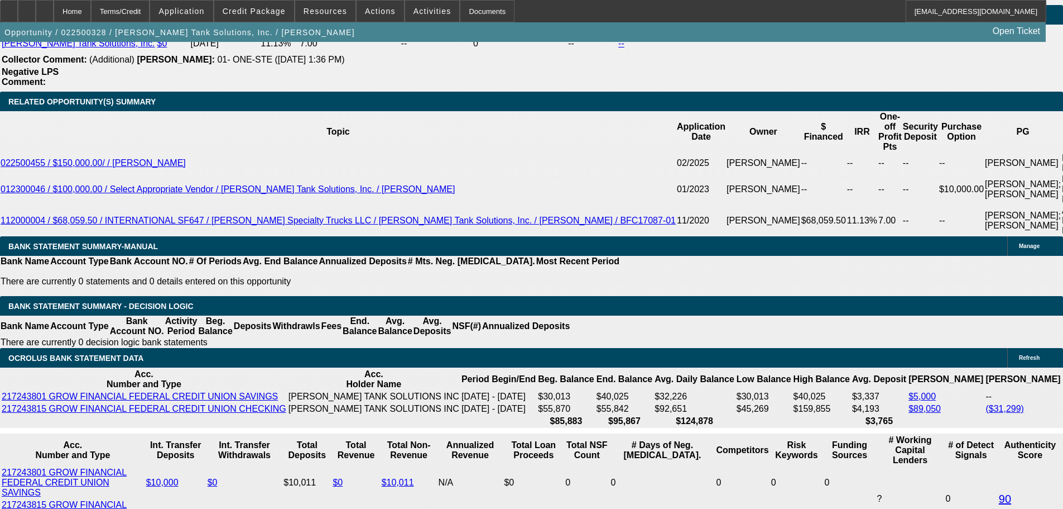
scroll to position [1911, 0]
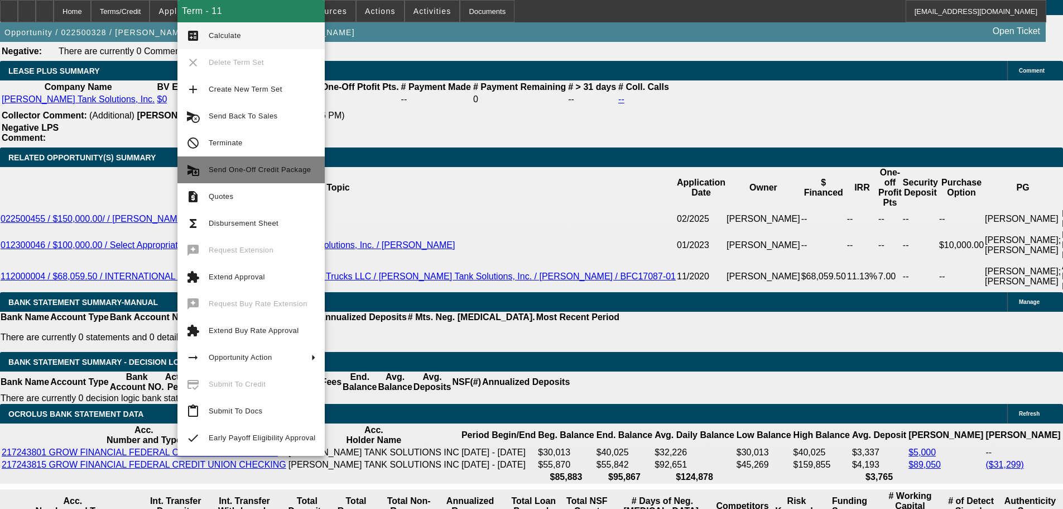
click at [257, 174] on span "Send One-Off Credit Package" at bounding box center [262, 169] width 107 height 13
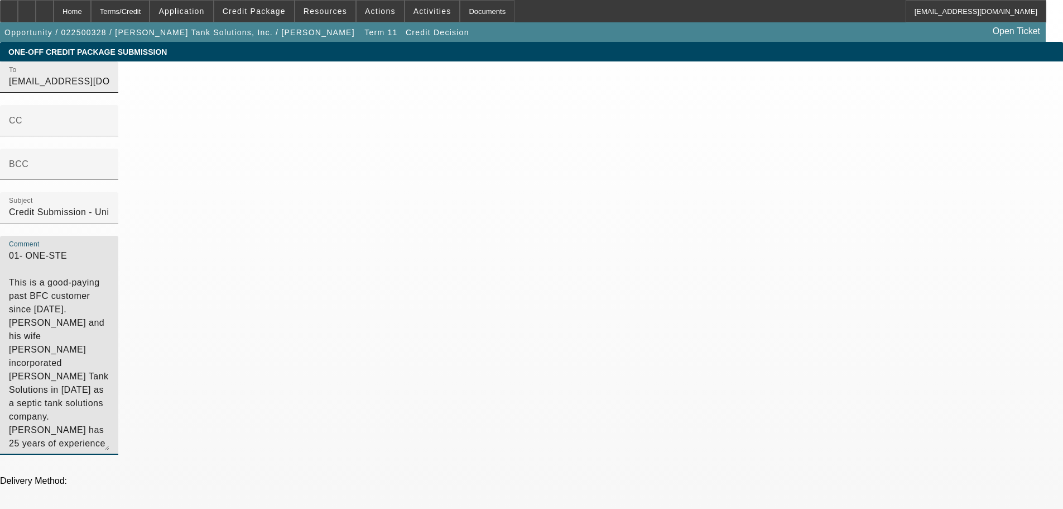
drag, startPoint x: 665, startPoint y: 248, endPoint x: 479, endPoint y: 205, distance: 190.8
click at [457, 80] on div "To [EMAIL_ADDRESS][DOMAIN_NAME];[EMAIL_ADDRESS][DOMAIN_NAME] CC BCC Subject Cre…" at bounding box center [531, 263] width 1063 height 405
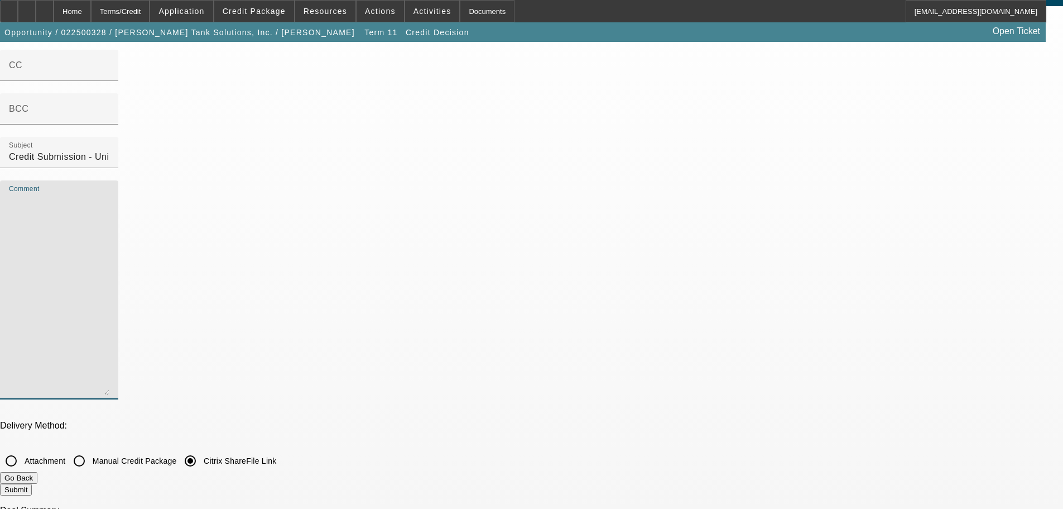
scroll to position [167, 0]
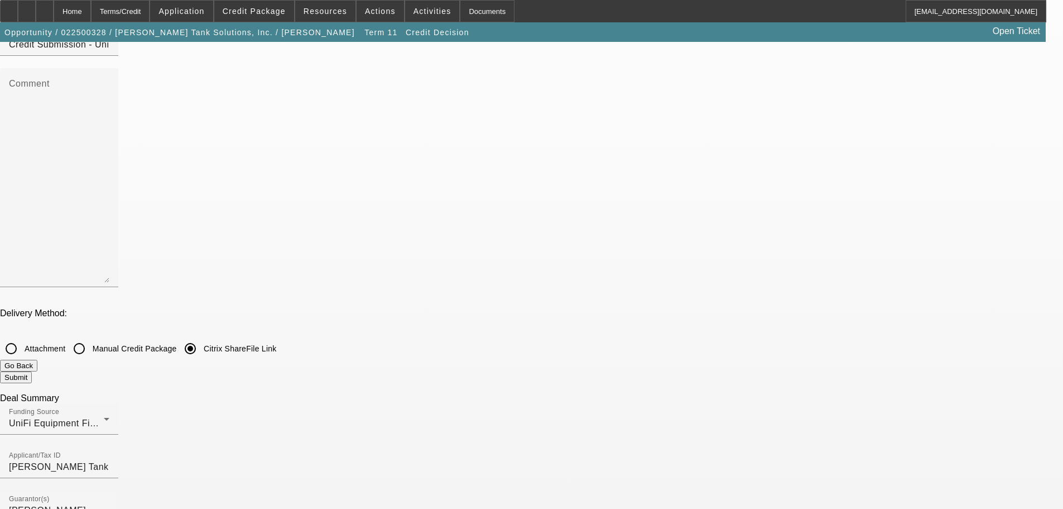
checkbox input "true"
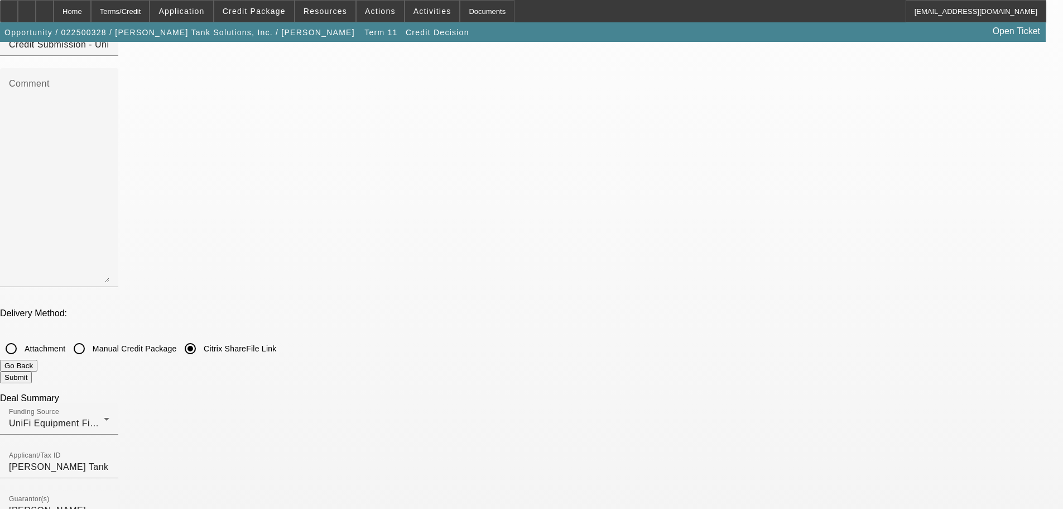
checkbox input "true"
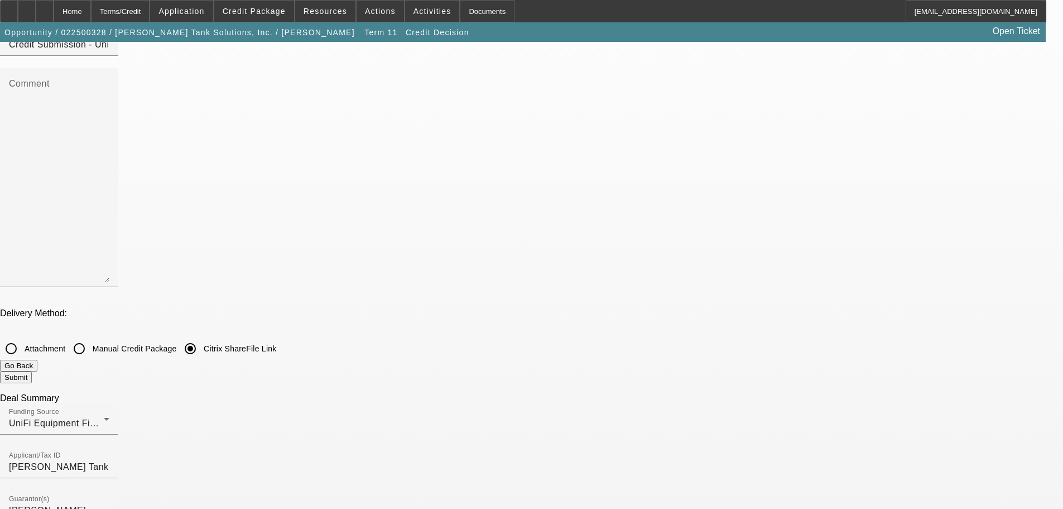
checkbox input "false"
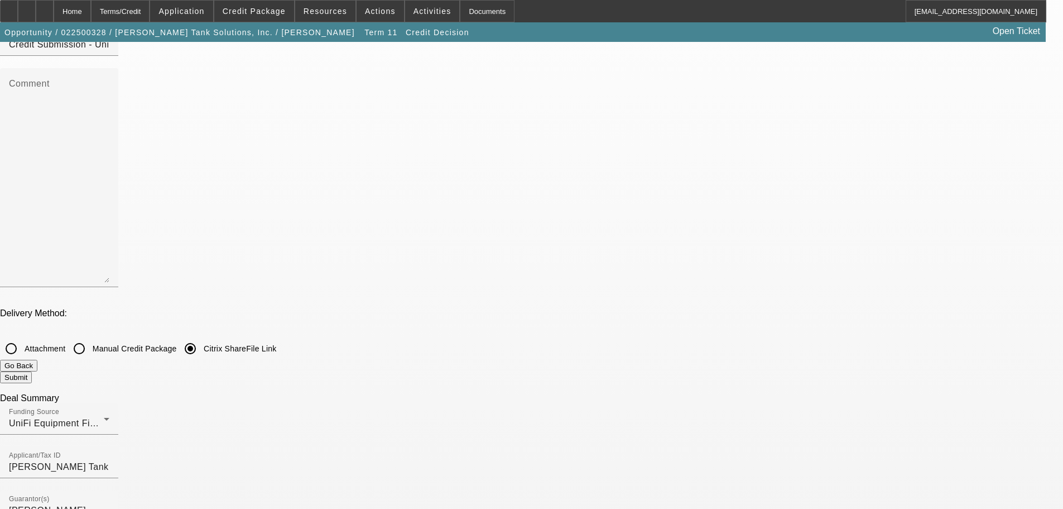
checkbox input "false"
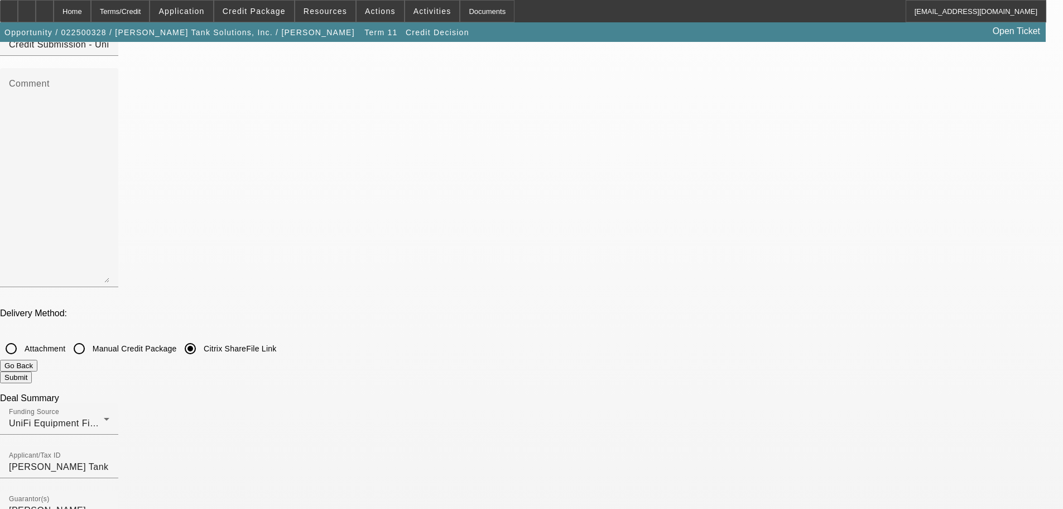
checkbox input "false"
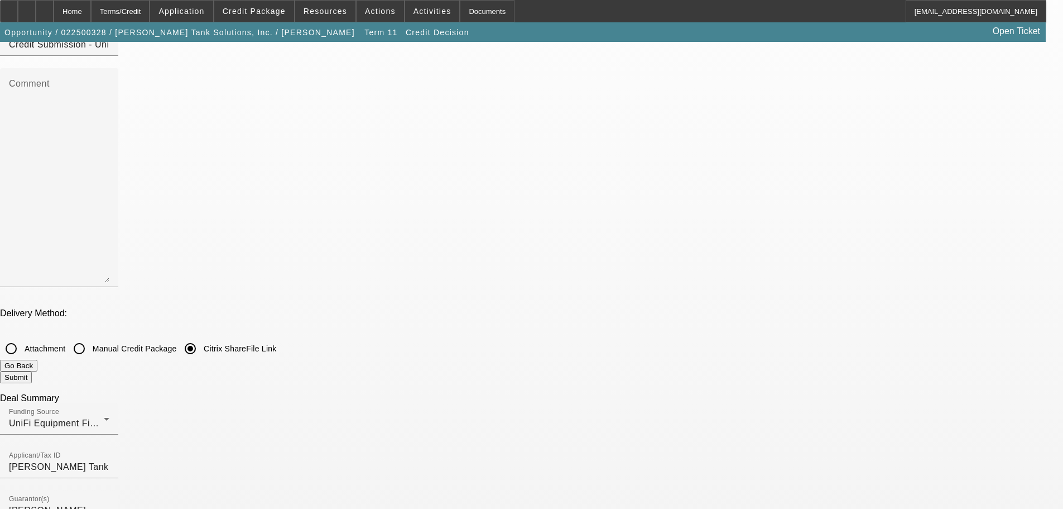
checkbox input "false"
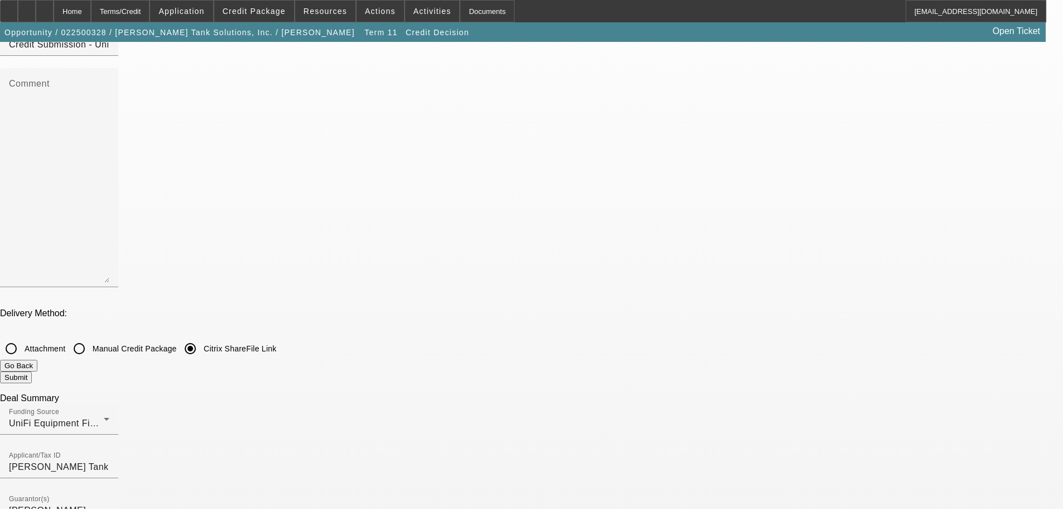
checkbox input "false"
checkbox input "true"
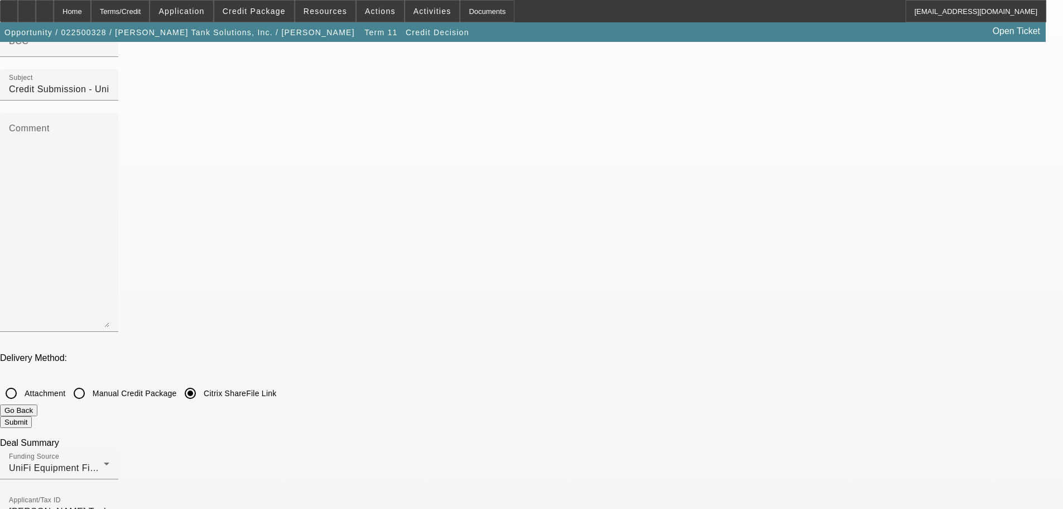
scroll to position [0, 0]
